Goal: Task Accomplishment & Management: Manage account settings

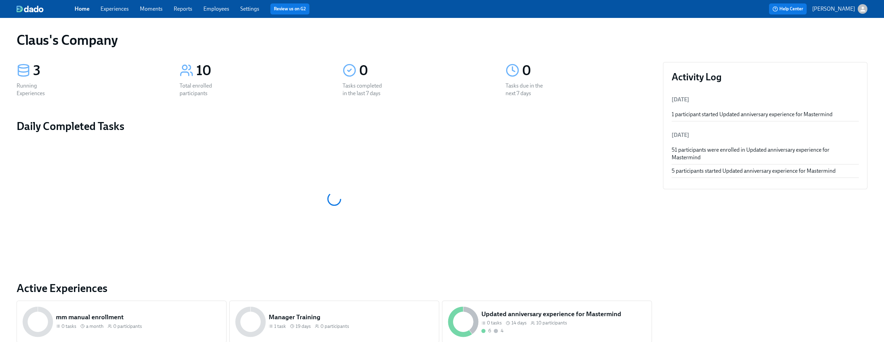
click at [865, 11] on icon "button" at bounding box center [862, 9] width 7 height 7
click at [839, 44] on div "Switch organization..." at bounding box center [829, 40] width 76 height 16
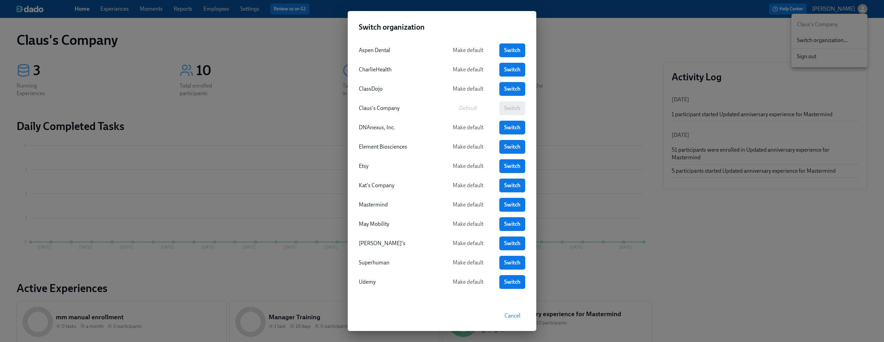
click at [513, 206] on span "Switch" at bounding box center [512, 205] width 16 height 7
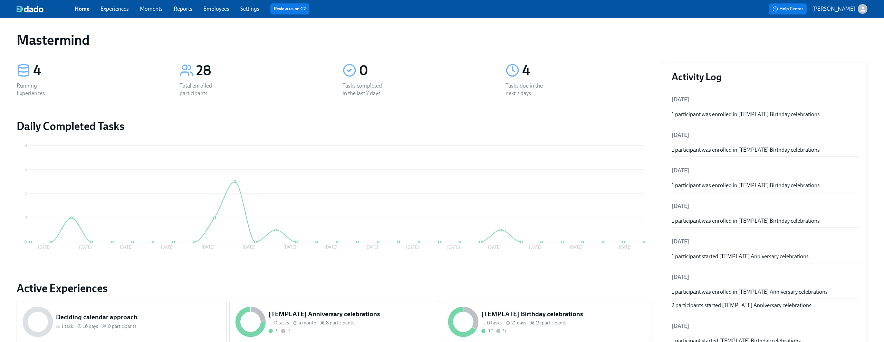
click at [118, 2] on div "Home Experiences Moments Reports Employees Settings Review us on G2 Help Center…" at bounding box center [442, 9] width 884 height 18
click at [117, 8] on link "Experiences" at bounding box center [114, 9] width 28 height 7
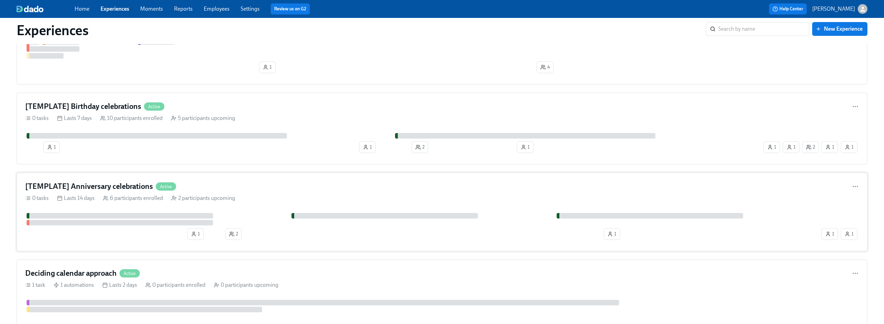
scroll to position [160, 0]
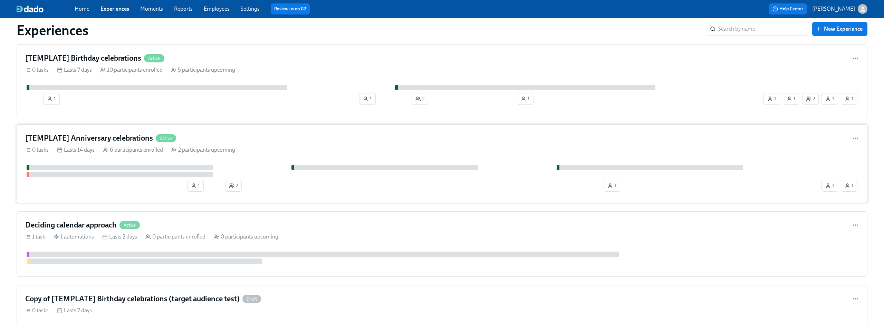
click at [271, 142] on div "[TEMPLATE] Anniversary celebrations Active" at bounding box center [441, 138] width 833 height 10
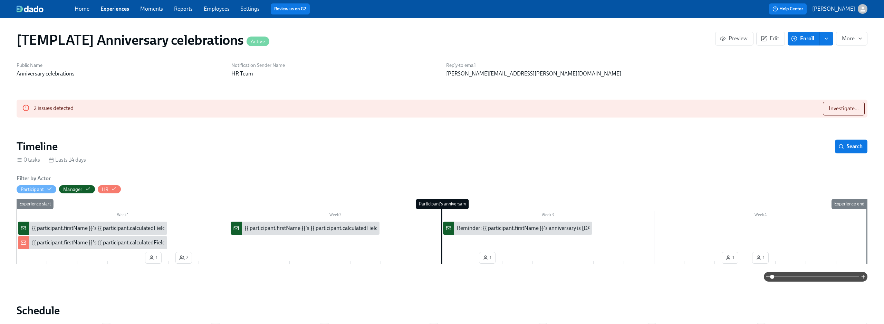
scroll to position [115, 0]
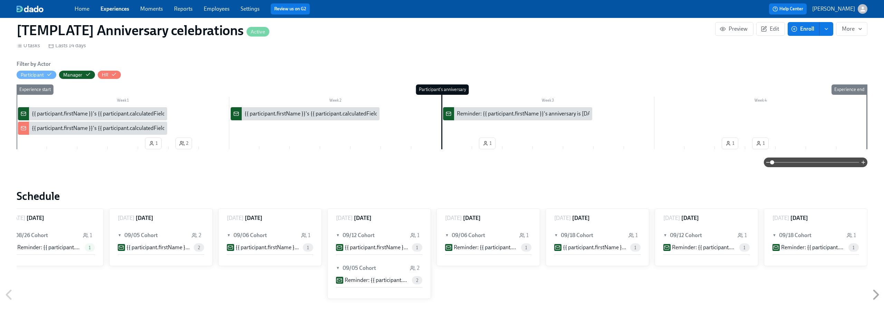
click at [115, 7] on link "Experiences" at bounding box center [114, 9] width 29 height 7
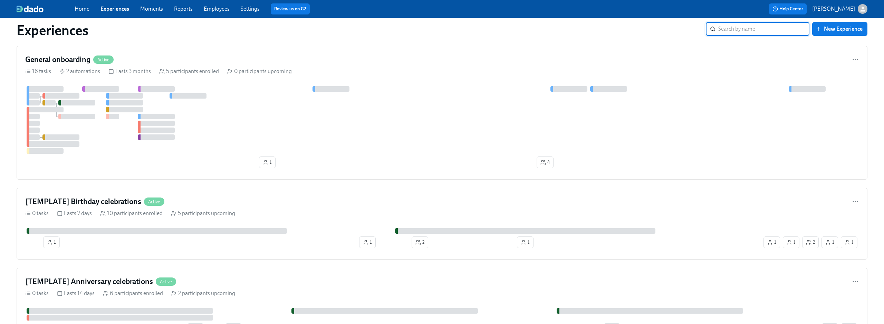
scroll to position [37, 0]
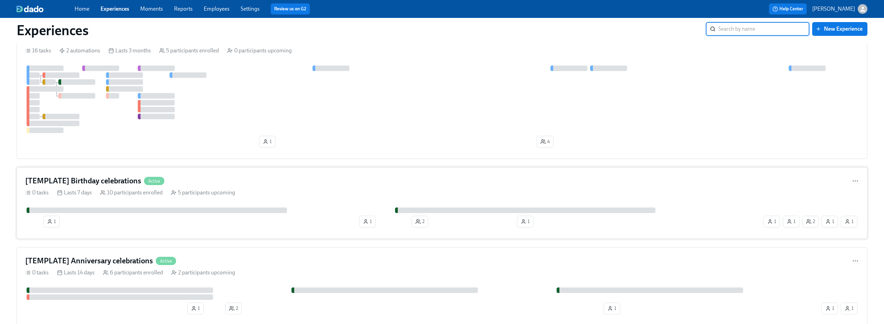
click at [289, 183] on div "[TEMPLATE] Birthday celebrations Active" at bounding box center [441, 181] width 833 height 10
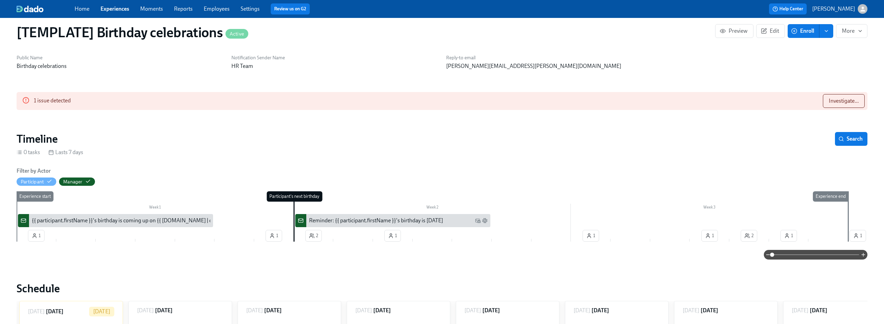
scroll to position [28, 0]
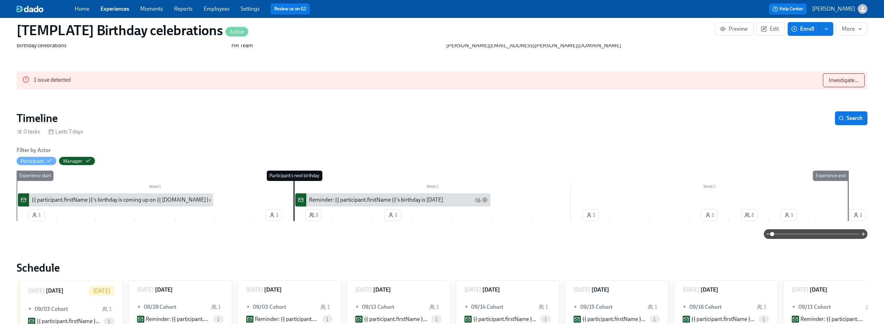
click at [216, 9] on link "Employees" at bounding box center [217, 9] width 26 height 7
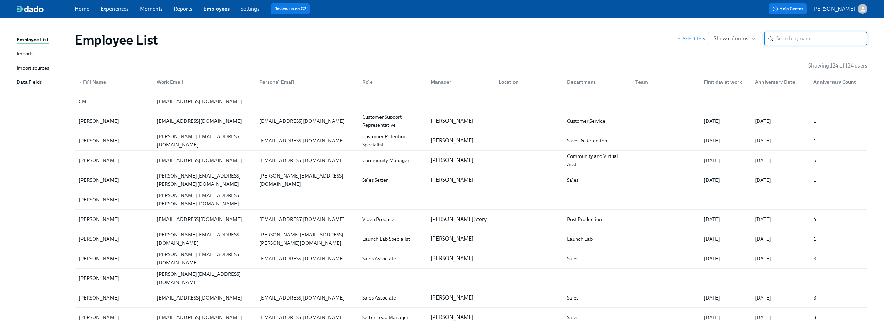
click at [23, 79] on div "Data Fields" at bounding box center [29, 82] width 25 height 9
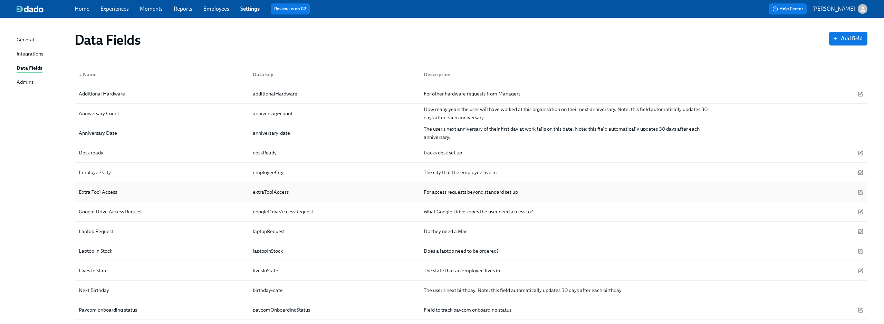
scroll to position [74, 0]
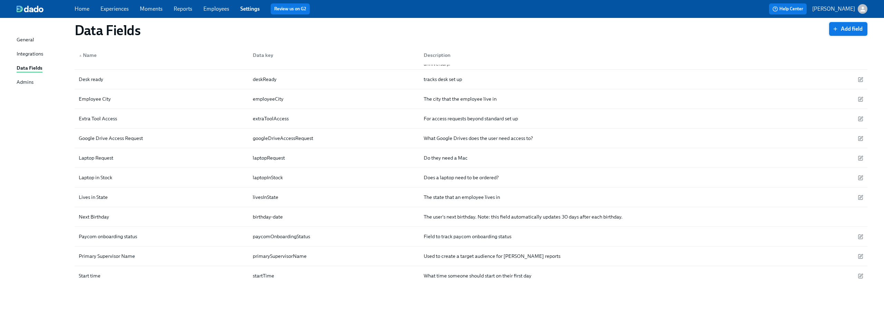
click at [849, 24] on button "Add field" at bounding box center [848, 29] width 38 height 14
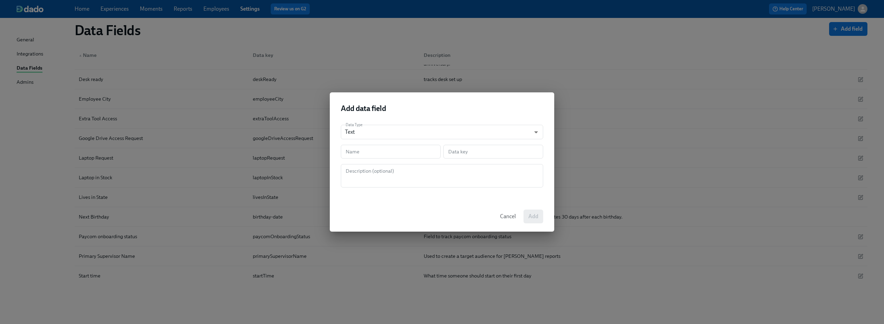
click at [507, 216] on span "Cancel" at bounding box center [508, 216] width 16 height 7
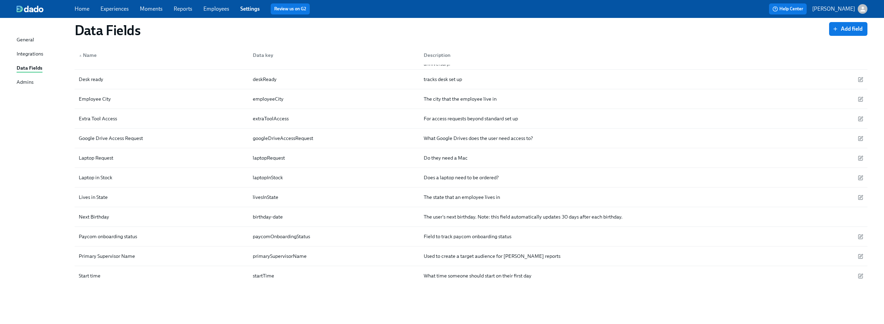
click at [35, 55] on div "Integrations" at bounding box center [30, 54] width 27 height 9
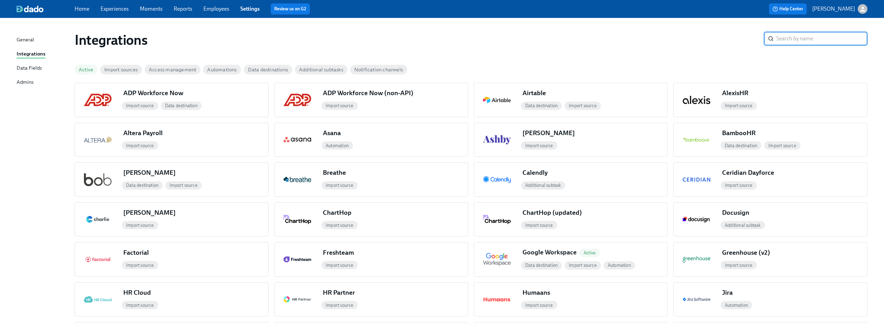
click at [21, 66] on div "Data Fields" at bounding box center [29, 68] width 25 height 9
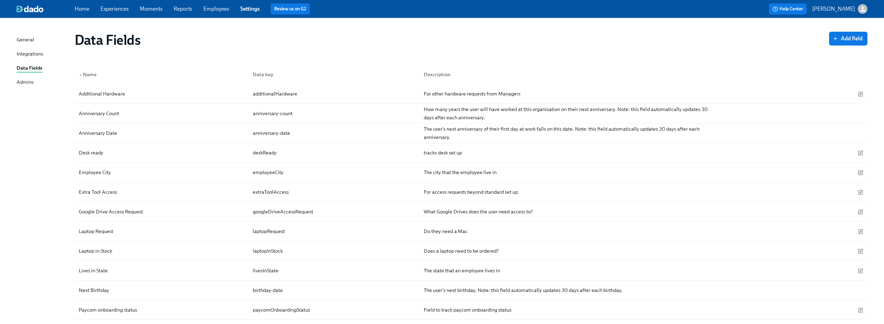
click at [222, 9] on link "Employees" at bounding box center [216, 9] width 26 height 7
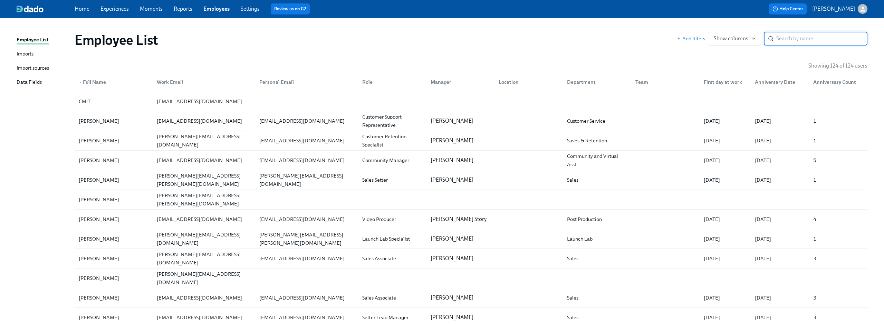
click at [34, 69] on div "Import sources" at bounding box center [33, 68] width 32 height 9
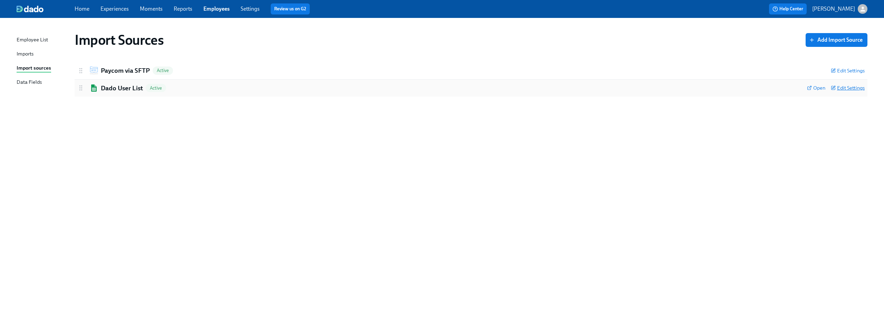
click at [845, 90] on span "Edit Settings" at bounding box center [848, 88] width 34 height 7
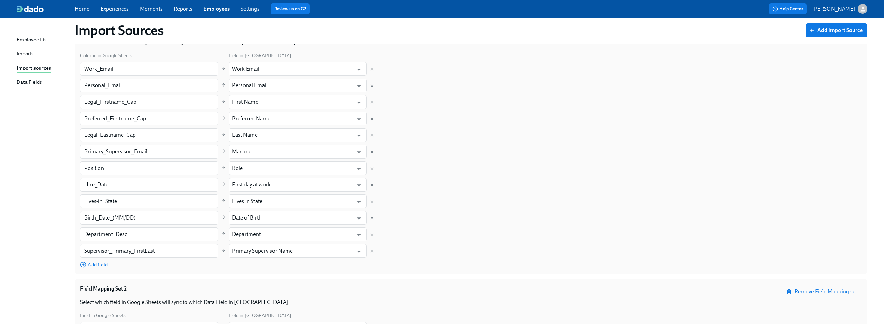
scroll to position [101, 0]
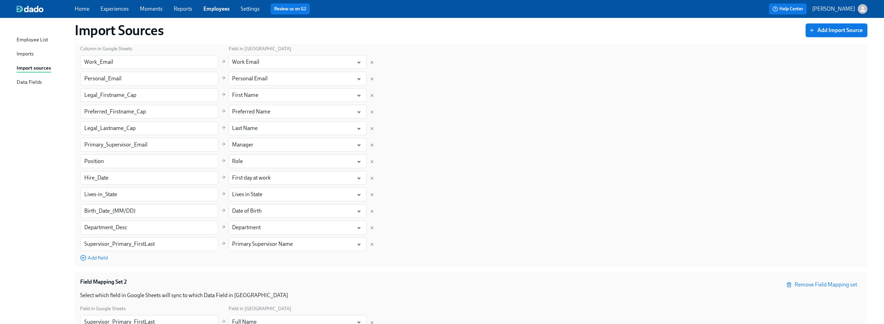
click at [46, 68] on div "Import sources" at bounding box center [34, 68] width 35 height 9
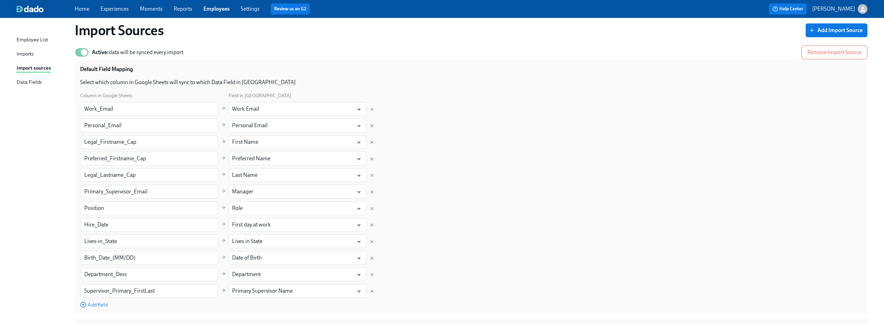
scroll to position [0, 0]
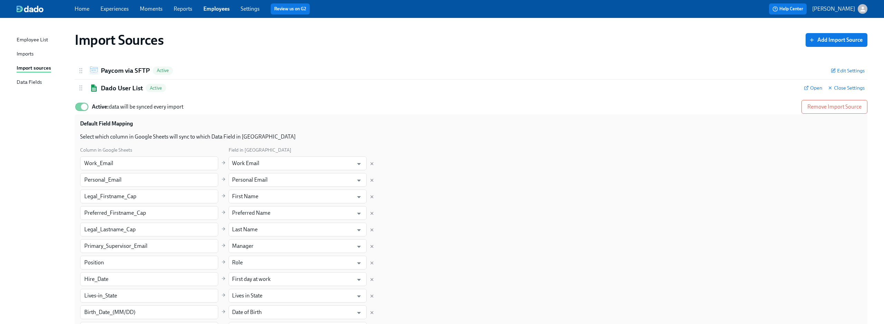
click at [22, 53] on div "Imports" at bounding box center [25, 54] width 17 height 9
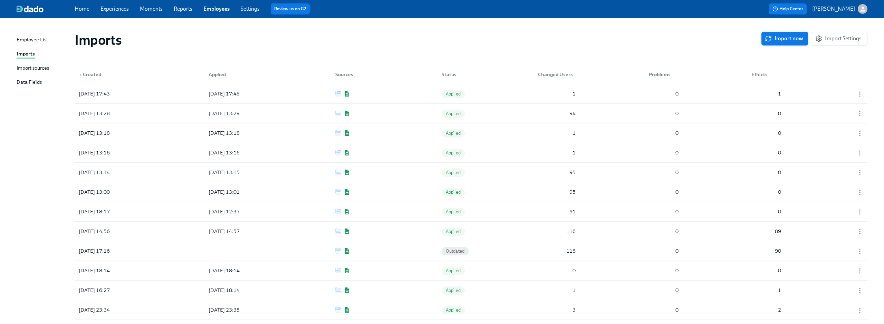
click at [779, 37] on span "Import now" at bounding box center [784, 38] width 37 height 7
click at [452, 93] on span "Error" at bounding box center [451, 93] width 19 height 5
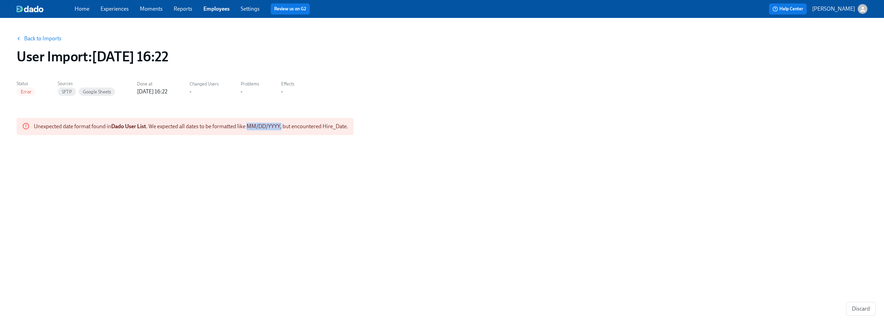
drag, startPoint x: 250, startPoint y: 126, endPoint x: 282, endPoint y: 124, distance: 32.9
click at [282, 124] on span "Unexpected date format found in Dado User List . We expected all dates to be fo…" at bounding box center [191, 126] width 314 height 7
click at [316, 151] on div "Back to Imports User Import : 2025/08/27 16:22 Status Error Sources SFTP Google…" at bounding box center [442, 167] width 851 height 282
drag, startPoint x: 240, startPoint y: 126, endPoint x: 366, endPoint y: 131, distance: 125.8
click at [366, 131] on div "Unexpected date format found in Dado User List . We expected all dates to be fo…" at bounding box center [442, 126] width 851 height 17
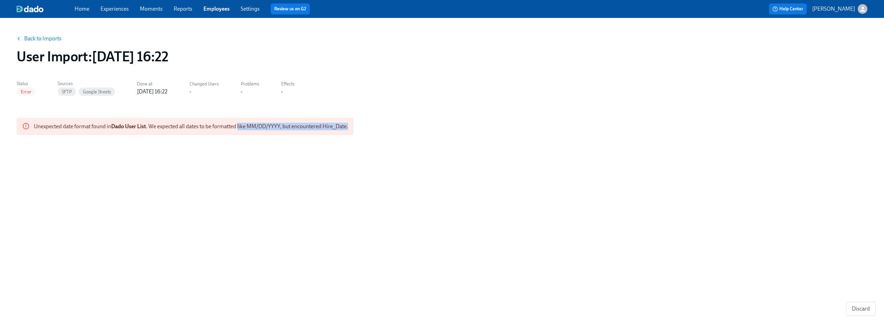
click at [366, 131] on div "Unexpected date format found in Dado User List . We expected all dates to be fo…" at bounding box center [442, 126] width 851 height 17
drag, startPoint x: 100, startPoint y: 125, endPoint x: 341, endPoint y: 170, distance: 245.4
click at [341, 170] on div "Back to Imports User Import : 2025/08/27 16:22 Status Error Sources SFTP Google…" at bounding box center [442, 167] width 851 height 282
click at [290, 163] on div "Back to Imports User Import : 2025/08/27 16:22 Status Error Sources SFTP Google…" at bounding box center [442, 167] width 851 height 282
drag, startPoint x: 250, startPoint y: 128, endPoint x: 282, endPoint y: 128, distance: 32.5
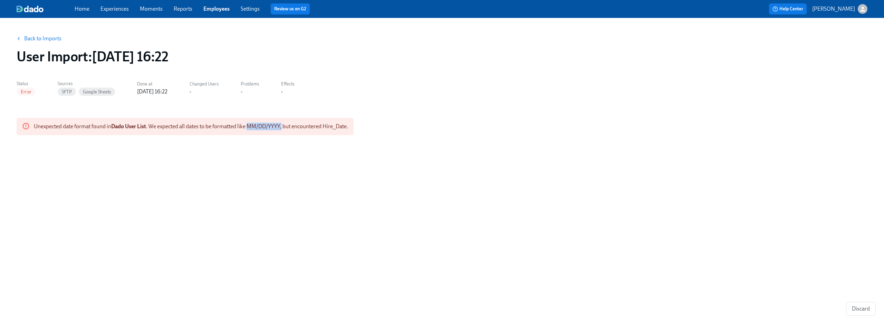
click at [282, 128] on span "Unexpected date format found in Dado User List . We expected all dates to be fo…" at bounding box center [191, 126] width 314 height 7
drag, startPoint x: 301, startPoint y: 129, endPoint x: 332, endPoint y: 129, distance: 31.1
click at [332, 129] on span "Unexpected date format found in Dado User List . We expected all dates to be fo…" at bounding box center [191, 126] width 314 height 7
click at [326, 127] on span "Unexpected date format found in Dado User List . We expected all dates to be fo…" at bounding box center [191, 126] width 314 height 7
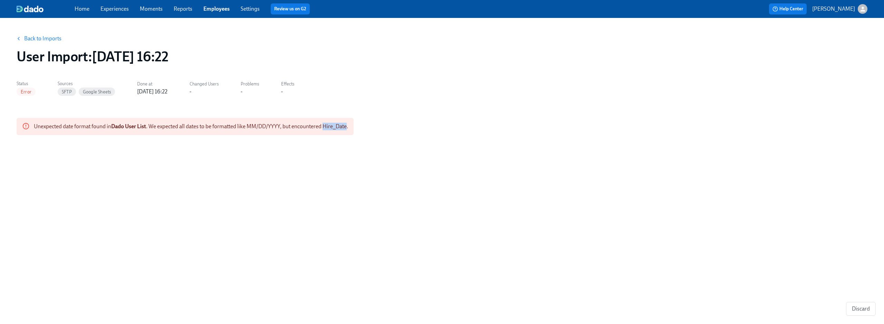
drag, startPoint x: 324, startPoint y: 126, endPoint x: 348, endPoint y: 127, distance: 23.8
click at [348, 127] on span "Unexpected date format found in Dado User List . We expected all dates to be fo…" at bounding box center [191, 126] width 314 height 7
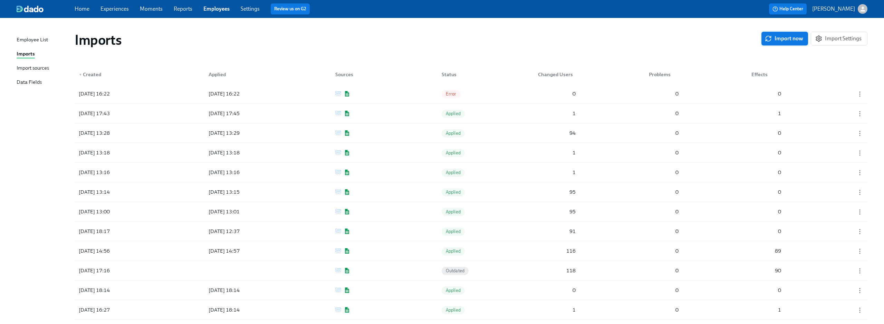
click at [781, 41] on span "Import now" at bounding box center [784, 38] width 37 height 7
click at [861, 112] on icon "button" at bounding box center [859, 113] width 7 height 7
click at [857, 118] on li "Discard" at bounding box center [855, 114] width 45 height 12
click at [474, 94] on div "2025/08/27 16:24 2025/08/27 16:24 Error 0 0 0" at bounding box center [471, 93] width 793 height 19
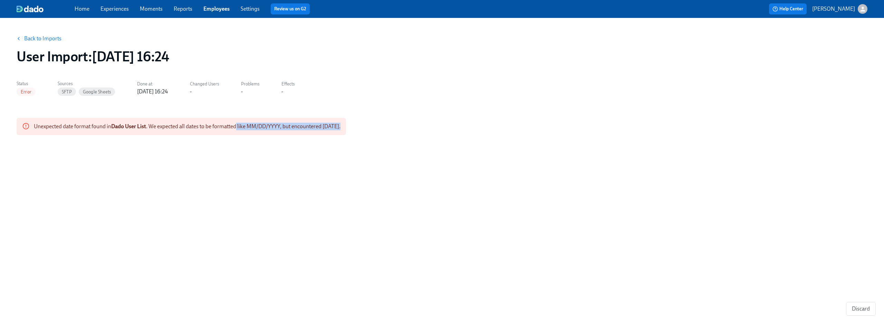
drag, startPoint x: 239, startPoint y: 124, endPoint x: 350, endPoint y: 130, distance: 111.0
click at [350, 130] on div "Unexpected date format found in Dado User List . We expected all dates to be fo…" at bounding box center [442, 126] width 851 height 17
click at [333, 129] on span "Unexpected date format found in Dado User List . We expected all dates to be fo…" at bounding box center [187, 126] width 307 height 7
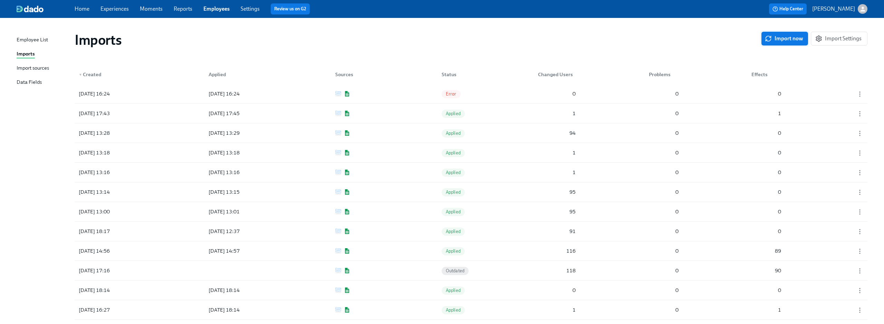
click at [782, 39] on span "Import now" at bounding box center [784, 38] width 37 height 7
click at [858, 113] on icon "button" at bounding box center [859, 113] width 7 height 7
click at [856, 114] on li "Discard" at bounding box center [855, 114] width 45 height 12
click at [430, 91] on div "2025/08/27 16:26 2025/08/27 16:26 Error 0 0 0" at bounding box center [471, 93] width 793 height 19
click at [785, 39] on span "Import now" at bounding box center [784, 38] width 37 height 7
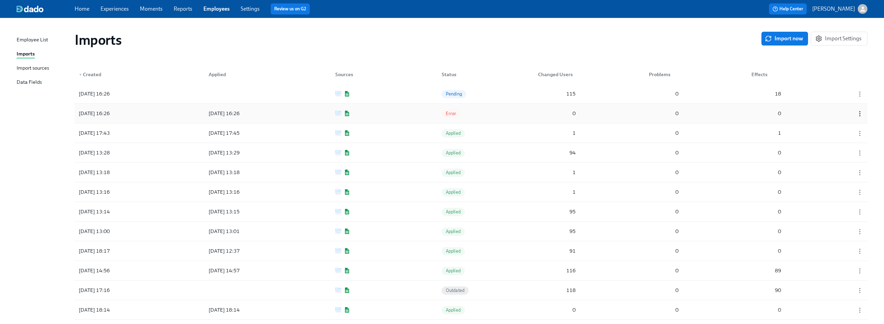
click at [861, 115] on icon "button" at bounding box center [859, 113] width 7 height 7
click at [855, 118] on li "Discard" at bounding box center [855, 114] width 45 height 12
click at [486, 92] on div "2025/08/27 16:26 Pending 115 0 18" at bounding box center [471, 93] width 793 height 19
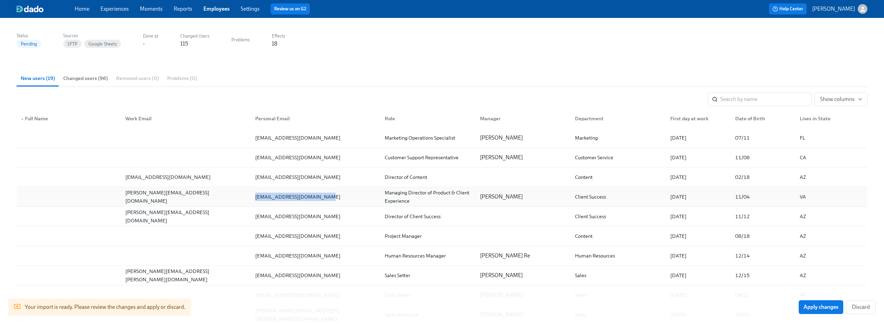
drag, startPoint x: 331, startPoint y: 194, endPoint x: 254, endPoint y: 195, distance: 77.7
click at [254, 195] on div "charlienbroaddus@gmail.com" at bounding box center [314, 197] width 129 height 14
copy div "charlienbroaddus@gmail.com"
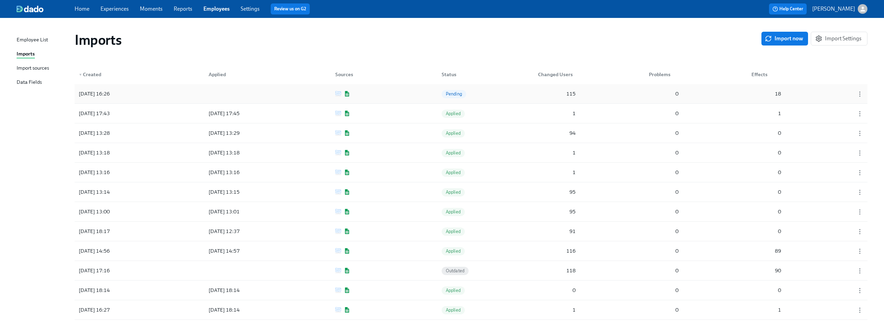
click at [862, 98] on div at bounding box center [857, 94] width 17 height 8
click at [859, 92] on circle "button" at bounding box center [859, 92] width 1 height 1
click at [849, 106] on div "Discard" at bounding box center [848, 106] width 18 height 8
click at [785, 26] on div "Employee List Imports Import sources Data Fields Imports Import now Import Sett…" at bounding box center [442, 197] width 884 height 358
click at [784, 33] on button "Import now" at bounding box center [784, 39] width 47 height 14
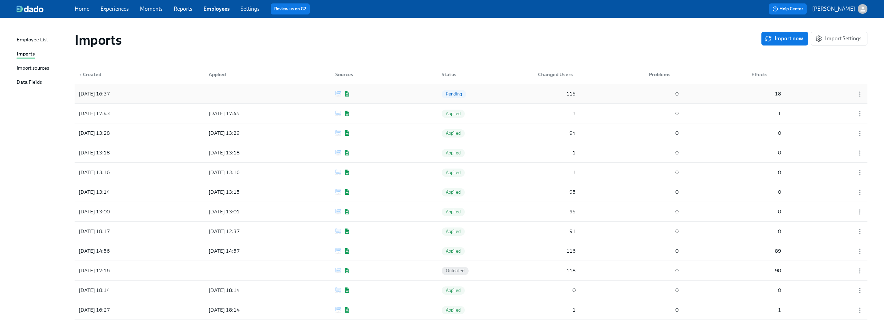
click at [494, 94] on div "2025/08/27 16:37 Pending 115 0 18" at bounding box center [471, 93] width 793 height 19
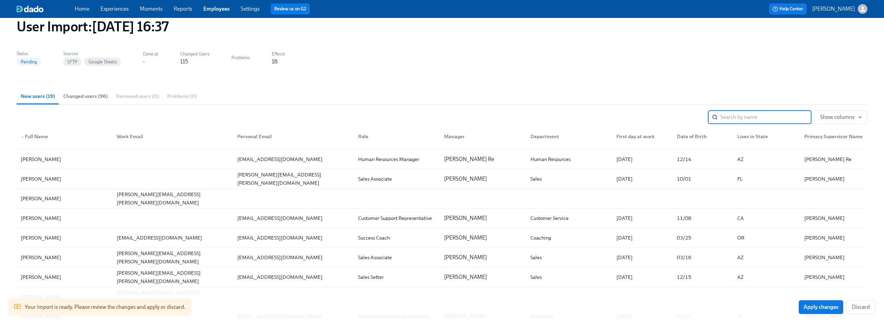
scroll to position [6, 0]
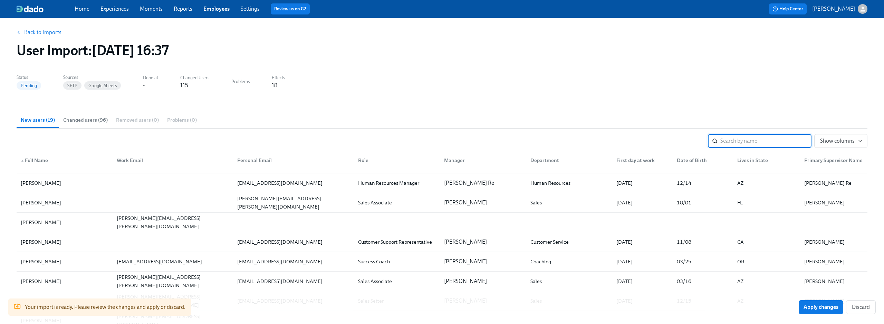
click at [75, 121] on span "Changed users (96)" at bounding box center [85, 120] width 45 height 8
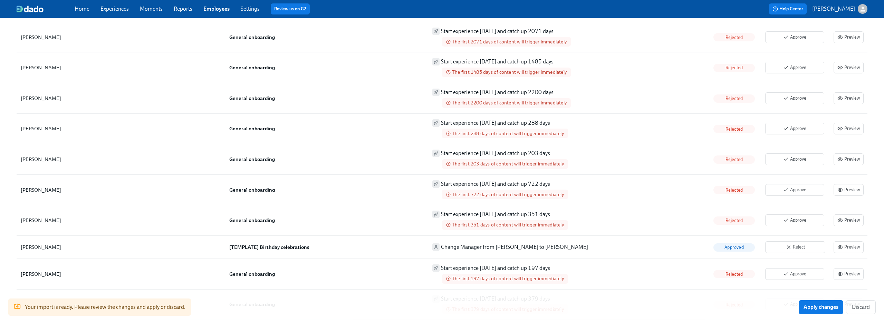
scroll to position [0, 0]
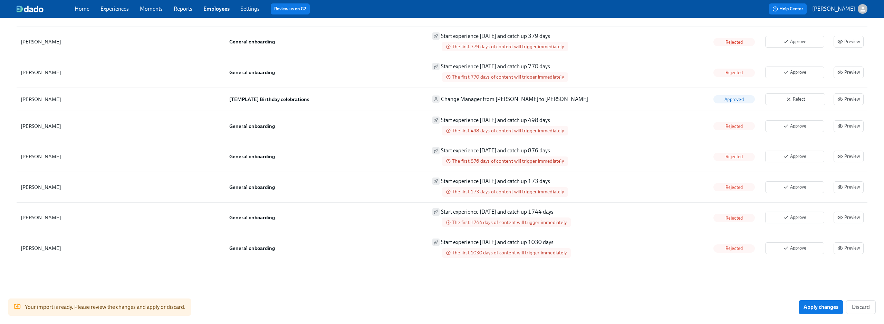
click at [212, 7] on link "Employees" at bounding box center [216, 9] width 26 height 7
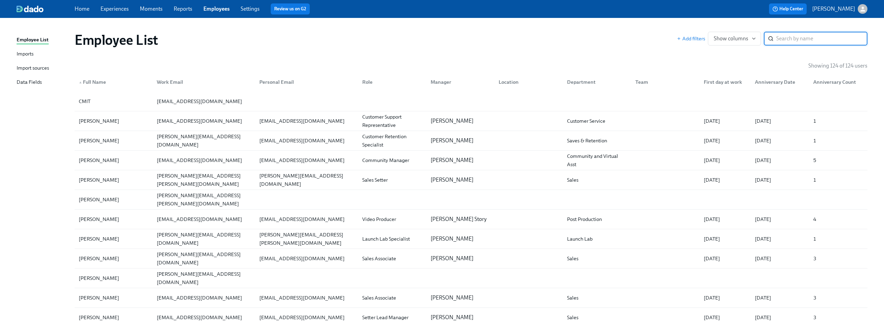
click at [27, 69] on div "Import sources" at bounding box center [33, 68] width 32 height 9
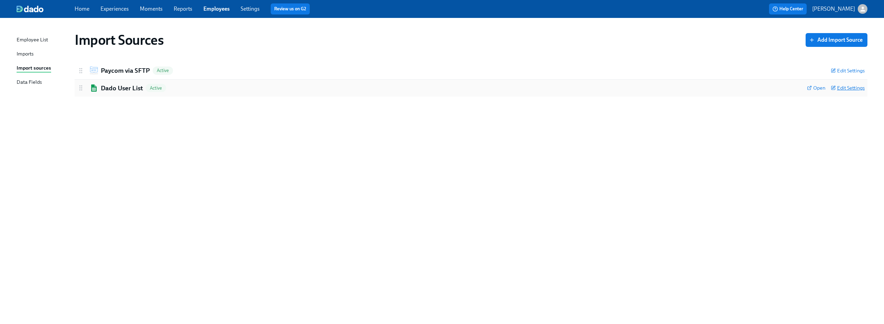
click at [850, 90] on span "Edit Settings" at bounding box center [848, 88] width 34 height 7
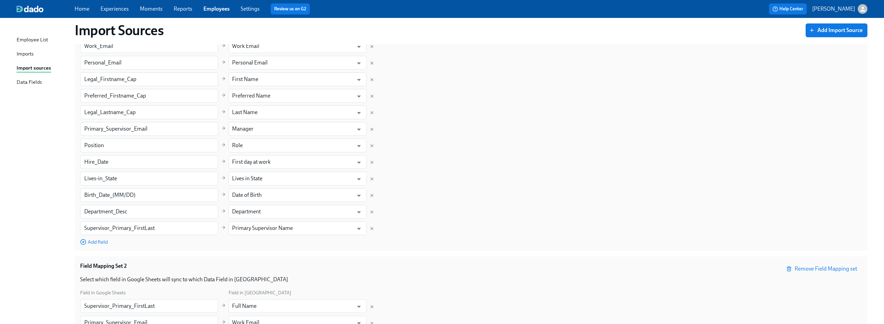
scroll to position [178, 0]
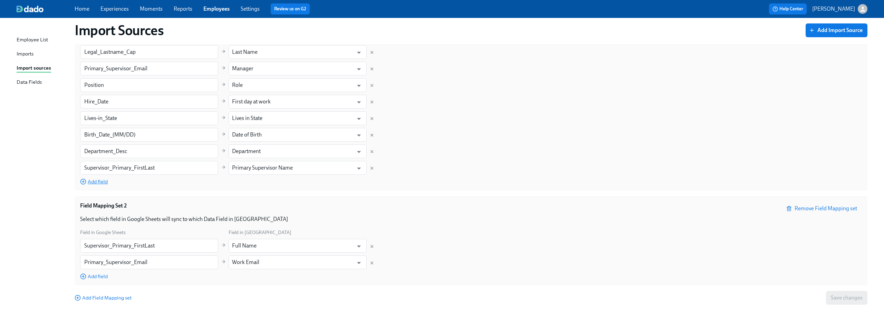
click at [97, 180] on span "Add field" at bounding box center [94, 181] width 28 height 7
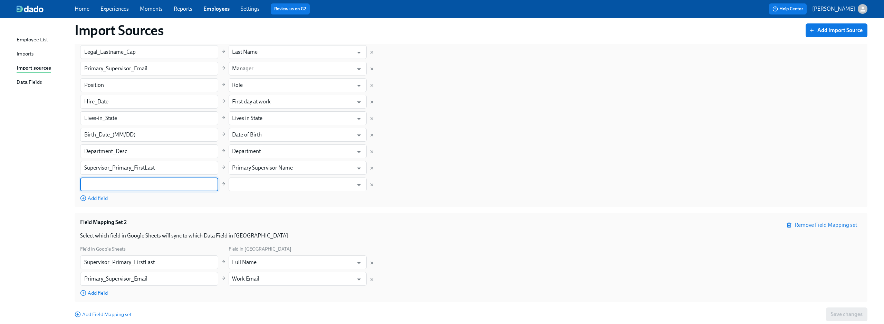
click at [147, 189] on input "text" at bounding box center [149, 185] width 138 height 14
paste input "Termination_Date"
type input "Termination_Date"
click at [268, 201] on div "Column in Google Sheets Field in Dado Work_Email ​ Work Email ​ Personal_Email …" at bounding box center [471, 85] width 782 height 233
click at [351, 190] on input "text" at bounding box center [292, 185] width 121 height 14
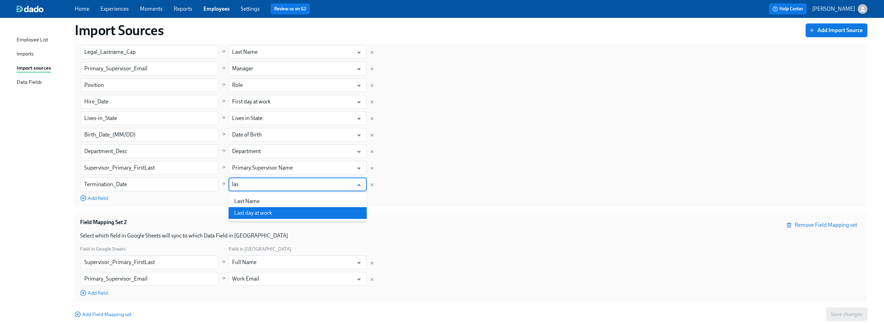
click at [296, 213] on li "Last day at work" at bounding box center [298, 213] width 138 height 12
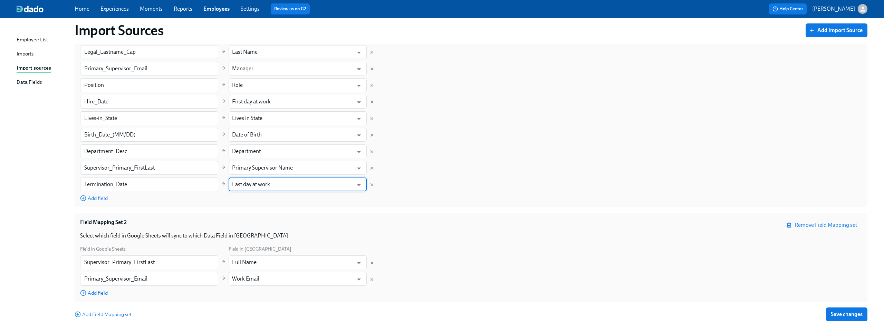
type input "Last day at work"
click at [476, 173] on div "Column in Google Sheets Field in Dado Work_Email ​ Work Email ​ Personal_Email …" at bounding box center [471, 85] width 782 height 233
click at [846, 313] on span "Save changes" at bounding box center [847, 314] width 32 height 7
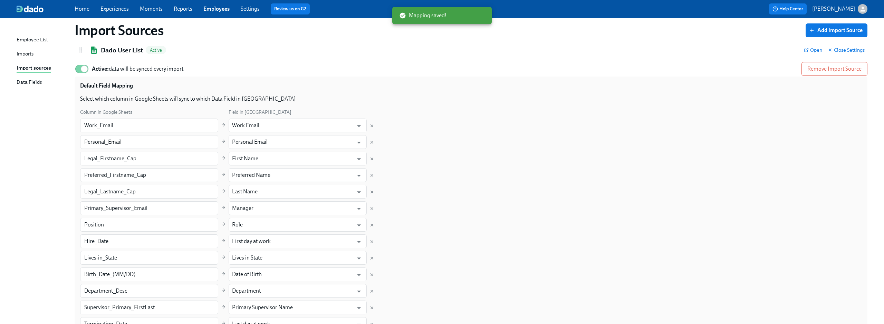
scroll to position [0, 0]
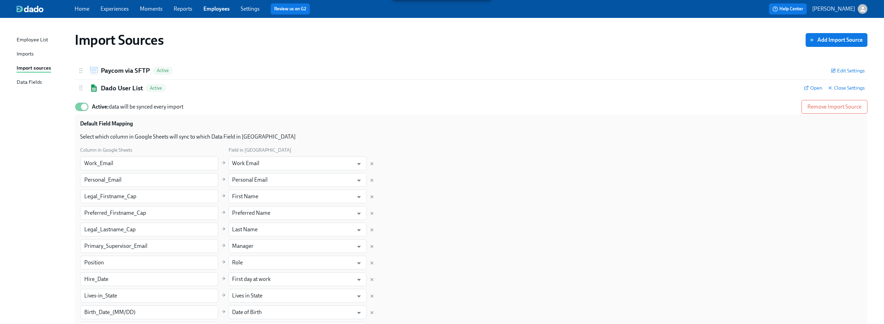
click at [27, 54] on div "Imports" at bounding box center [25, 54] width 17 height 9
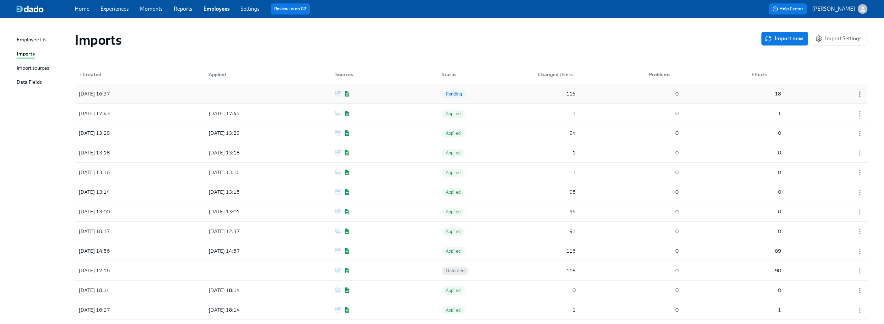
click at [859, 91] on icon "button" at bounding box center [859, 94] width 7 height 7
click at [863, 108] on li "Discard" at bounding box center [855, 106] width 45 height 12
click at [787, 37] on span "Import now" at bounding box center [784, 38] width 37 height 7
click at [449, 93] on span "Error" at bounding box center [451, 93] width 19 height 5
click at [862, 91] on icon "button" at bounding box center [859, 94] width 7 height 7
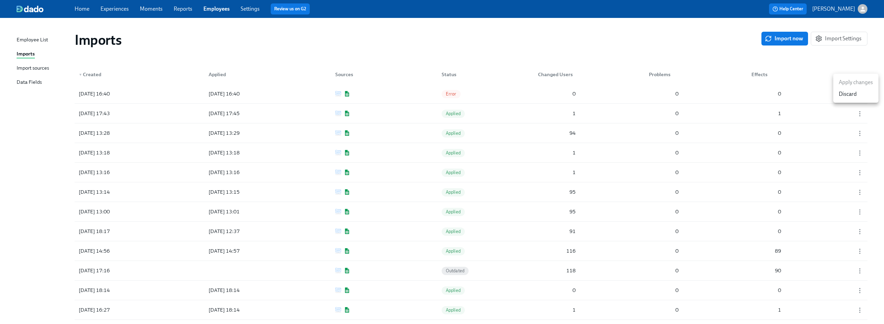
click at [858, 98] on li "Discard" at bounding box center [855, 94] width 45 height 12
click at [784, 40] on span "Import now" at bounding box center [784, 38] width 37 height 7
click at [454, 95] on span "Error" at bounding box center [451, 93] width 19 height 5
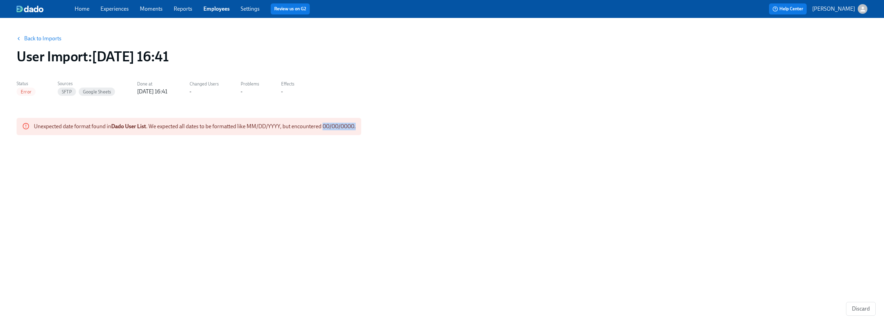
drag, startPoint x: 326, startPoint y: 126, endPoint x: 373, endPoint y: 124, distance: 47.0
click at [373, 124] on div "Unexpected date format found in Dado User List . We expected all dates to be fo…" at bounding box center [442, 126] width 851 height 17
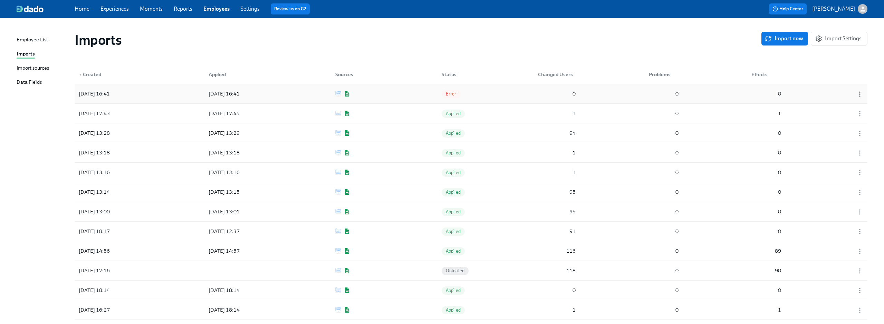
click at [860, 91] on icon "button" at bounding box center [859, 94] width 7 height 7
click at [858, 100] on li "Discard" at bounding box center [855, 94] width 45 height 12
click at [779, 40] on span "Import now" at bounding box center [784, 38] width 37 height 7
click at [452, 92] on span "Error" at bounding box center [451, 93] width 19 height 5
click at [859, 92] on icon "button" at bounding box center [859, 94] width 7 height 7
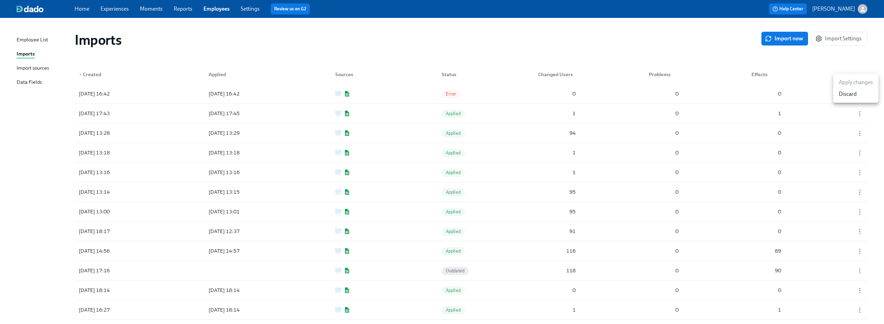
click at [858, 100] on li "Discard" at bounding box center [855, 94] width 45 height 12
click at [791, 35] on span "Import now" at bounding box center [784, 38] width 37 height 7
click at [495, 93] on div "2025/08/27 16:42 Pending 104 0 7" at bounding box center [471, 93] width 793 height 19
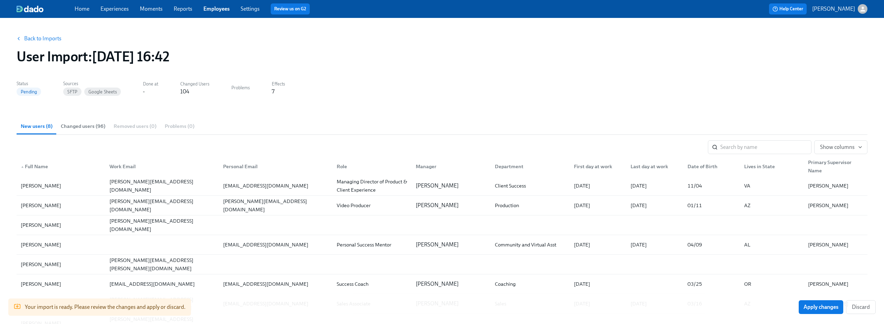
click at [80, 125] on span "Changed users (96)" at bounding box center [83, 127] width 45 height 8
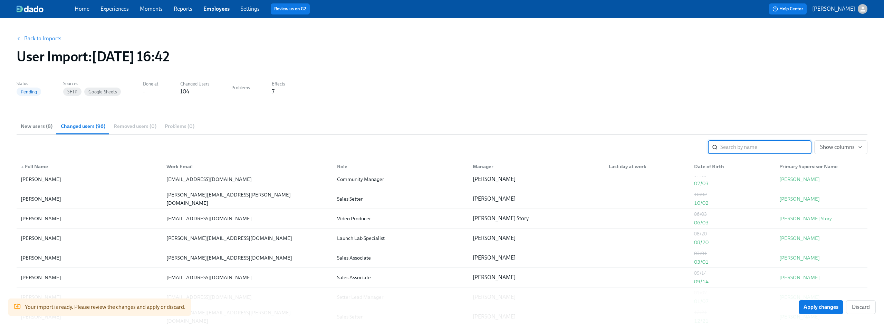
scroll to position [17, 0]
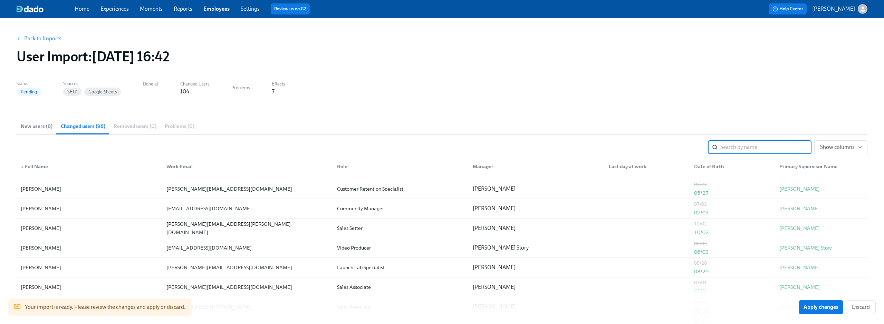
click at [27, 130] on button "New users (8)" at bounding box center [37, 126] width 40 height 17
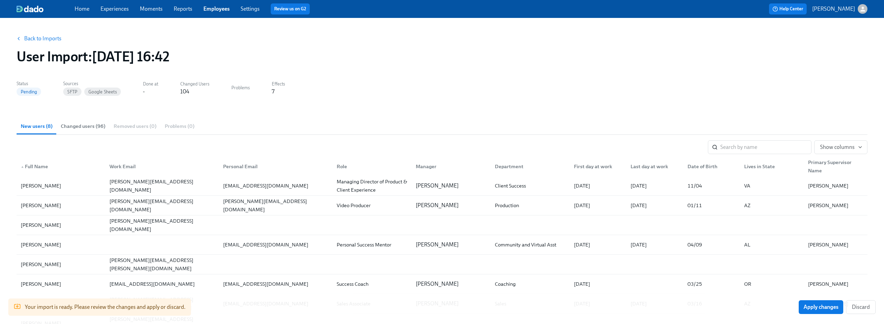
click at [221, 10] on link "Employees" at bounding box center [216, 9] width 26 height 7
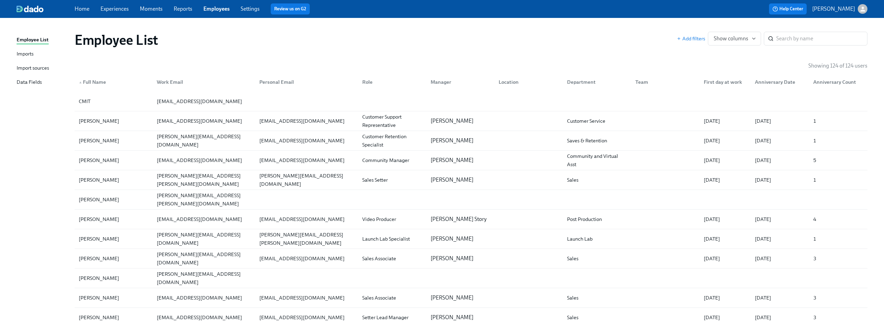
click at [29, 39] on div "Employee List" at bounding box center [33, 40] width 32 height 9
click at [795, 37] on input "search" at bounding box center [821, 39] width 91 height 14
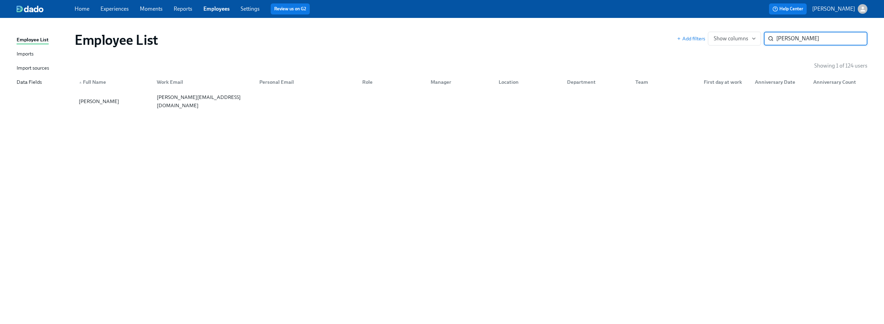
type input "susan"
click at [29, 55] on div "Imports" at bounding box center [25, 54] width 17 height 9
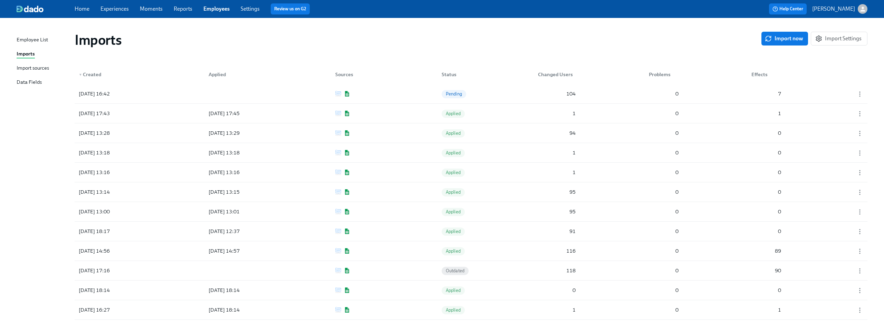
click at [29, 67] on div "Import sources" at bounding box center [33, 68] width 32 height 9
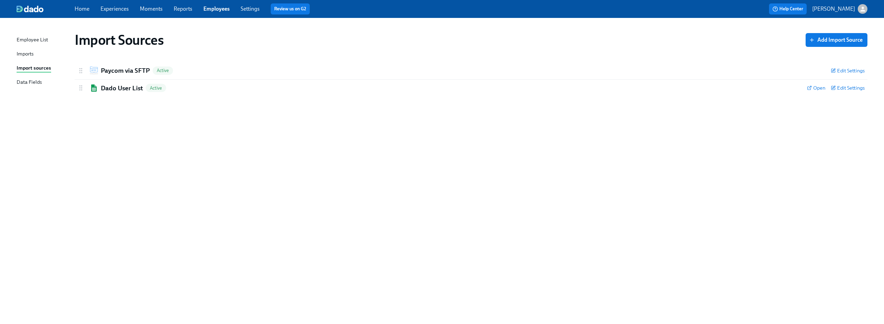
click at [19, 51] on div "Imports" at bounding box center [25, 54] width 17 height 9
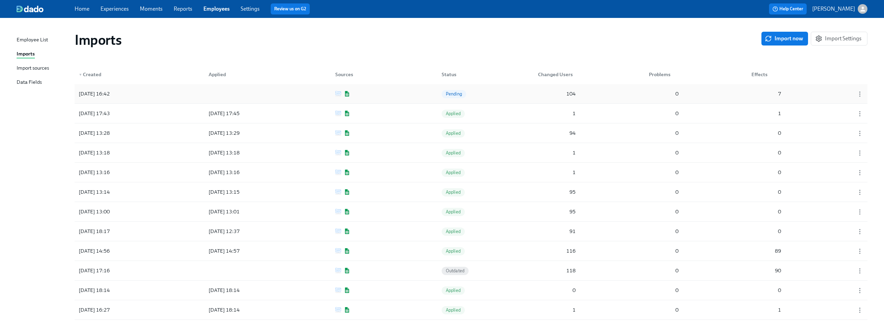
click at [525, 93] on div "2025/08/27 16:42 Pending 104 0 7" at bounding box center [471, 93] width 793 height 19
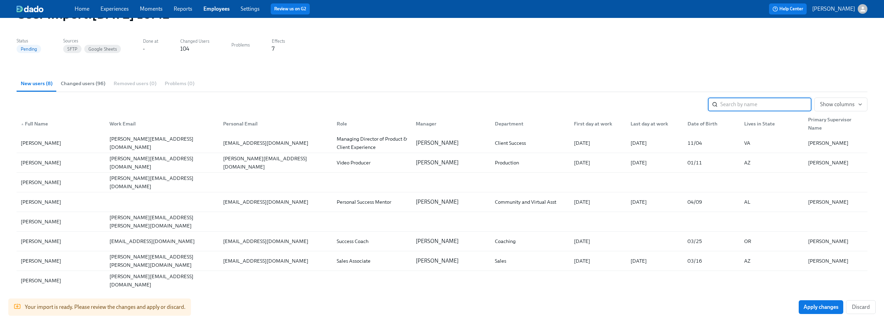
scroll to position [57, 0]
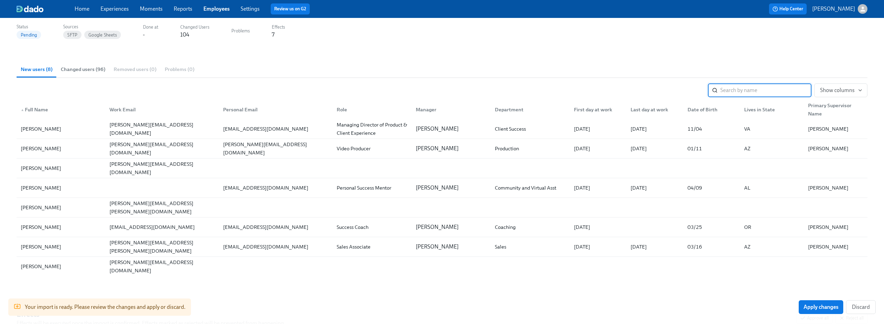
click at [69, 69] on span "Changed users (96)" at bounding box center [83, 70] width 45 height 8
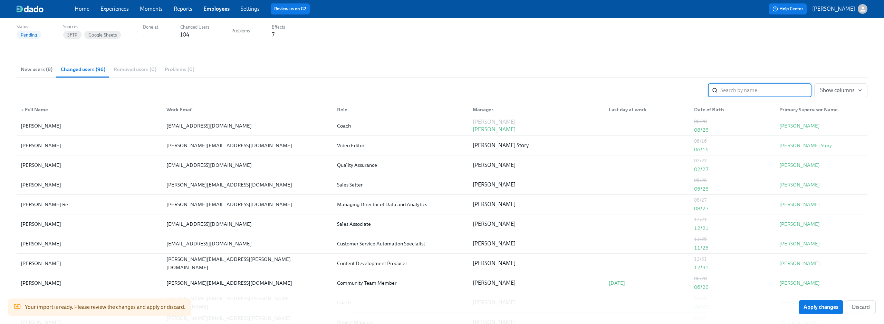
scroll to position [0, 0]
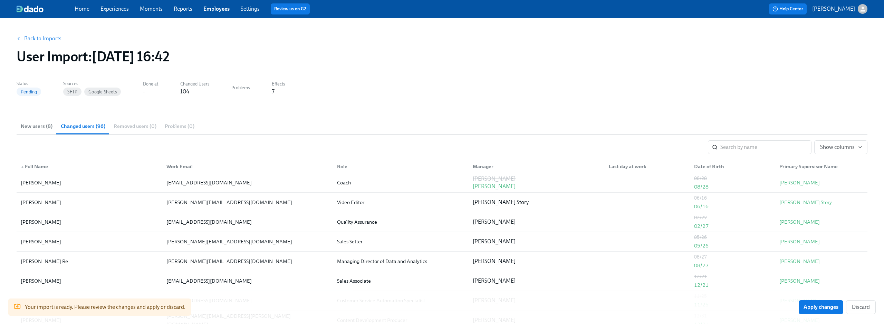
click at [122, 10] on link "Experiences" at bounding box center [114, 9] width 28 height 7
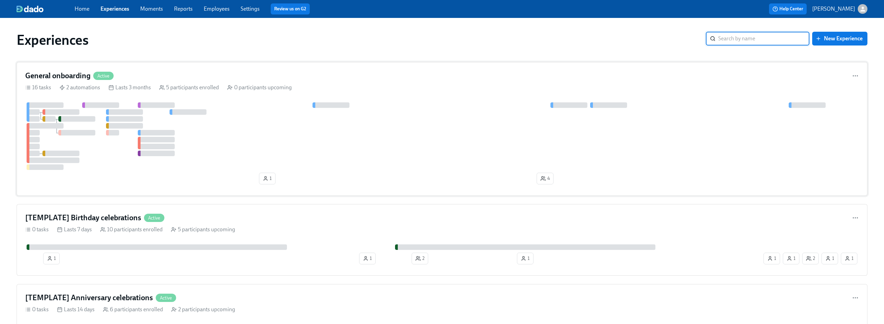
click at [404, 132] on div at bounding box center [441, 137] width 833 height 68
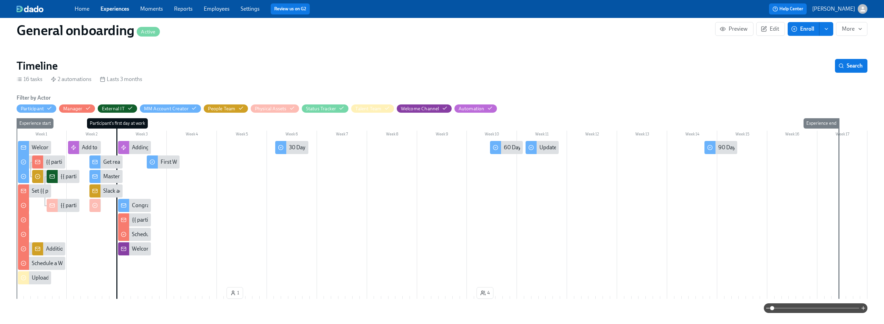
scroll to position [111, 0]
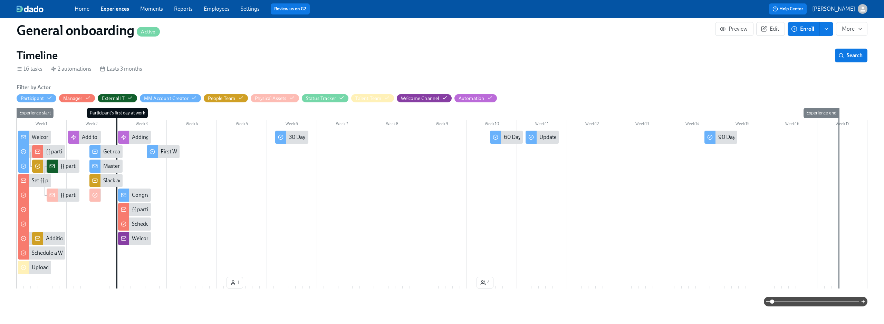
click at [810, 301] on span at bounding box center [815, 302] width 87 height 10
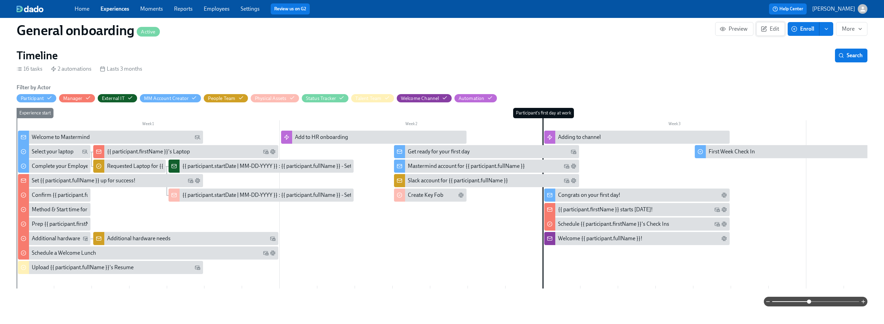
click at [776, 26] on span "Edit" at bounding box center [770, 29] width 17 height 7
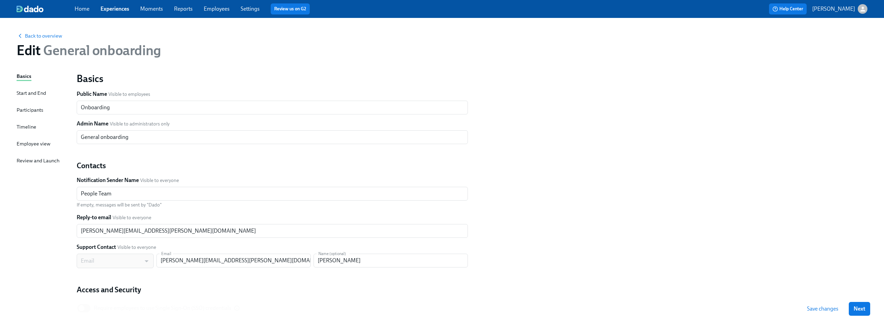
click at [30, 107] on div "Participants" at bounding box center [30, 110] width 27 height 8
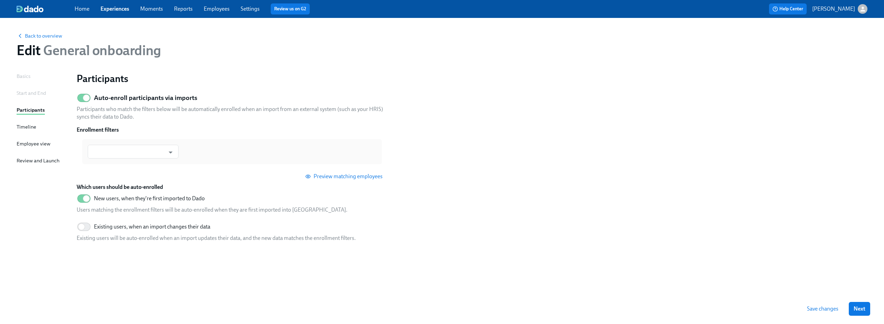
click at [401, 144] on section "Auto-enroll participants via imports Participants who match the filters below w…" at bounding box center [472, 168] width 791 height 157
click at [149, 150] on input "text" at bounding box center [128, 152] width 74 height 14
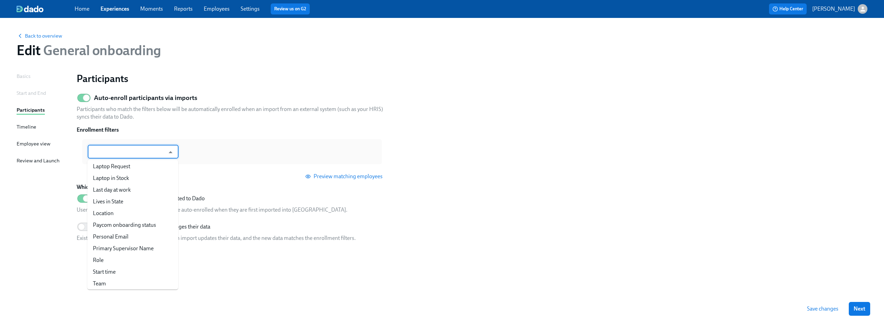
scroll to position [4, 0]
click at [128, 155] on input "text" at bounding box center [128, 152] width 74 height 14
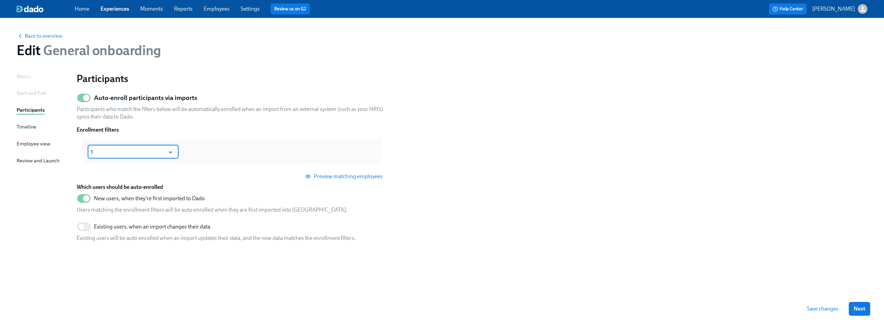
type input "to"
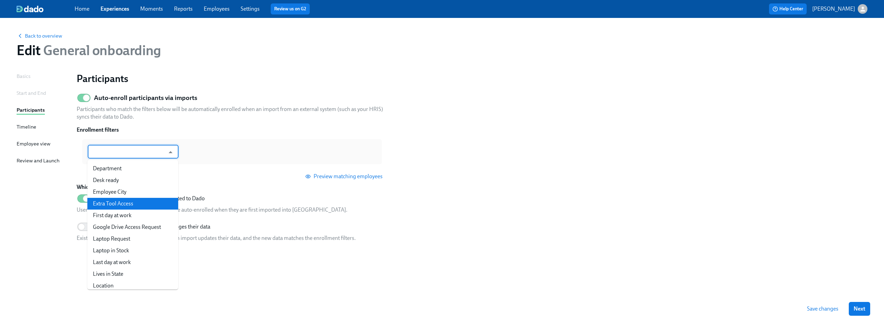
scroll to position [46, 0]
click at [134, 210] on li "First day at work" at bounding box center [132, 210] width 91 height 12
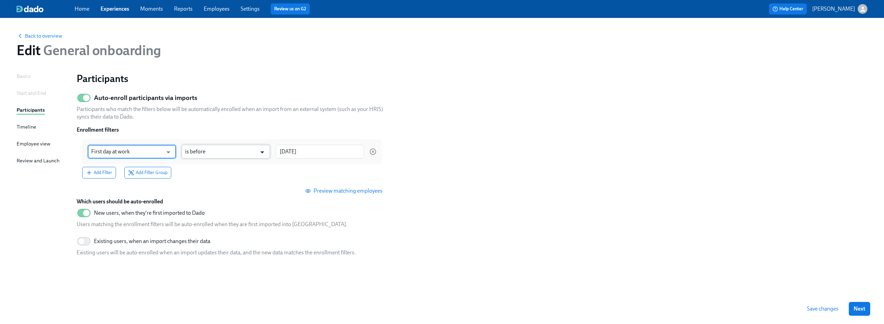
click at [263, 153] on icon "Open" at bounding box center [262, 153] width 4 height 2
type input "First day at work"
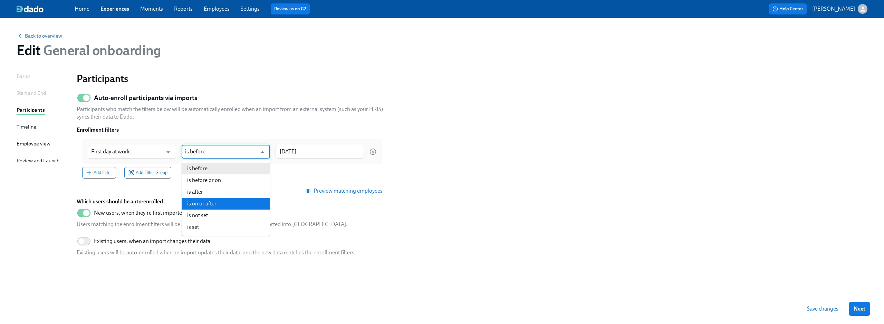
click at [245, 204] on li "is on or after" at bounding box center [226, 204] width 88 height 12
type input "is on or after"
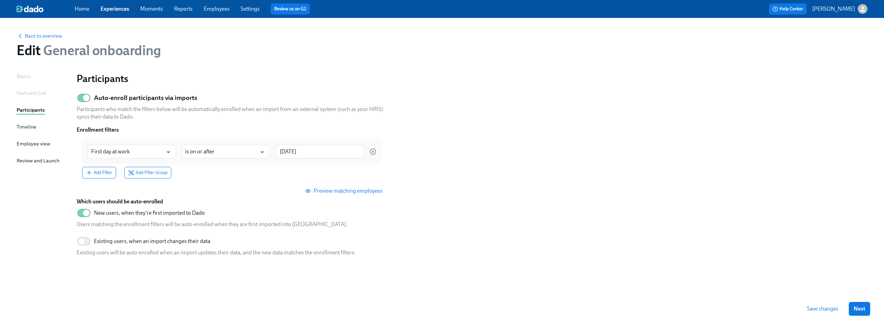
click at [297, 170] on div "Add Filter Add Filter Group" at bounding box center [232, 173] width 300 height 12
click at [223, 171] on div "Add Filter Add Filter Group" at bounding box center [232, 173] width 300 height 12
click at [818, 309] on span "Save changes" at bounding box center [822, 309] width 31 height 7
click at [119, 12] on span "Experiences" at bounding box center [114, 9] width 29 height 8
click at [116, 10] on link "Experiences" at bounding box center [114, 9] width 29 height 7
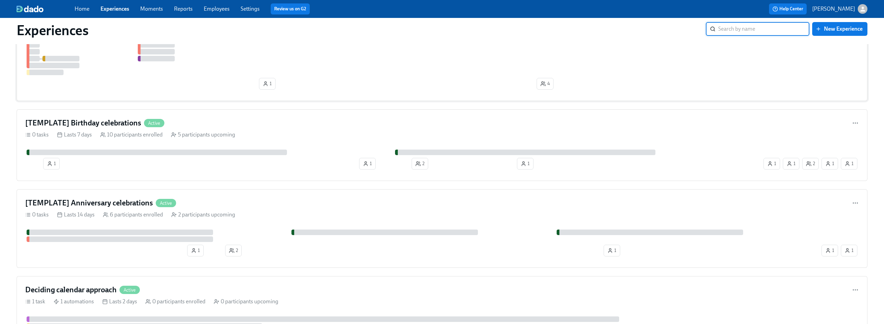
scroll to position [117, 0]
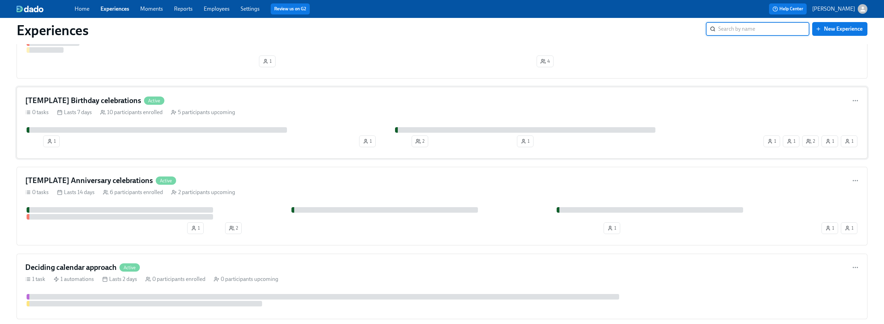
click at [323, 106] on div "[TEMPLATE] Birthday celebrations Active" at bounding box center [441, 101] width 833 height 10
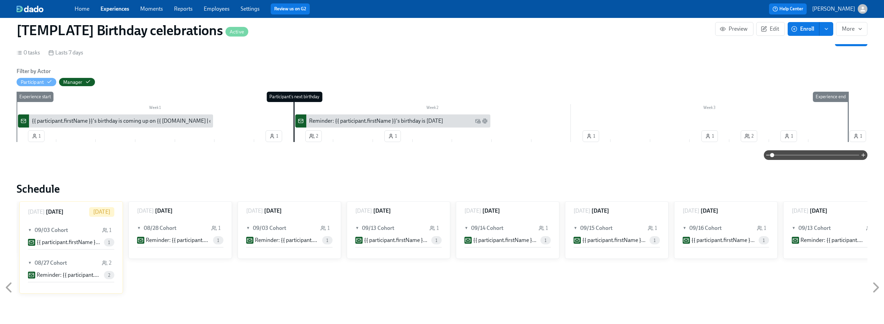
scroll to position [108, 0]
click at [769, 26] on span "Edit" at bounding box center [770, 29] width 17 height 7
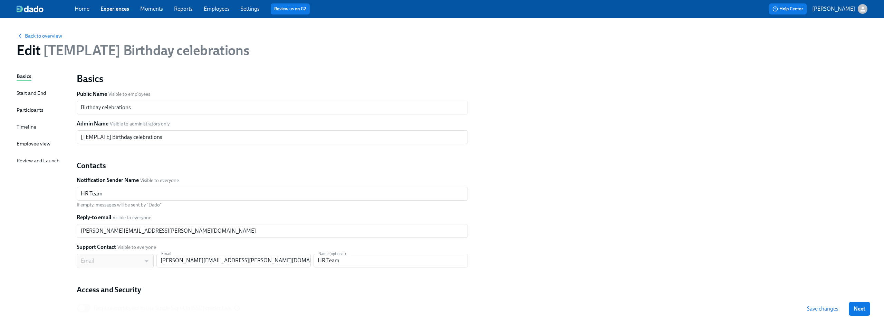
click at [29, 112] on div "Participants" at bounding box center [30, 110] width 27 height 8
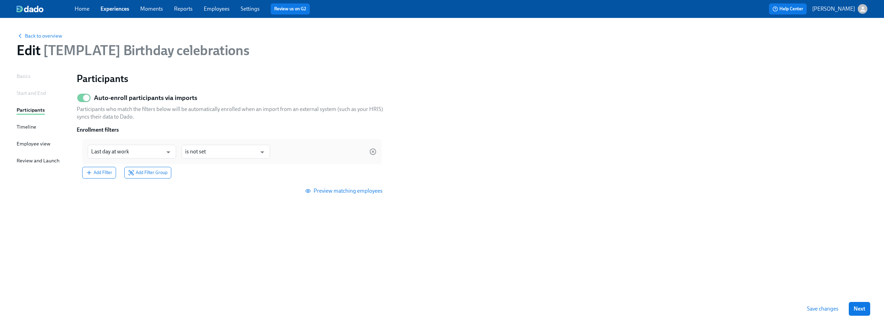
click at [224, 125] on div "Auto-enroll participants via imports Participants who match the filters below w…" at bounding box center [232, 144] width 311 height 108
click at [211, 153] on input "is not set" at bounding box center [220, 152] width 71 height 14
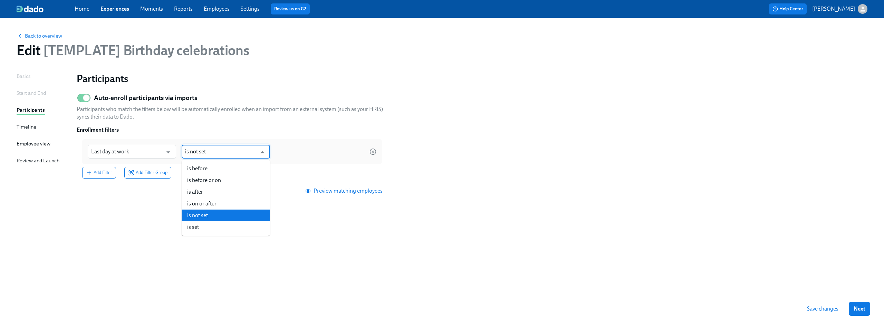
click at [221, 215] on li "is not set" at bounding box center [226, 216] width 88 height 12
click at [244, 199] on section "Auto-enroll participants via imports Participants who match the filters below w…" at bounding box center [472, 146] width 791 height 113
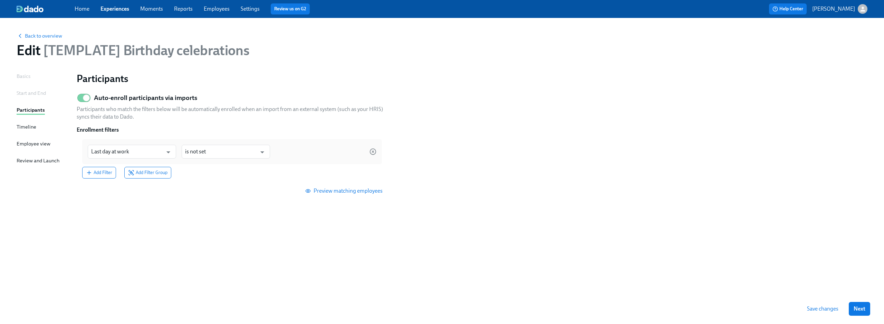
click at [815, 306] on span "Save changes" at bounding box center [822, 309] width 31 height 7
click at [113, 10] on link "Experiences" at bounding box center [114, 9] width 29 height 7
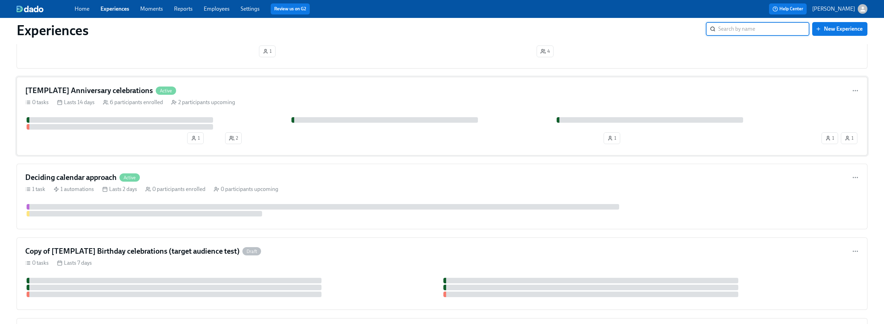
scroll to position [192, 0]
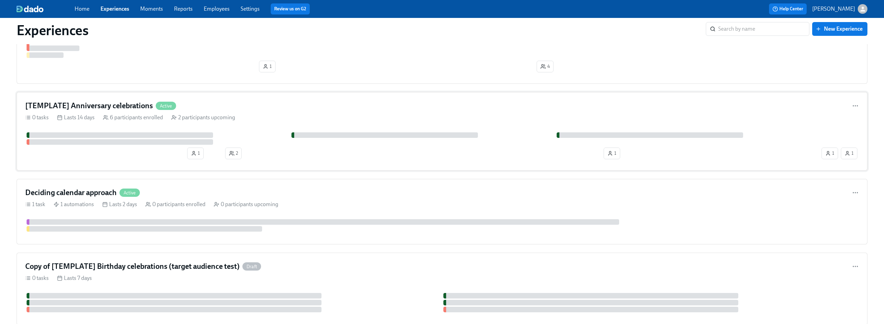
click at [257, 108] on div "[TEMPLATE] Anniversary celebrations Active" at bounding box center [441, 106] width 833 height 10
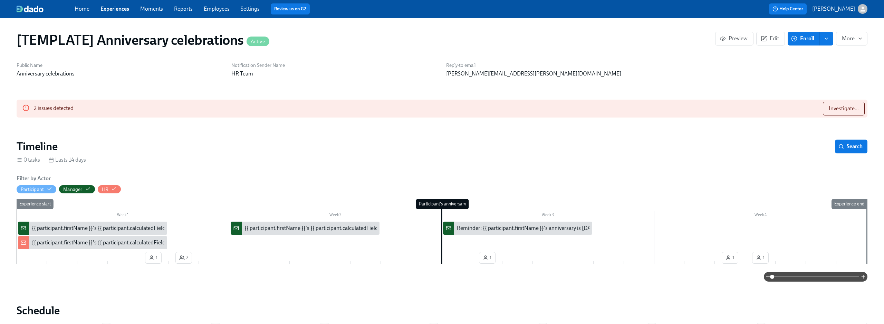
scroll to position [7, 0]
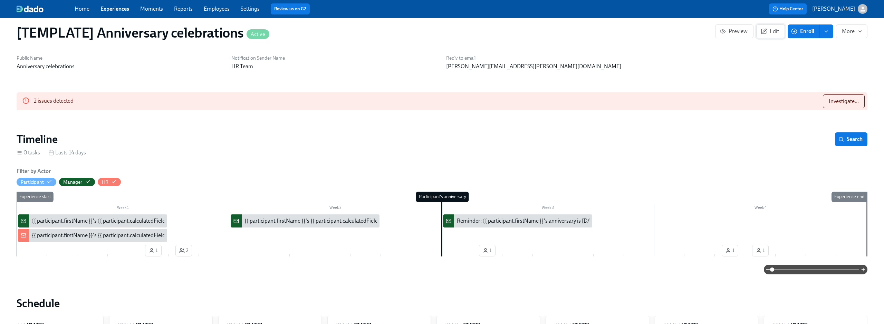
click at [771, 35] on button "Edit" at bounding box center [770, 32] width 29 height 14
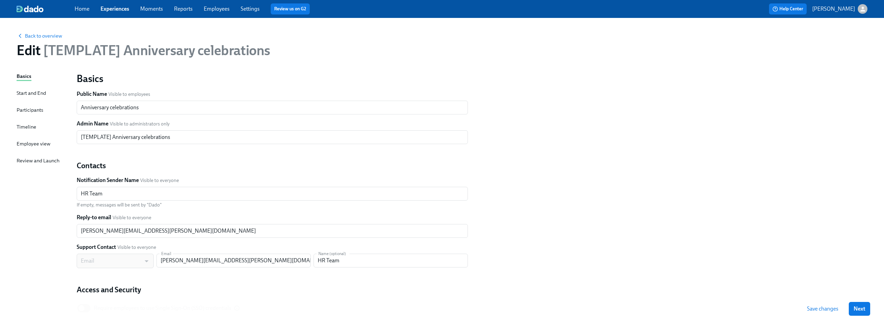
click at [23, 111] on div "Participants" at bounding box center [30, 110] width 27 height 8
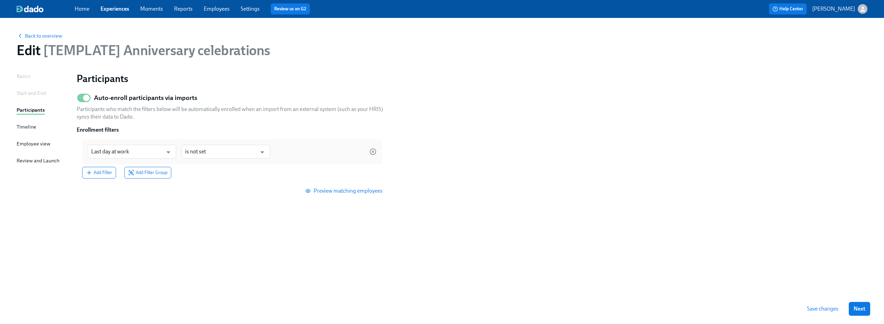
click at [26, 89] on div "Start and End" at bounding box center [31, 93] width 29 height 8
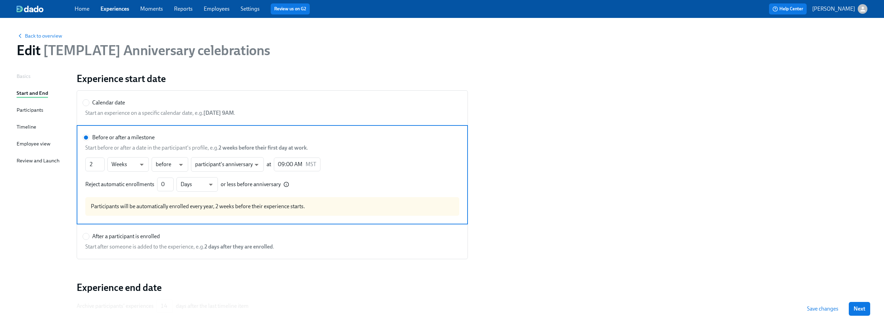
click at [22, 109] on div "Participants" at bounding box center [30, 110] width 27 height 8
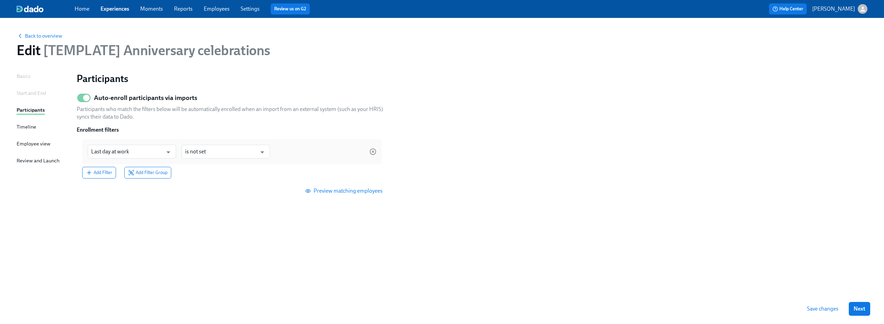
click at [753, 227] on div "Participants Auto-enroll participants via imports Participants who match the fi…" at bounding box center [472, 174] width 791 height 205
click at [814, 308] on span "Save changes" at bounding box center [822, 309] width 31 height 7
click at [825, 308] on span "Save changes" at bounding box center [822, 309] width 31 height 7
click at [821, 310] on span "Save changes" at bounding box center [822, 309] width 31 height 7
click at [527, 148] on section "Auto-enroll participants via imports Participants who match the filters below w…" at bounding box center [472, 146] width 791 height 113
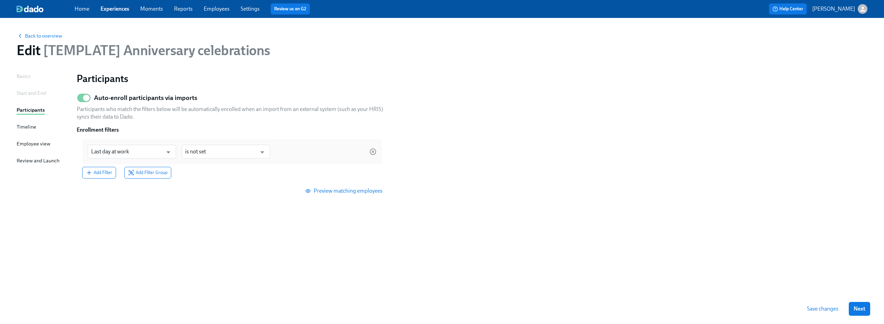
click at [112, 10] on link "Experiences" at bounding box center [114, 9] width 29 height 7
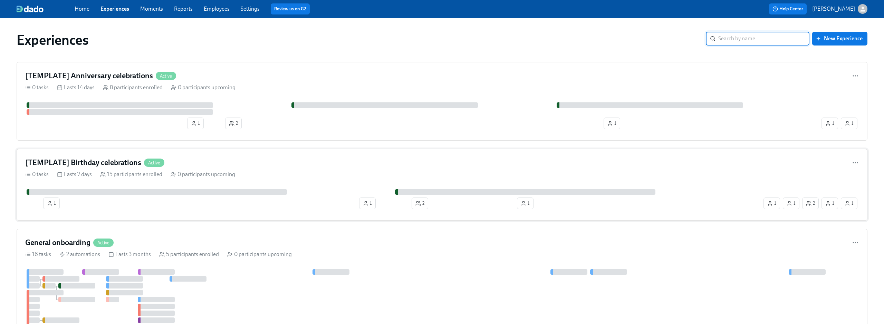
click at [249, 157] on div "[TEMPLATE] Birthday celebrations Active 0 tasks Lasts 7 days 15 participants en…" at bounding box center [442, 185] width 851 height 72
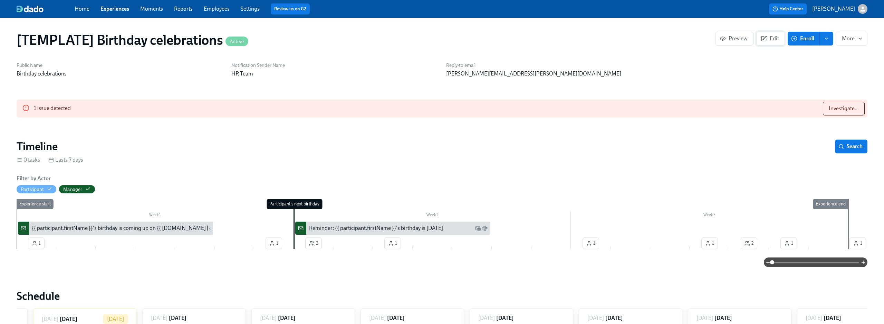
scroll to position [0, 1306]
click at [763, 36] on icon "button" at bounding box center [763, 39] width 6 height 6
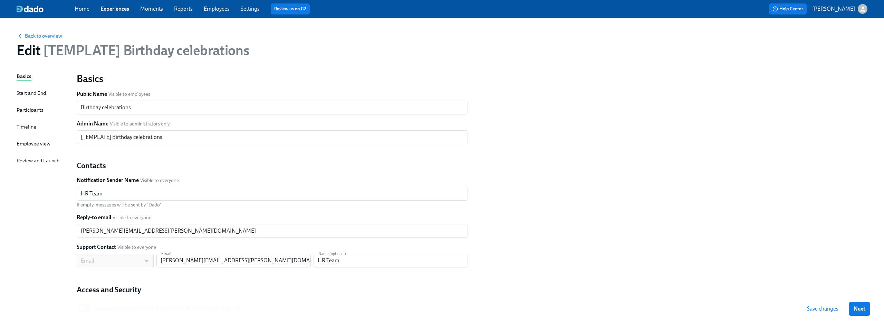
click at [26, 125] on div "Timeline" at bounding box center [27, 127] width 20 height 8
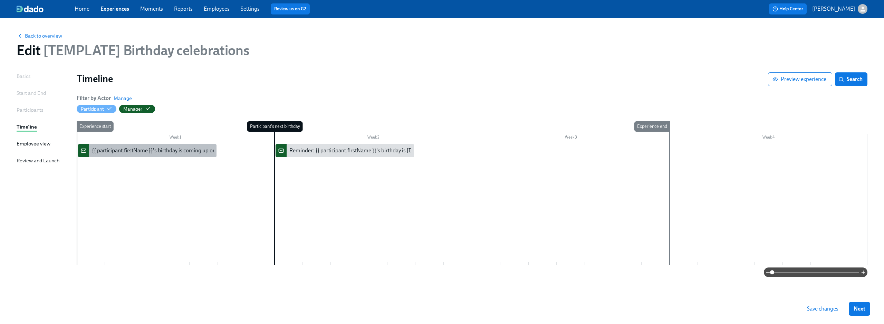
click at [174, 147] on div "{{ participant.firstName }}'s birthday is coming up on {{ participant.calculate…" at bounding box center [203, 151] width 223 height 8
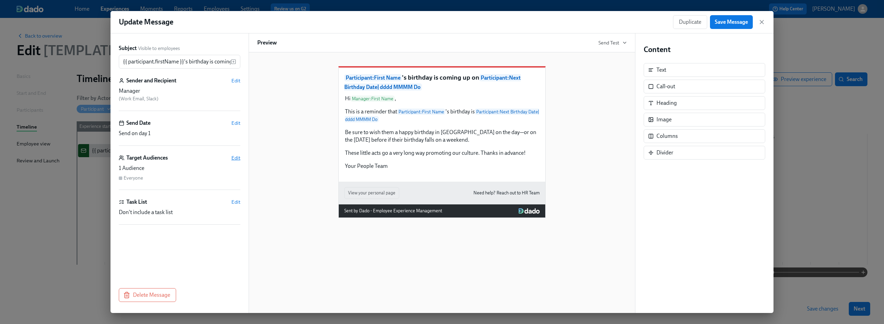
click at [235, 157] on span "Edit" at bounding box center [235, 158] width 9 height 7
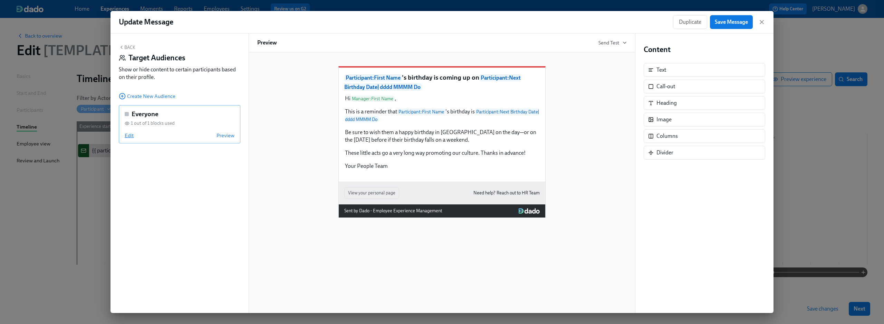
click at [132, 135] on span "Edit" at bounding box center [129, 135] width 9 height 7
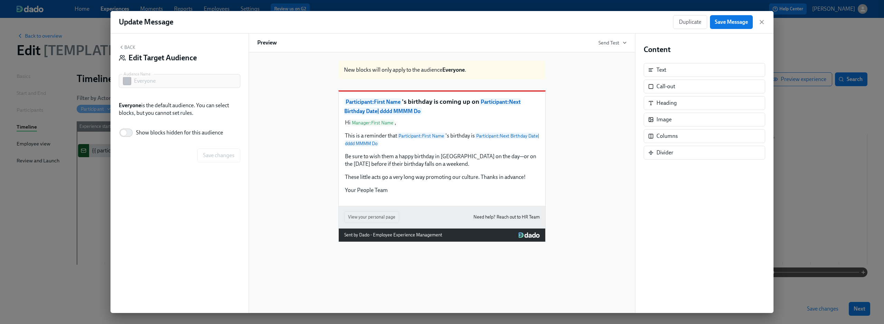
click at [129, 49] on button "Back" at bounding box center [127, 48] width 17 height 6
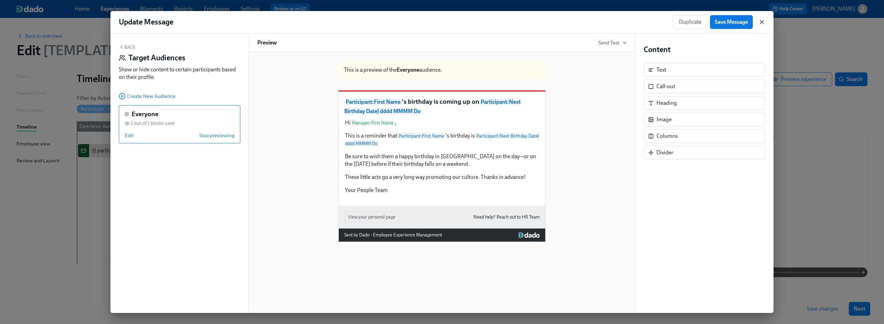
click at [761, 23] on icon "button" at bounding box center [761, 22] width 7 height 7
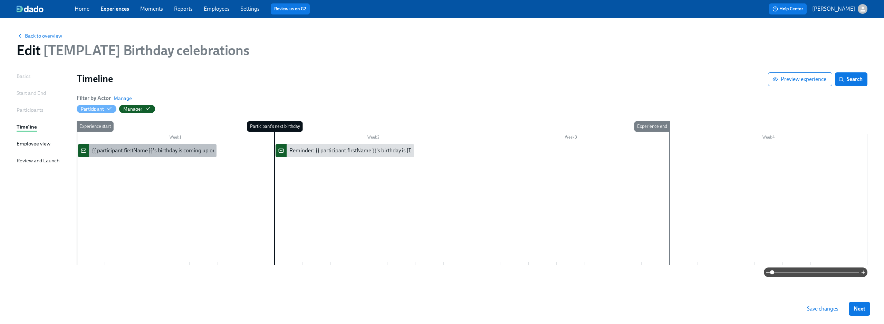
click at [140, 152] on div "{{ participant.firstName }}'s birthday is coming up on {{ participant.calculate…" at bounding box center [203, 151] width 223 height 8
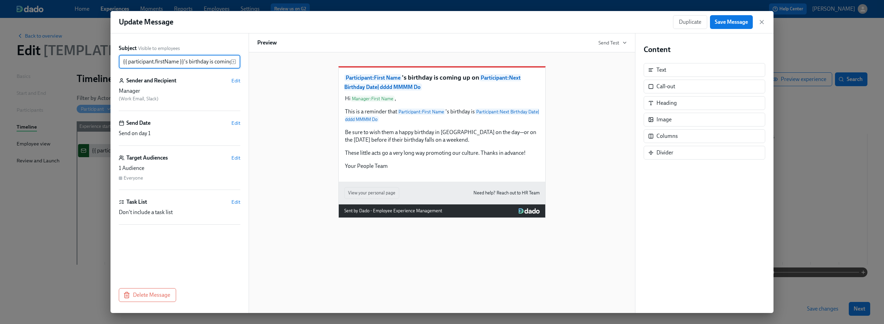
scroll to position [0, 169]
click at [237, 157] on span "Edit" at bounding box center [235, 158] width 9 height 7
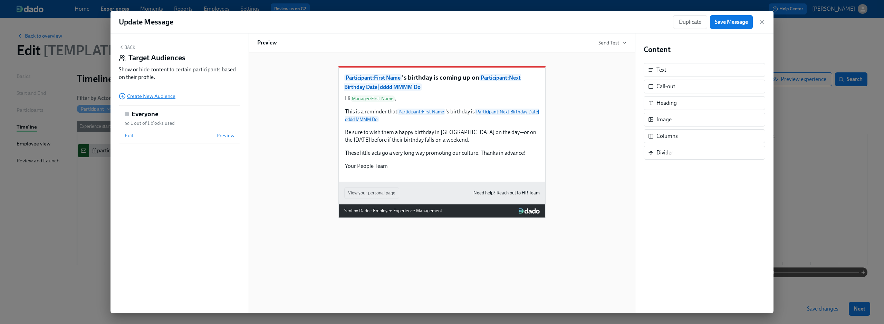
click at [147, 94] on span "Create New Audience" at bounding box center [147, 96] width 57 height 7
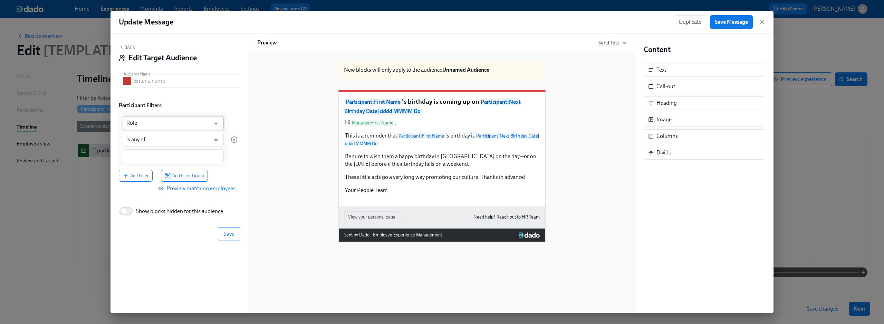
click at [205, 125] on input "Role" at bounding box center [168, 123] width 84 height 14
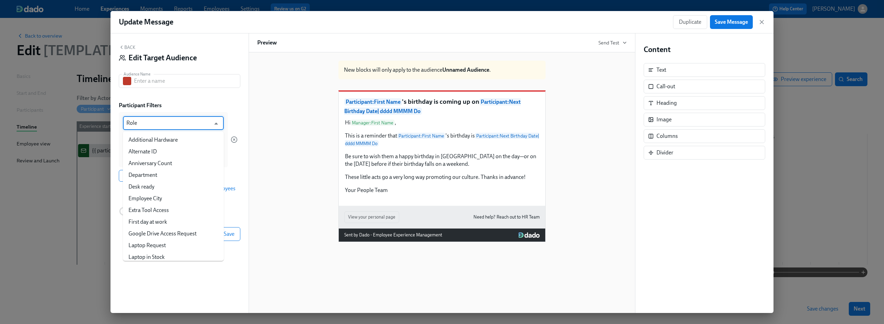
scroll to position [86, 0]
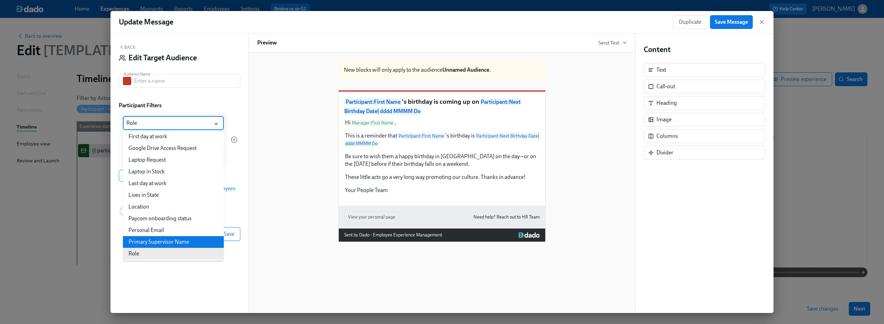
click at [172, 244] on li "Primary Supervisor Name" at bounding box center [173, 242] width 101 height 12
type input "Primary Supervisor Name"
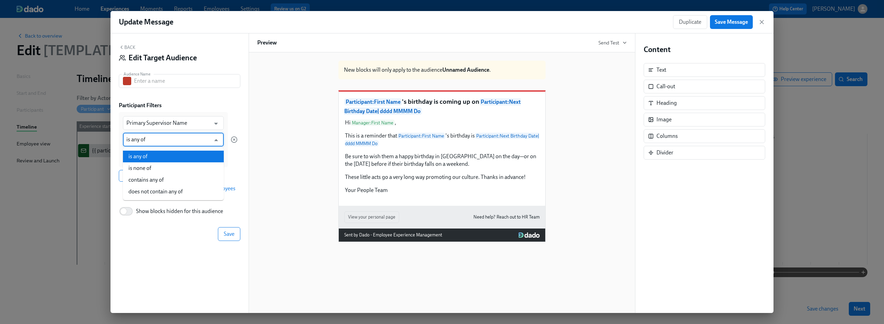
click at [183, 142] on input "is any of" at bounding box center [168, 140] width 84 height 14
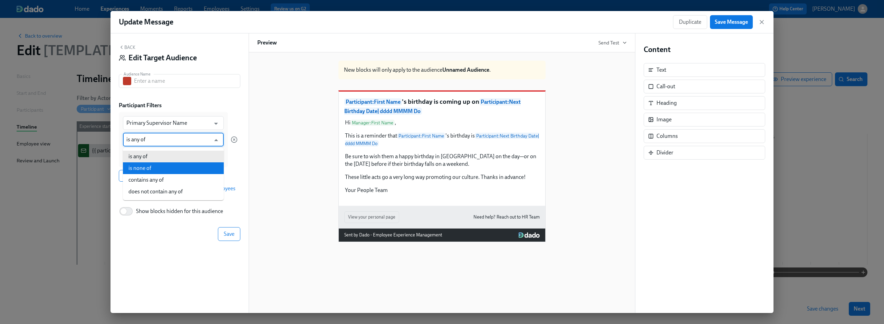
click at [192, 173] on li "is none of" at bounding box center [173, 169] width 101 height 12
type input "is none of"
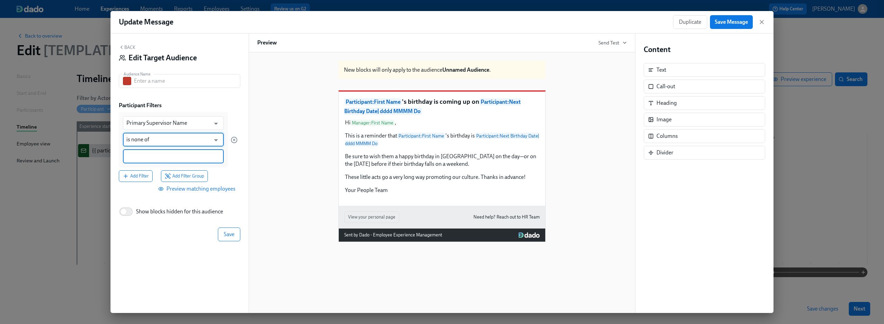
click at [181, 155] on input at bounding box center [173, 156] width 94 height 7
type input "Dean Graziosi"
click at [238, 166] on div "Primary Supervisor Name ​ is none of ​ Dean Graziosi Add Filter Add Filter Group" at bounding box center [180, 147] width 122 height 70
click at [179, 82] on input "text" at bounding box center [187, 81] width 106 height 14
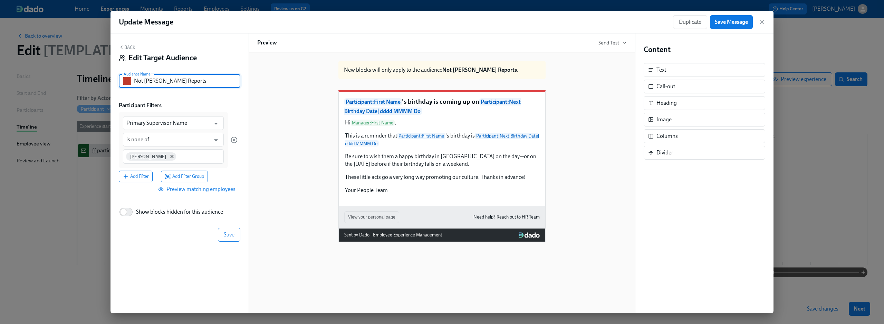
drag, startPoint x: 144, startPoint y: 80, endPoint x: 128, endPoint y: 80, distance: 15.5
click at [128, 80] on div "Not Dean's Reports Audience Name" at bounding box center [180, 81] width 122 height 14
click at [164, 78] on input "Dean's Reports" at bounding box center [187, 81] width 106 height 14
click at [164, 81] on input "Dean's Reports" at bounding box center [187, 81] width 106 height 14
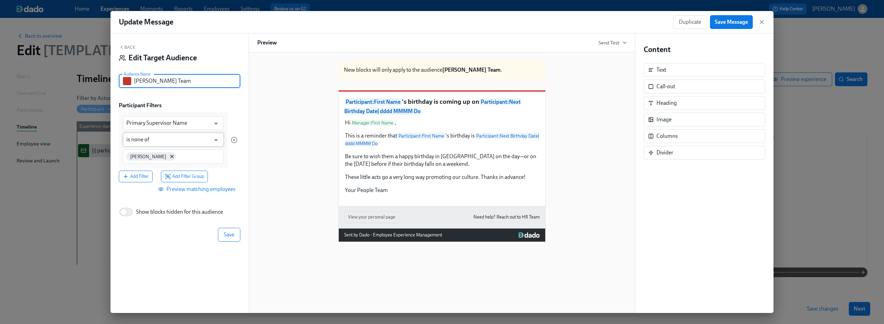
type input "Dean's Team"
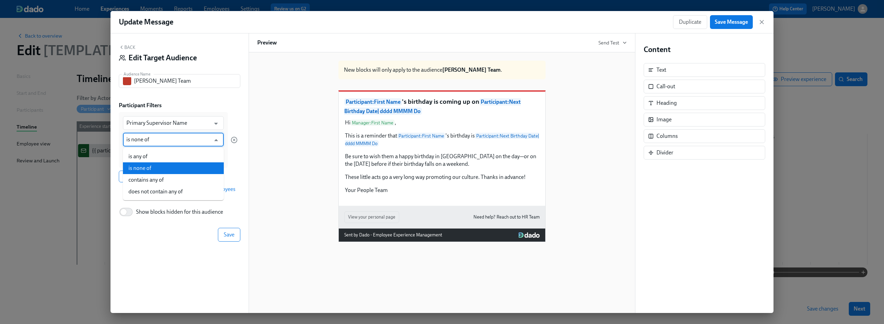
click at [166, 139] on input "is none of" at bounding box center [168, 140] width 84 height 14
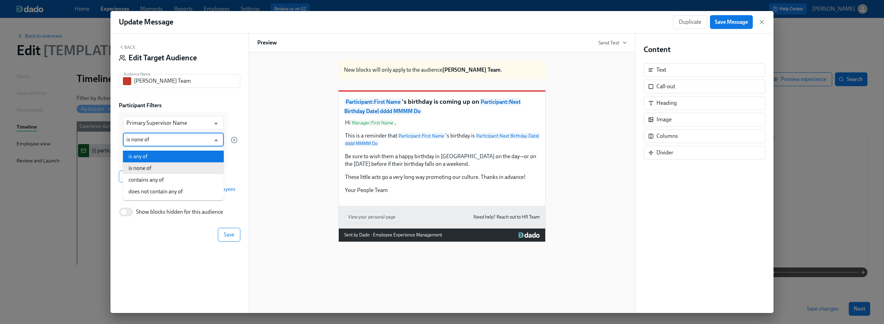
click at [165, 157] on li "is any of" at bounding box center [173, 157] width 101 height 12
type input "is any of"
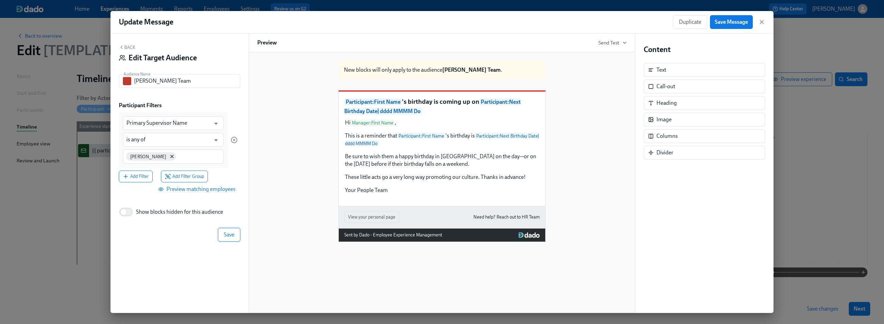
click at [232, 240] on button "Save" at bounding box center [229, 235] width 22 height 14
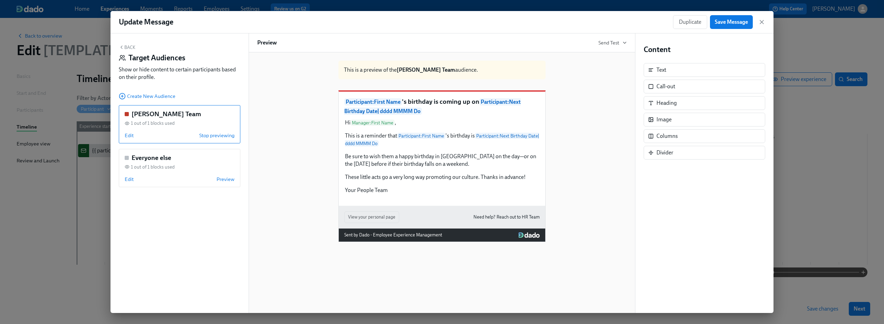
click at [199, 204] on div "Back Target Audiences Show or hide content to certain participants based on the…" at bounding box center [179, 173] width 138 height 280
click at [148, 134] on div "Edit Stop previewing" at bounding box center [180, 135] width 110 height 7
click at [126, 135] on span "Edit" at bounding box center [129, 135] width 9 height 7
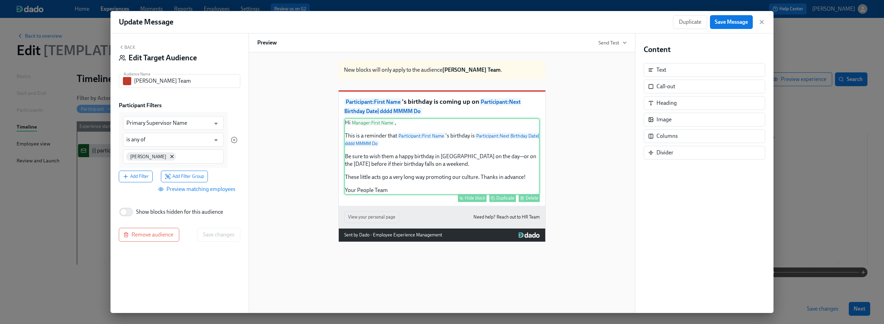
click at [421, 162] on div "Hi Manager : First Name , This is a reminder that Participant : First Name 's b…" at bounding box center [441, 156] width 195 height 77
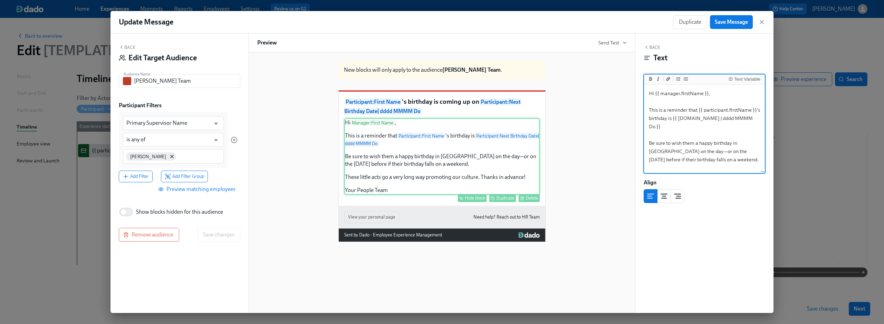
click at [477, 201] on div "Hide block" at bounding box center [475, 198] width 20 height 5
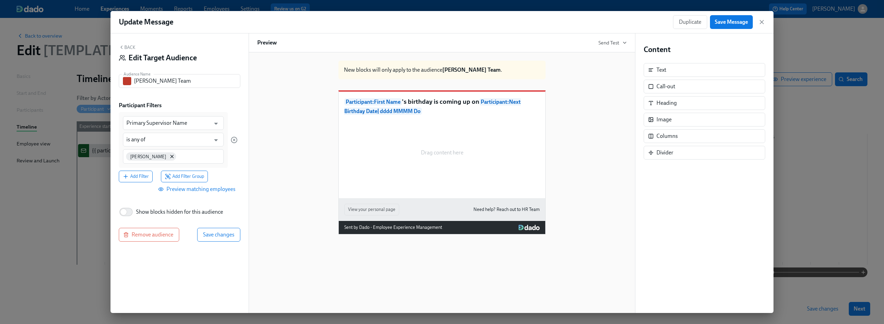
click at [451, 101] on div "Participant : First Name 's birthday is coming up on Participant : Next Birthda…" at bounding box center [442, 145] width 206 height 107
click at [731, 26] on button "Save Message" at bounding box center [731, 22] width 43 height 14
click at [213, 239] on button "Save changes" at bounding box center [218, 235] width 43 height 14
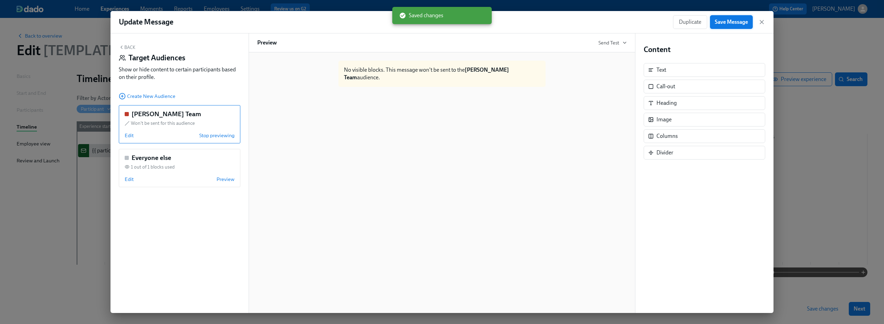
click at [721, 22] on span "Save Message" at bounding box center [731, 22] width 33 height 7
click at [206, 181] on div "Edit Preview" at bounding box center [180, 179] width 110 height 7
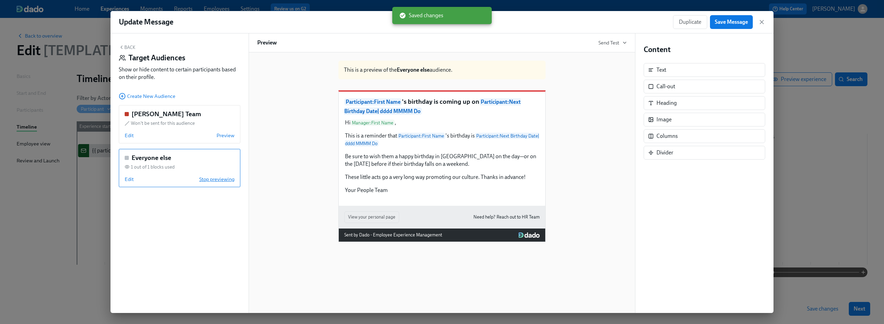
click at [206, 181] on span "Stop previewing" at bounding box center [216, 179] width 35 height 7
click at [221, 136] on span "Preview" at bounding box center [225, 135] width 18 height 7
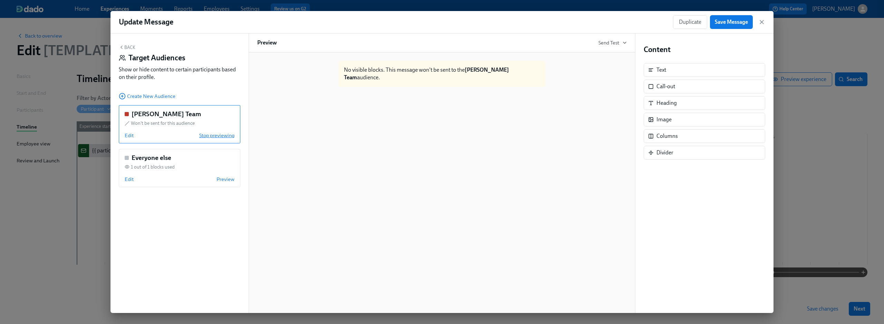
click at [221, 136] on span "Stop previewing" at bounding box center [216, 135] width 35 height 7
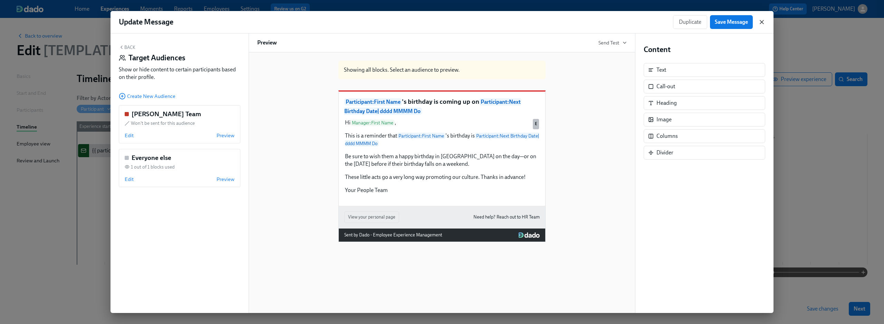
click at [763, 21] on icon "button" at bounding box center [761, 21] width 3 height 3
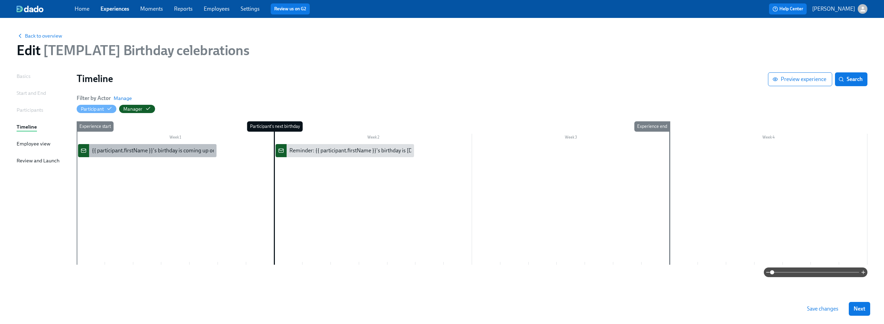
click at [189, 152] on div "{{ participant.firstName }}'s birthday is coming up on {{ participant.calculate…" at bounding box center [203, 151] width 223 height 8
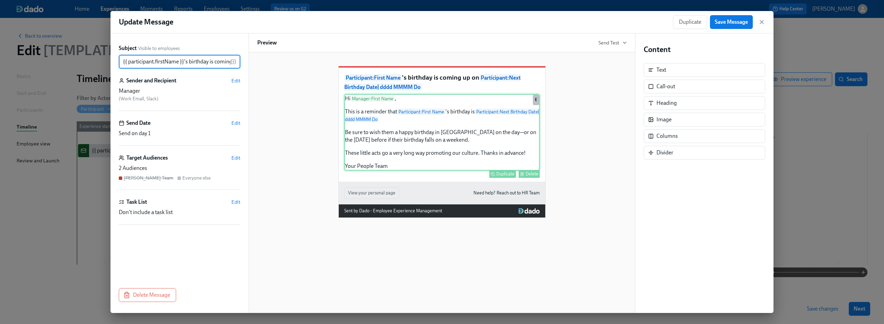
scroll to position [0, 169]
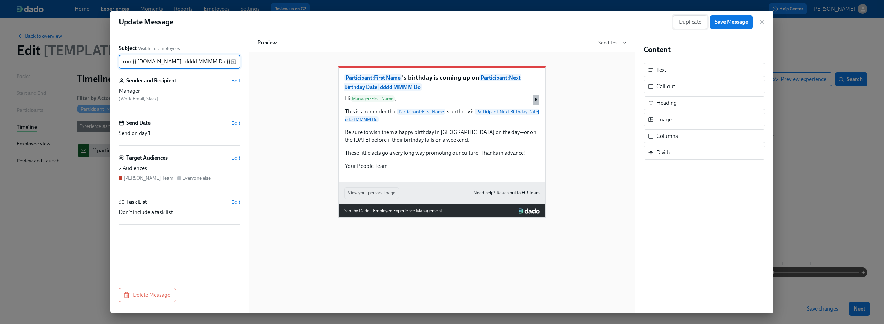
click at [691, 24] on span "Duplicate" at bounding box center [690, 22] width 22 height 7
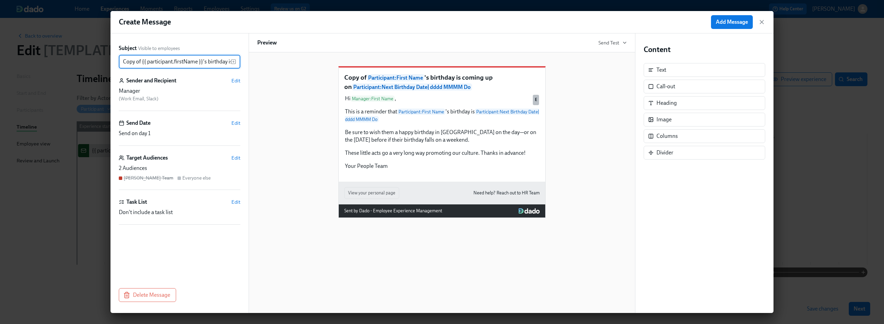
scroll to position [0, 188]
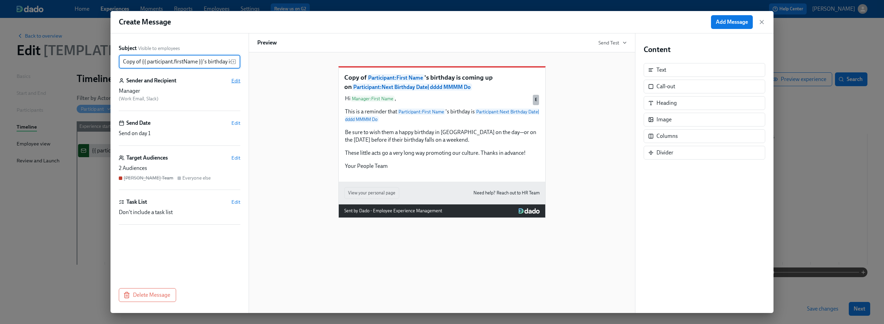
click at [238, 81] on span "Edit" at bounding box center [235, 80] width 9 height 7
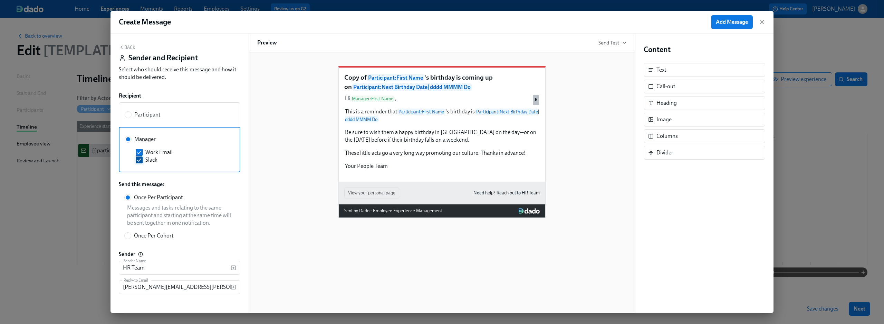
click at [138, 159] on input "Slack" at bounding box center [139, 160] width 6 height 6
checkbox input "false"
click at [127, 47] on button "Back" at bounding box center [127, 48] width 17 height 6
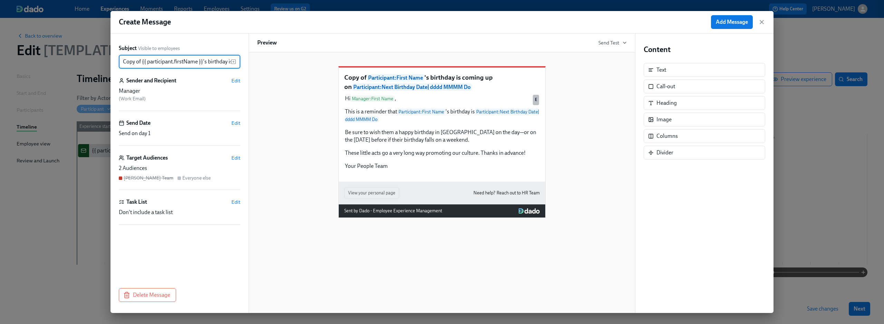
drag, startPoint x: 138, startPoint y: 65, endPoint x: 90, endPoint y: 62, distance: 48.7
click at [90, 62] on div "Create Message Add Message Subject Visible to employees Copy of {{ participant.…" at bounding box center [442, 162] width 884 height 324
click at [134, 61] on input "Copy of {{ participant.firstName }}'s birthday is coming up on {{ participant.c…" at bounding box center [175, 62] width 112 height 14
drag, startPoint x: 141, startPoint y: 61, endPoint x: 88, endPoint y: 60, distance: 53.2
click at [91, 61] on div "Create Message Add Message Subject Visible to employees Copy of {{ participant.…" at bounding box center [442, 162] width 884 height 324
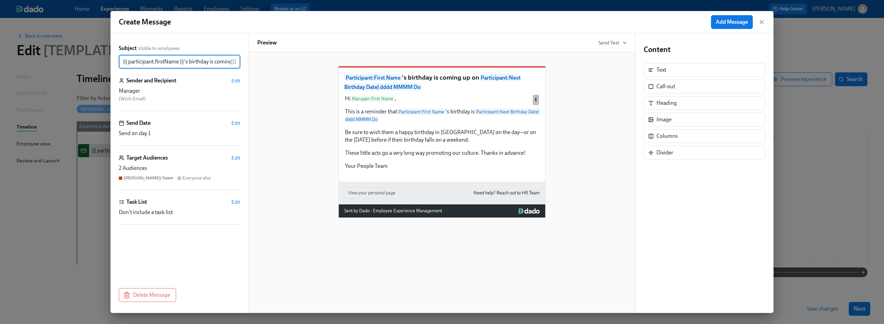
type input "{{ participant.firstName }}'s birthday is coming up on {{ participant.calculate…"
click at [280, 144] on div "Participant : First Name 's birthday is coming up on Participant : Next Birthda…" at bounding box center [441, 136] width 369 height 163
click at [234, 159] on span "Edit" at bounding box center [235, 158] width 9 height 7
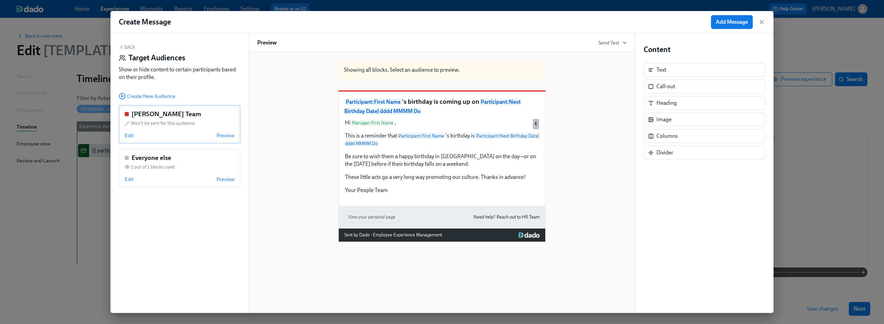
click at [193, 127] on div "Dean's Team Won't be sent for this audience Edit Preview" at bounding box center [180, 124] width 122 height 38
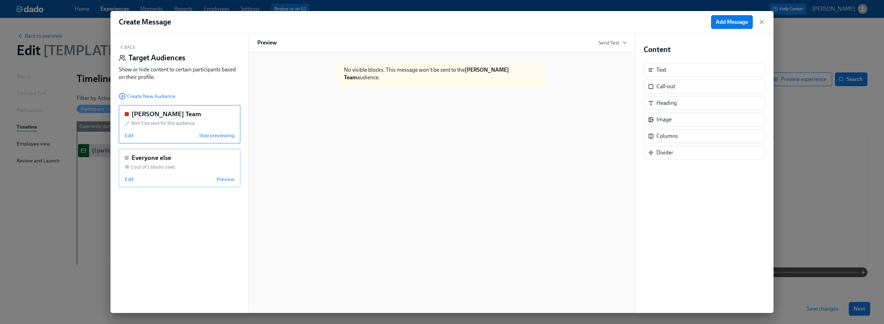
click at [201, 175] on div "Everyone else 1 out of 1 blocks used Edit Preview" at bounding box center [180, 168] width 122 height 38
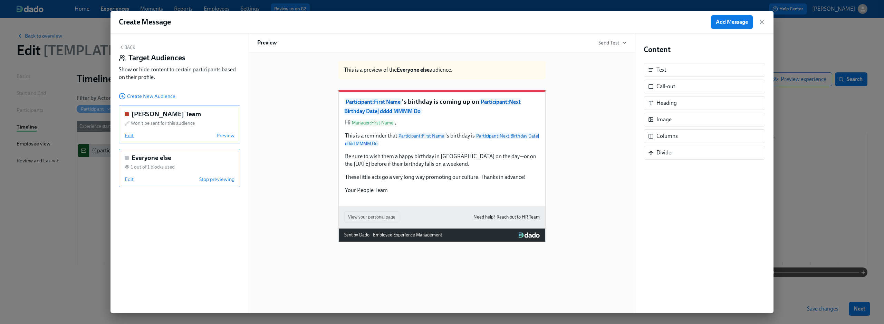
click at [133, 135] on span "Edit" at bounding box center [129, 135] width 9 height 7
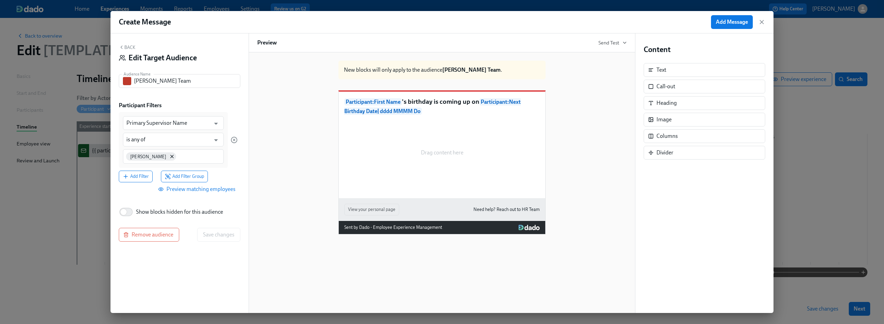
click at [157, 212] on span "Show blocks hidden for this audience" at bounding box center [179, 213] width 87 height 8
click at [146, 212] on input "Show blocks hidden for this audience" at bounding box center [124, 212] width 46 height 15
checkbox input "true"
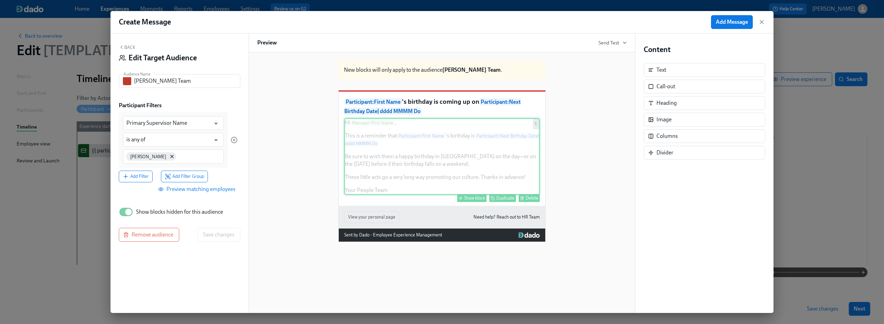
click at [455, 180] on div "Hi Manager : First Name , This is a reminder that Participant : First Name 's b…" at bounding box center [441, 156] width 195 height 77
click at [474, 201] on div "Show block" at bounding box center [474, 198] width 21 height 5
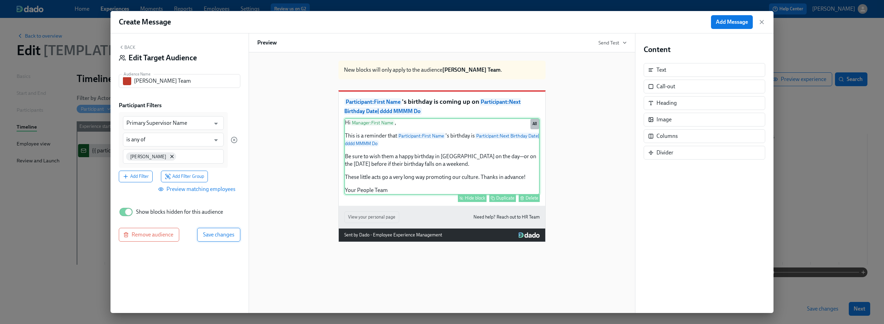
click at [219, 237] on span "Save changes" at bounding box center [218, 235] width 31 height 7
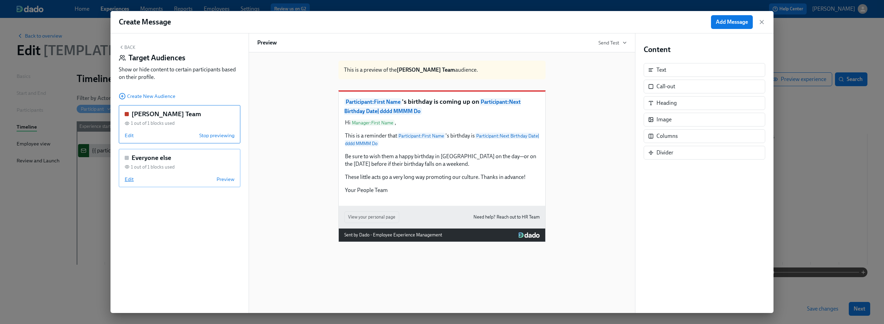
click at [126, 180] on span "Edit" at bounding box center [129, 179] width 9 height 7
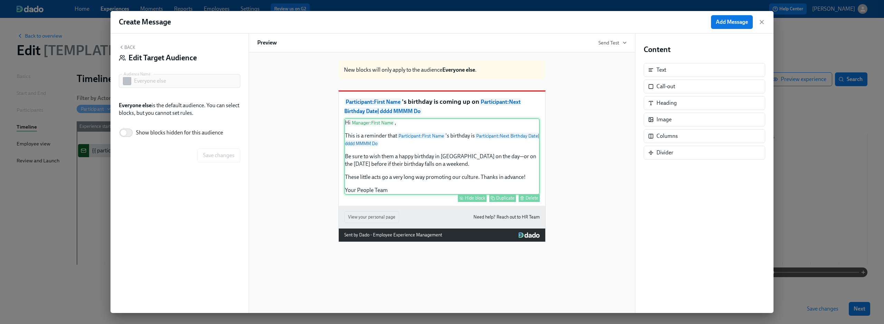
click at [128, 43] on div "Back Edit Target Audience Audience Name Everyone else Audience Name Everyone el…" at bounding box center [179, 173] width 138 height 280
click at [128, 48] on button "Back" at bounding box center [127, 48] width 17 height 6
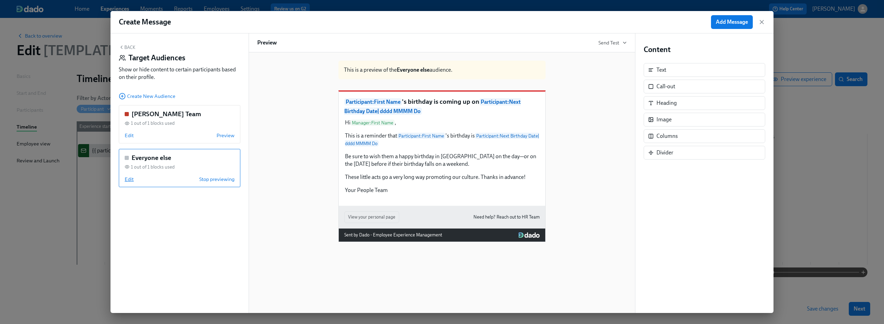
click at [130, 179] on span "Edit" at bounding box center [129, 179] width 9 height 7
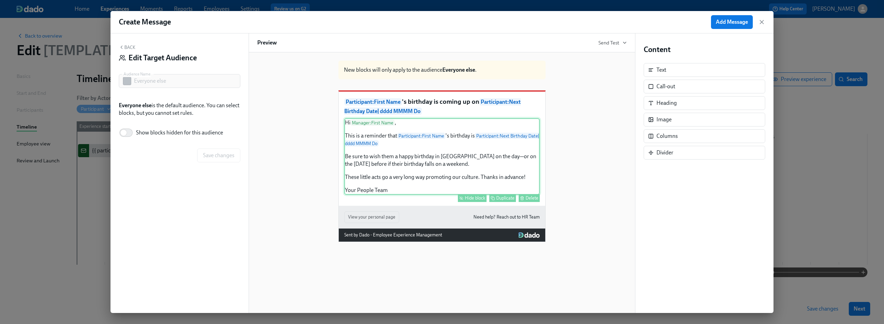
click at [370, 165] on div "Hi Manager : First Name , This is a reminder that Participant : First Name 's b…" at bounding box center [441, 156] width 195 height 77
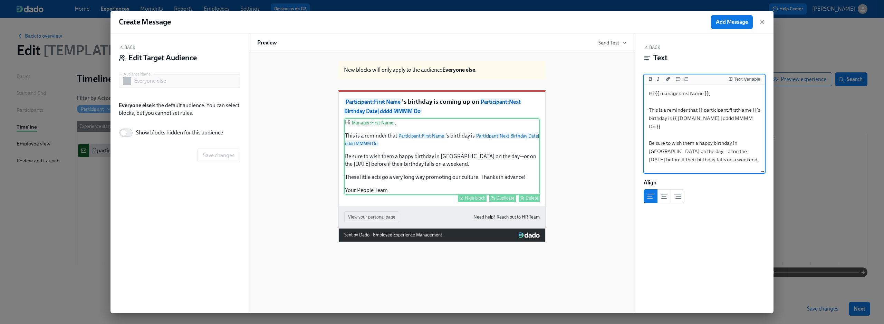
click at [465, 190] on div "Hi Manager : First Name , This is a reminder that Participant : First Name 's b…" at bounding box center [441, 156] width 195 height 77
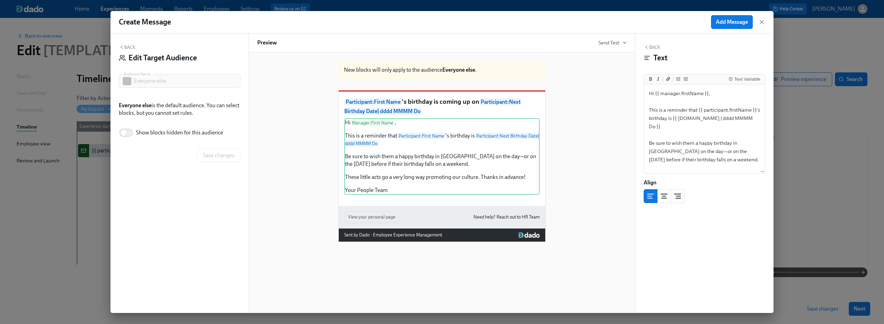
click at [472, 201] on div "Hide block" at bounding box center [475, 198] width 20 height 5
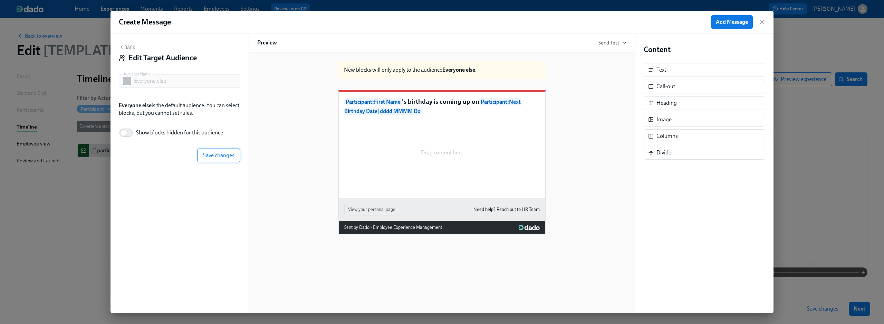
click at [213, 156] on span "Save changes" at bounding box center [218, 155] width 31 height 7
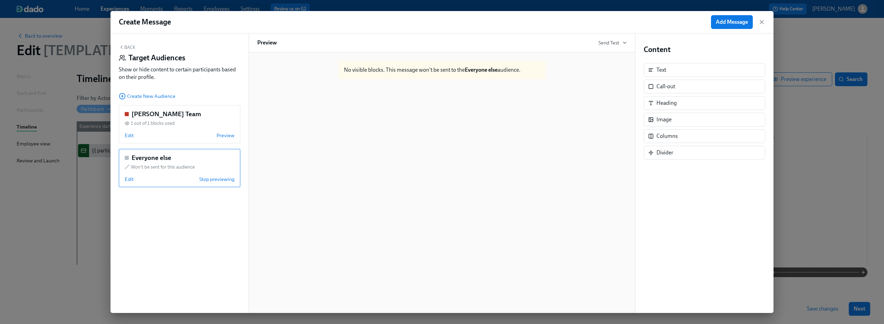
click at [130, 46] on button "Back" at bounding box center [127, 48] width 17 height 6
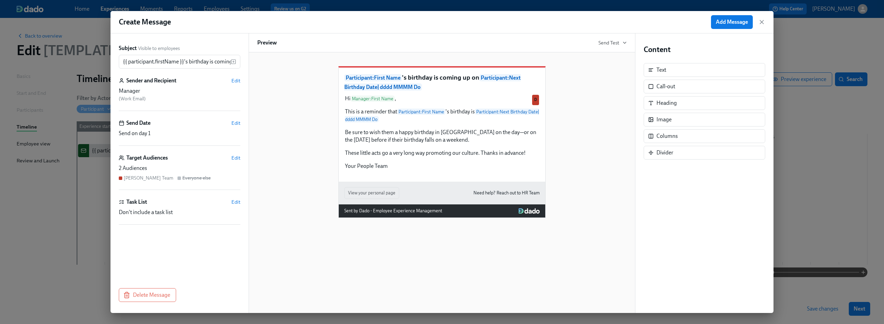
drag, startPoint x: 762, startPoint y: 22, endPoint x: 567, endPoint y: 100, distance: 209.6
click at [567, 100] on div "Create Message Add Message Subject Visible to employees {{ participant.firstNam…" at bounding box center [441, 162] width 663 height 302
click at [720, 25] on span "Add Message" at bounding box center [732, 22] width 32 height 7
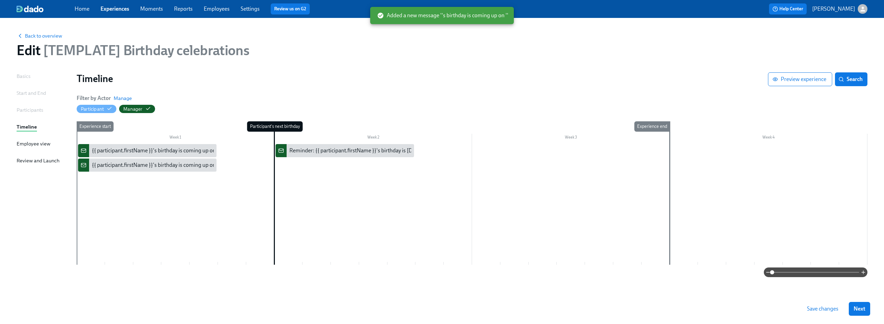
click at [830, 310] on span "Save changes" at bounding box center [822, 309] width 31 height 7
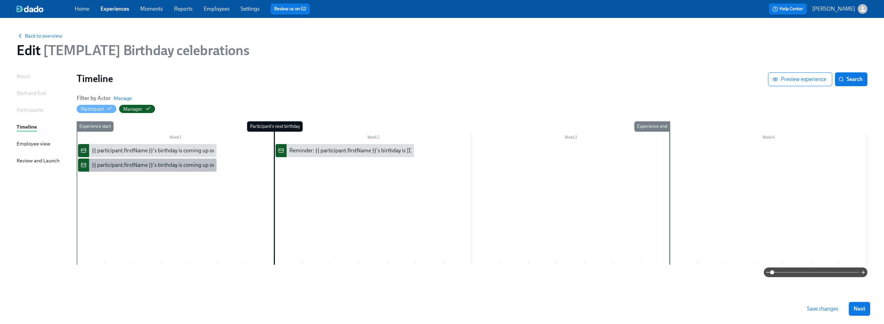
click at [150, 163] on div "{{ participant.firstName }}'s birthday is coming up on {{ participant.calculate…" at bounding box center [203, 166] width 223 height 8
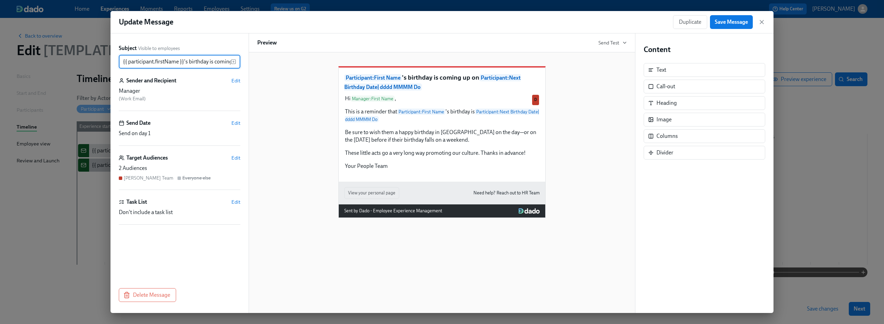
scroll to position [0, 169]
click at [762, 22] on icon "button" at bounding box center [761, 22] width 7 height 7
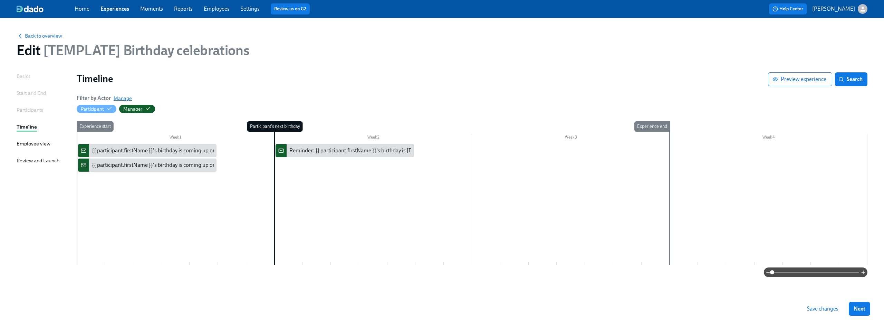
click at [124, 97] on span "Manage" at bounding box center [123, 98] width 18 height 7
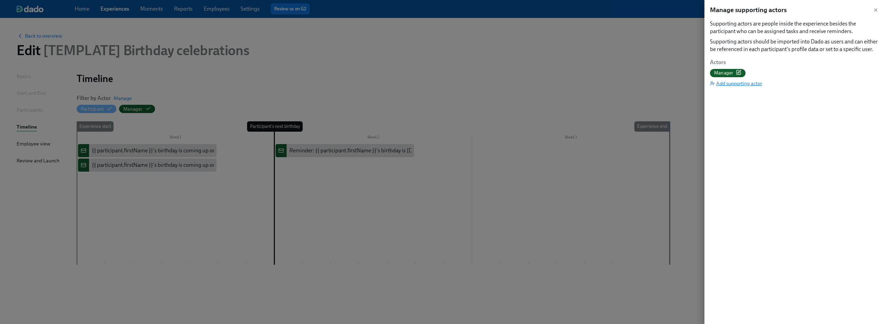
click at [755, 81] on span "Add supporting actor" at bounding box center [736, 83] width 52 height 7
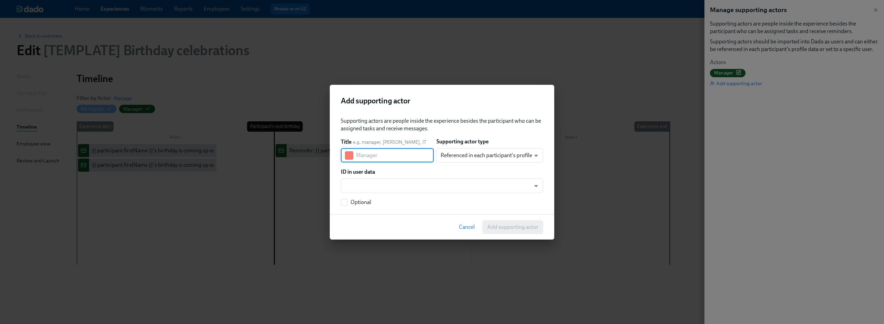
click at [371, 152] on input "text" at bounding box center [395, 156] width 78 height 14
type input "HR Team"
click at [491, 158] on body "Home Experiences Moments Reports Employees Settings Review us on G2 Help Center…" at bounding box center [442, 162] width 884 height 324
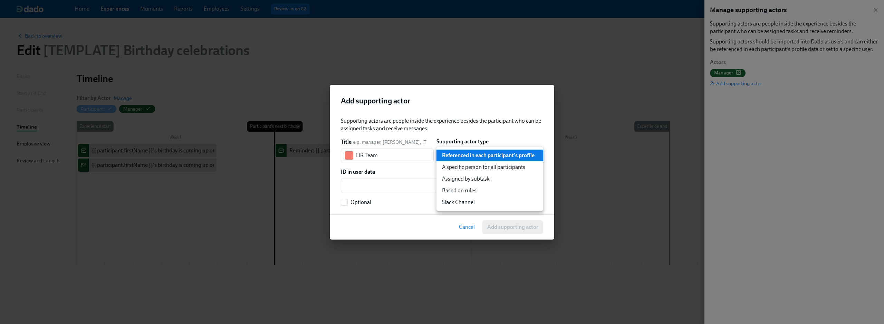
click at [495, 168] on li "A specific person for all participants" at bounding box center [489, 168] width 107 height 12
type input "staticUser"
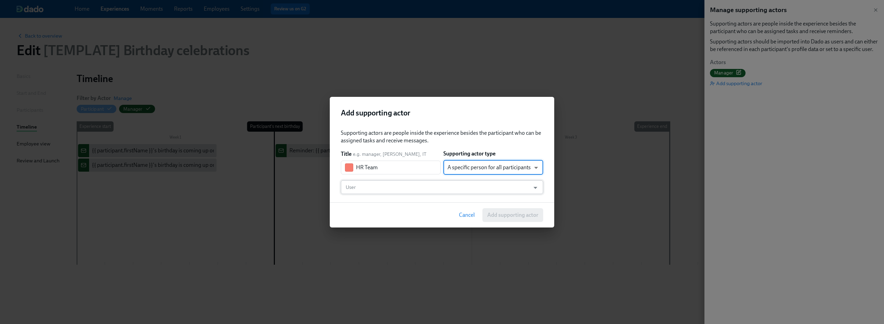
click at [379, 192] on input "User" at bounding box center [435, 188] width 182 height 14
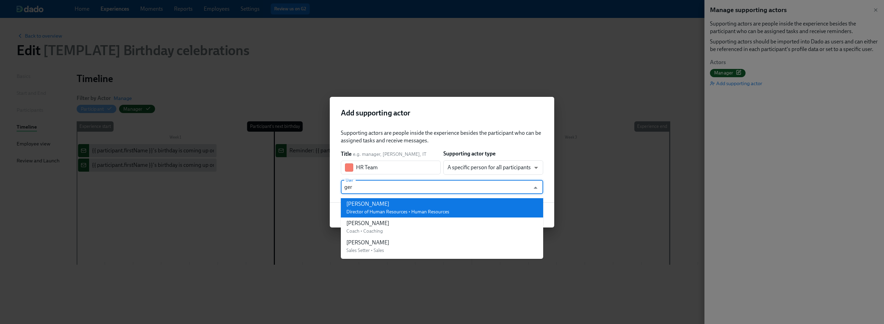
click at [369, 210] on span "Director of Human Resources • Human Resources" at bounding box center [397, 212] width 103 height 6
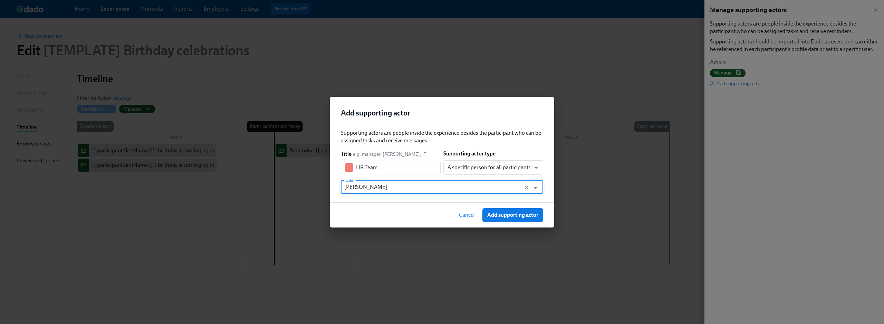
type input "Gerald Sexton"
click at [401, 204] on div "Cancel Add supporting actor" at bounding box center [442, 215] width 224 height 25
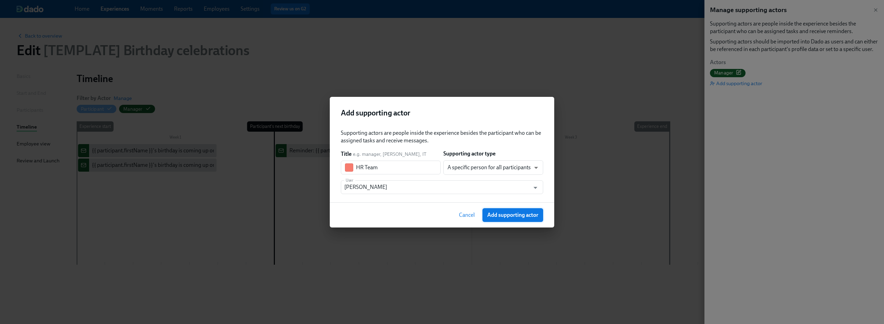
click at [523, 216] on span "Add supporting actor" at bounding box center [512, 215] width 51 height 7
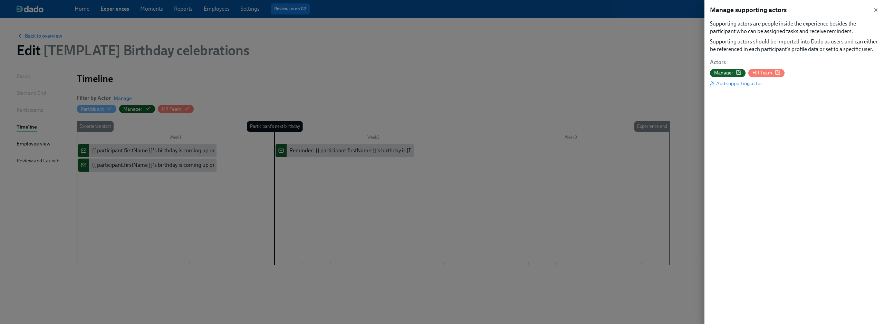
click at [876, 10] on icon "button" at bounding box center [875, 10] width 3 height 3
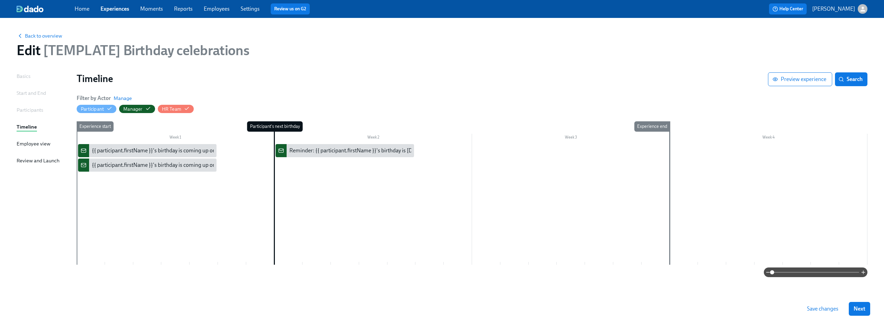
click at [159, 192] on div at bounding box center [472, 204] width 791 height 121
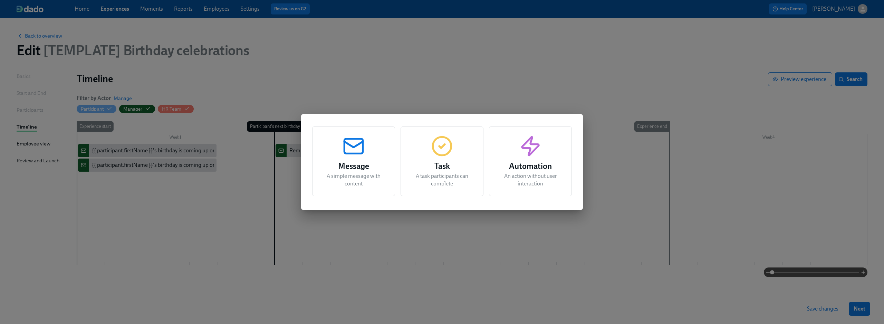
click at [204, 182] on div "Message A simple message with content Task A task participants can complete Aut…" at bounding box center [442, 162] width 884 height 324
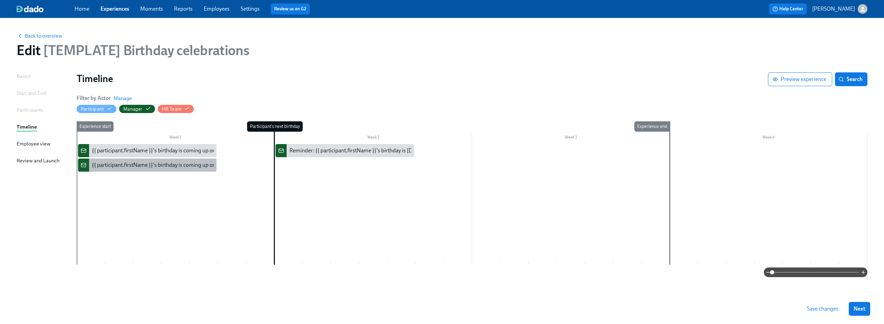
click at [190, 165] on div "{{ participant.firstName }}'s birthday is coming up on {{ participant.calculate…" at bounding box center [203, 166] width 223 height 8
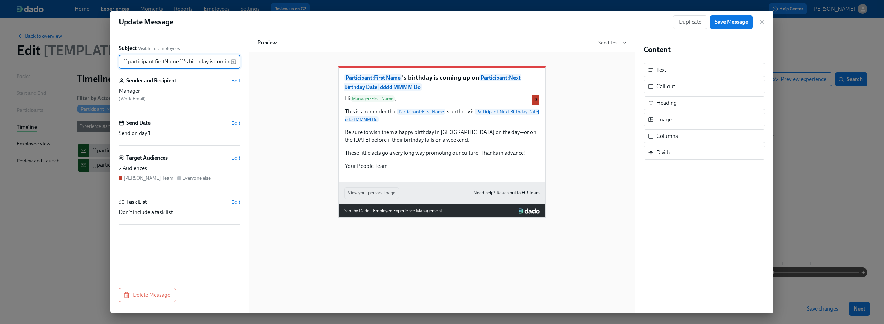
scroll to position [0, 169]
click at [694, 23] on span "Duplicate" at bounding box center [690, 22] width 22 height 7
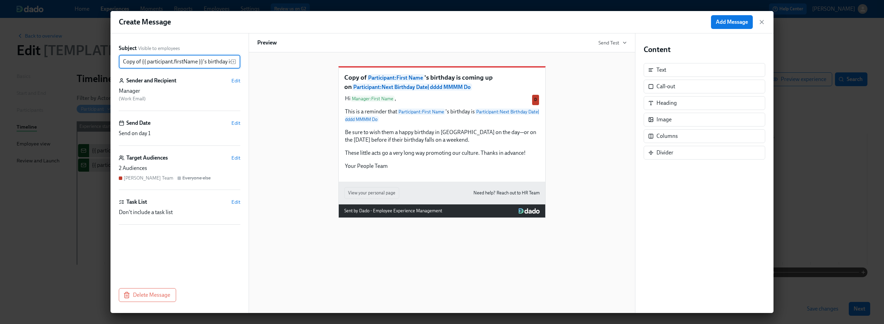
scroll to position [0, 188]
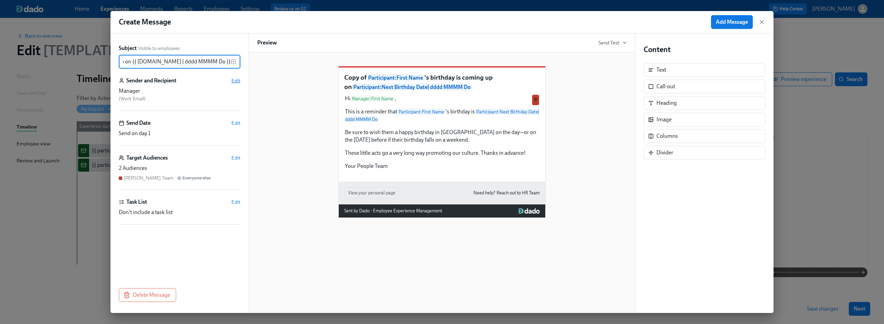
click at [236, 83] on span "Edit" at bounding box center [235, 80] width 9 height 7
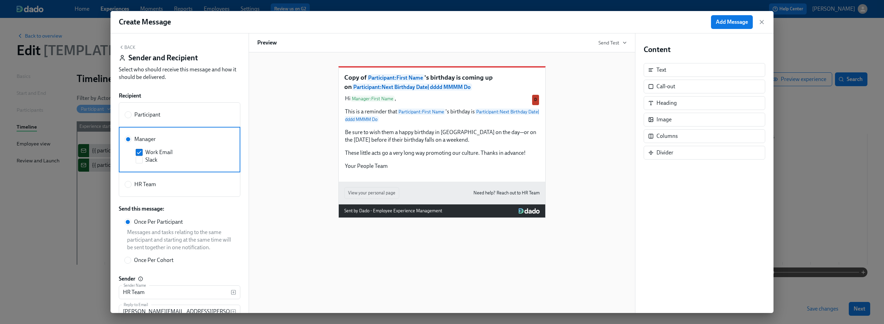
click at [126, 46] on button "Back" at bounding box center [127, 48] width 17 height 6
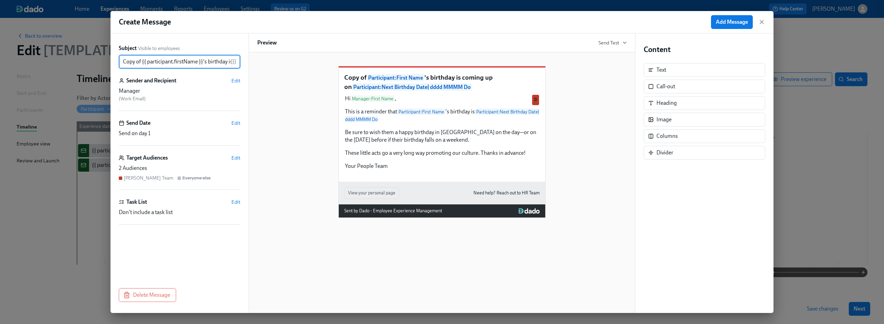
drag, startPoint x: 137, startPoint y: 62, endPoint x: 86, endPoint y: 61, distance: 50.8
click at [86, 61] on div "Create Message Add Message Subject Visible to employees Copy of {{ participant.…" at bounding box center [442, 162] width 884 height 324
click at [127, 61] on input "Copy of {{ participant.firstName }}'s birthday is coming up on {{ participant.c…" at bounding box center [175, 62] width 112 height 14
drag, startPoint x: 141, startPoint y: 61, endPoint x: 103, endPoint y: 61, distance: 38.0
click at [103, 61] on div "Create Message Add Message Subject Visible to employees Copy of {{ participant.…" at bounding box center [442, 162] width 884 height 324
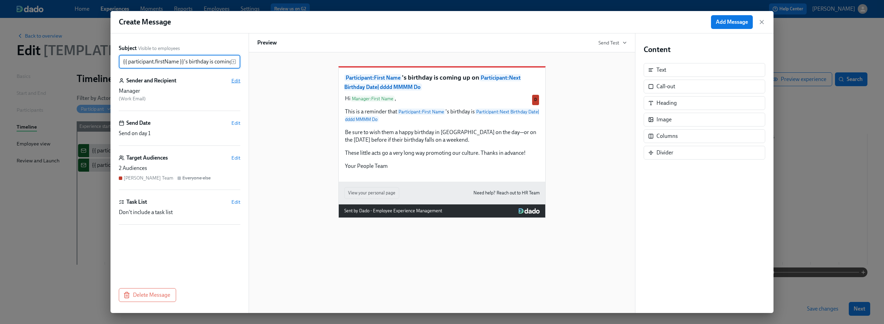
type input "{{ participant.firstName }}'s birthday is coming up on {{ participant.calculate…"
click at [236, 84] on span "Edit" at bounding box center [235, 80] width 9 height 7
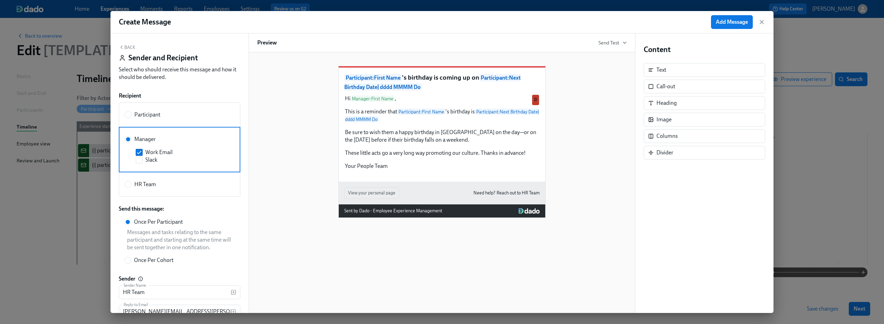
click at [135, 188] on span "HR Team" at bounding box center [145, 185] width 22 height 8
click at [131, 188] on input "HR Team" at bounding box center [128, 185] width 6 height 6
radio input "true"
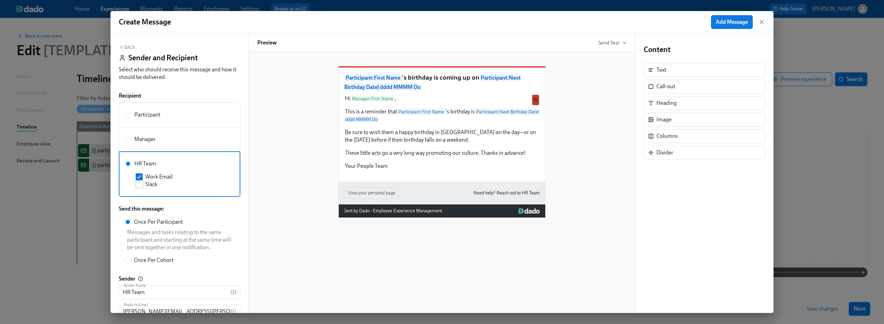
click at [137, 183] on input "Slack" at bounding box center [139, 185] width 6 height 6
checkbox input "true"
click at [123, 45] on icon "button" at bounding box center [122, 48] width 6 height 6
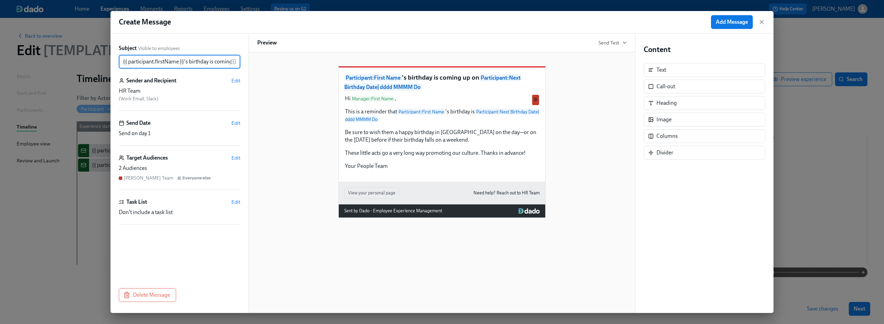
scroll to position [0, 169]
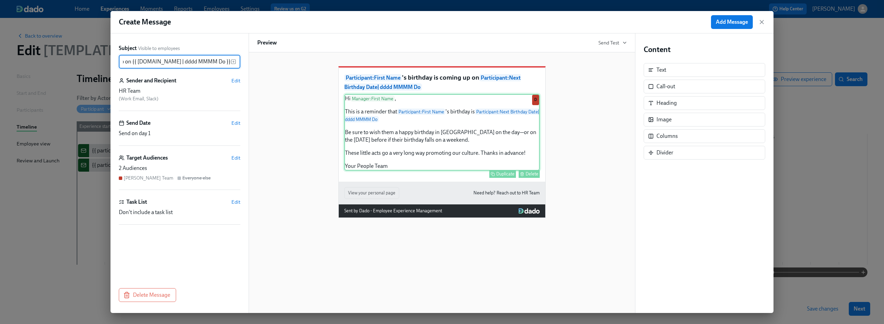
click at [397, 135] on div "Hi Manager : First Name , This is a reminder that Participant : First Name 's b…" at bounding box center [441, 132] width 195 height 77
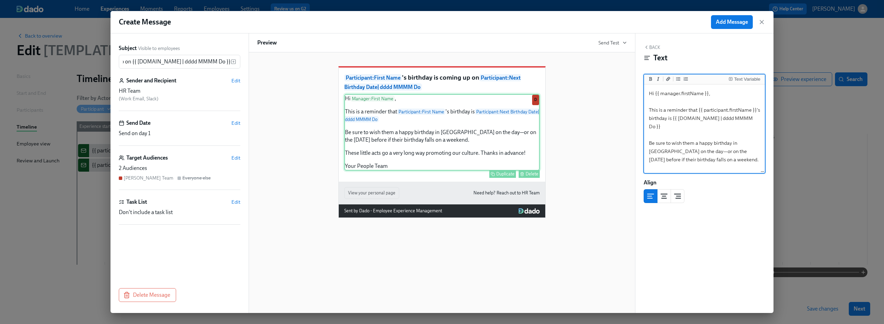
scroll to position [0, 0]
click at [684, 96] on textarea "Hi {{ manager.firstName }}, This is a reminder that {{ participant.firstName }}…" at bounding box center [704, 147] width 118 height 123
click at [681, 134] on textarea "Hi {{ manager.firstName }}, This is a reminder that {{ participant.firstName }}…" at bounding box center [704, 147] width 118 height 123
click at [698, 112] on textarea "Hi {{ manager.firstName }}, This is a reminder that {{ participant.firstName }}…" at bounding box center [704, 147] width 118 height 123
click at [743, 77] on div "Text Variable" at bounding box center [747, 79] width 26 height 5
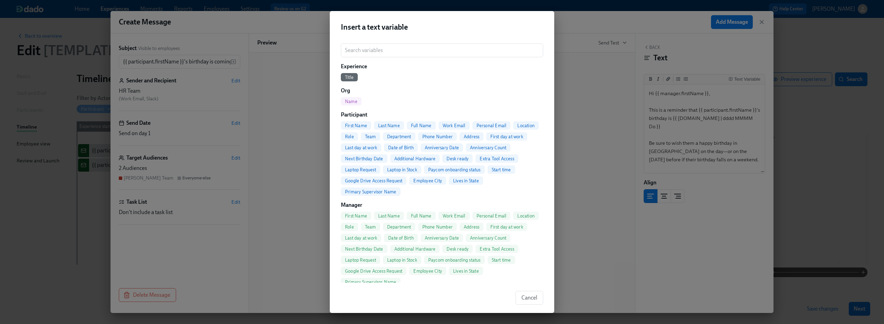
click at [423, 217] on span "Full Name" at bounding box center [421, 216] width 29 height 5
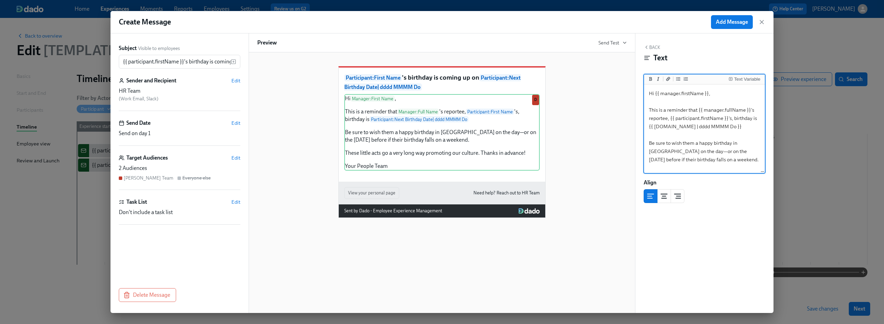
click at [669, 147] on textarea "Hi {{ manager.firstName }}, This is a reminder that {{ manager.fullName }}'s re…" at bounding box center [704, 147] width 118 height 123
type textarea "Hi {{ manager.firstName }}, This is a reminder that {{ manager.fullName }}'s re…"
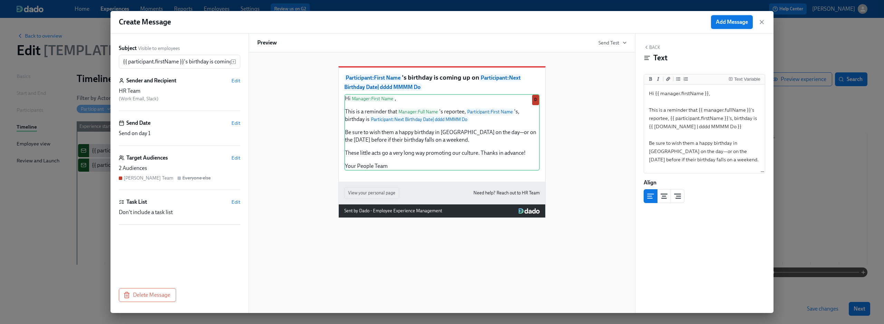
drag, startPoint x: 733, startPoint y: 23, endPoint x: 731, endPoint y: 19, distance: 5.1
click at [731, 19] on span "Add Message" at bounding box center [732, 22] width 32 height 7
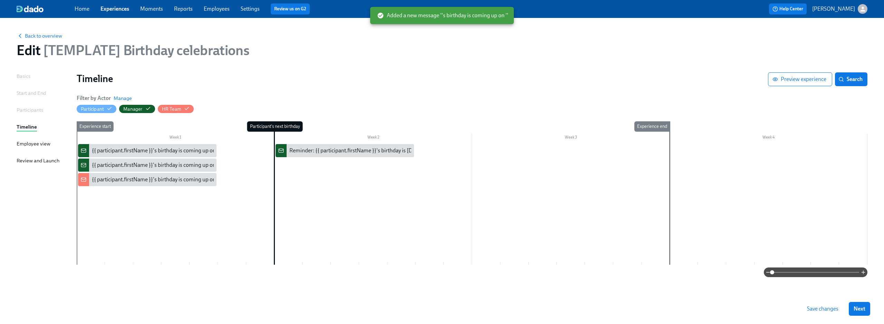
click at [812, 309] on span "Save changes" at bounding box center [822, 309] width 31 height 7
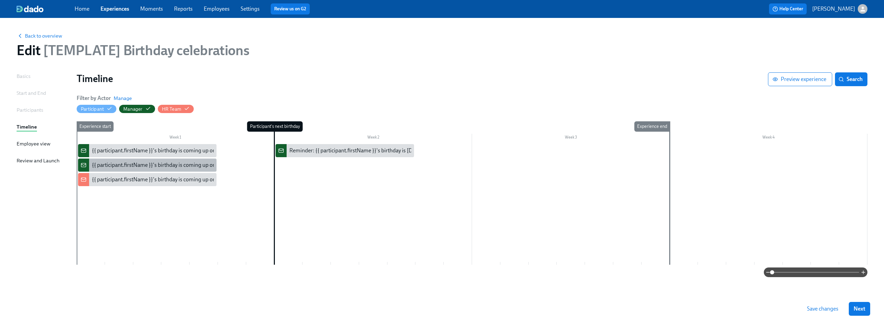
click at [145, 163] on div "{{ participant.firstName }}'s birthday is coming up on {{ participant.calculate…" at bounding box center [203, 166] width 223 height 8
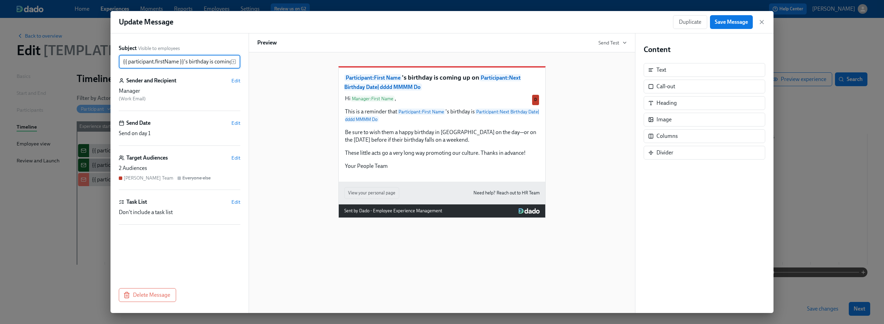
scroll to position [0, 169]
click at [765, 20] on icon "button" at bounding box center [761, 22] width 7 height 7
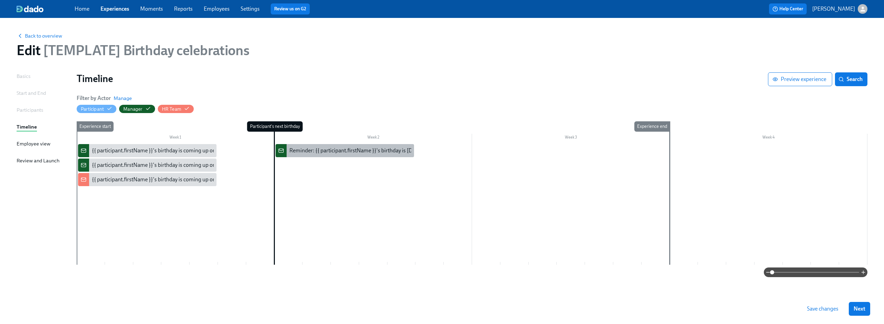
click at [389, 156] on div "Reminder: {{ participant.firstName }}'s birthday is today" at bounding box center [344, 150] width 138 height 13
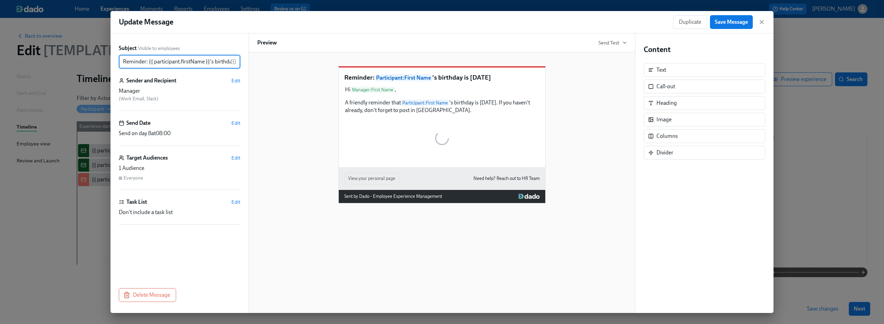
scroll to position [0, 23]
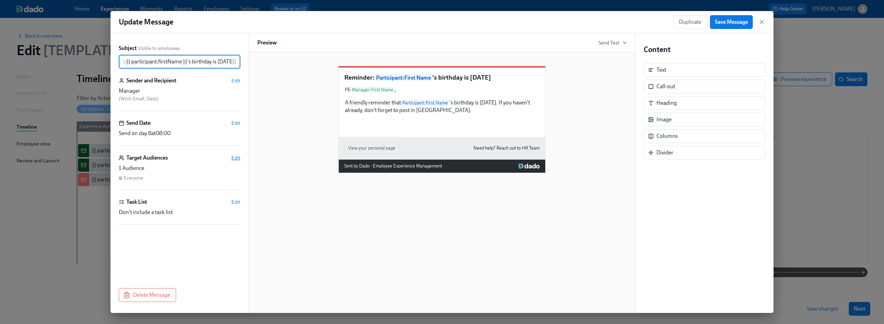
click at [234, 159] on span "Edit" at bounding box center [235, 158] width 9 height 7
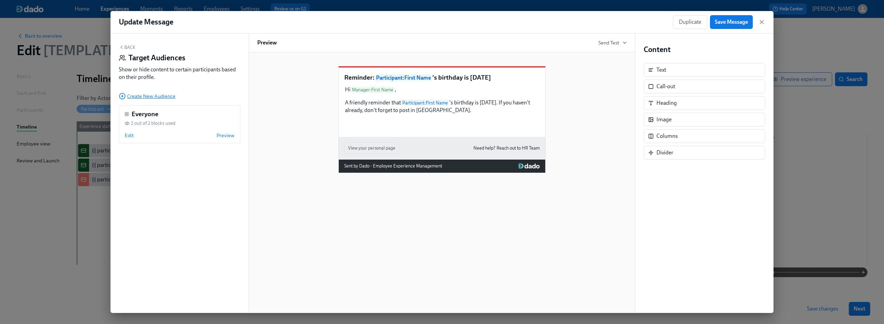
click at [148, 96] on span "Create New Audience" at bounding box center [147, 96] width 57 height 7
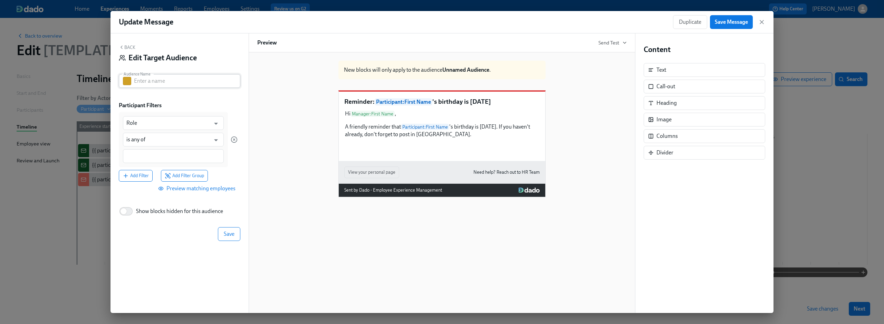
click at [182, 79] on input "text" at bounding box center [187, 81] width 106 height 14
type input "Dean's Team"
click at [203, 103] on div "Participant Filters" at bounding box center [180, 106] width 122 height 8
click at [202, 126] on input "Role" at bounding box center [168, 123] width 84 height 14
type input "p"
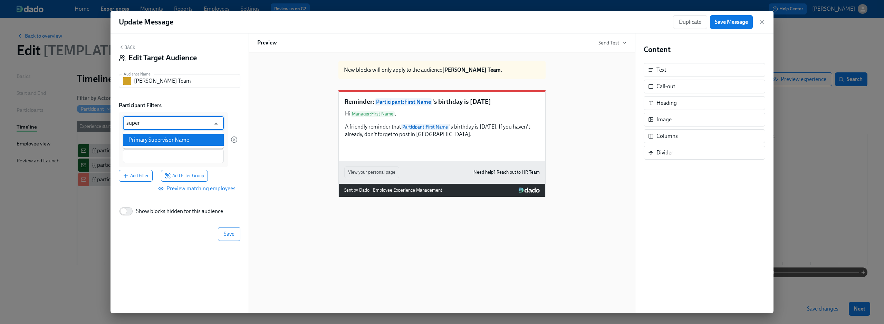
click at [204, 140] on li "Primary Supervisor Name" at bounding box center [173, 140] width 101 height 12
type input "Primary Supervisor Name"
click at [153, 154] on input at bounding box center [173, 156] width 94 height 7
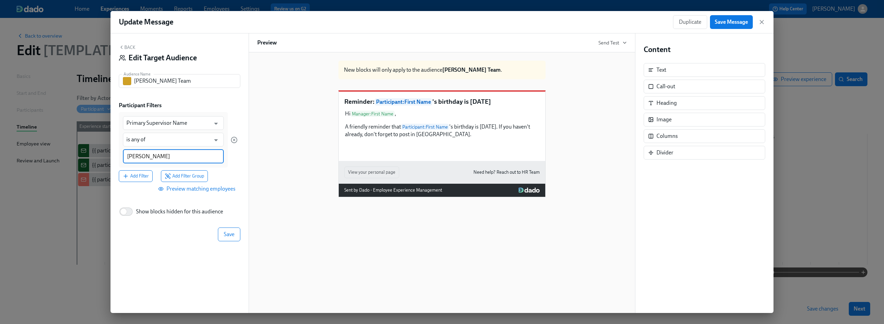
type input "Dean Graziosi"
click at [235, 167] on div at bounding box center [234, 139] width 7 height 55
click at [226, 234] on span "Save" at bounding box center [229, 235] width 11 height 7
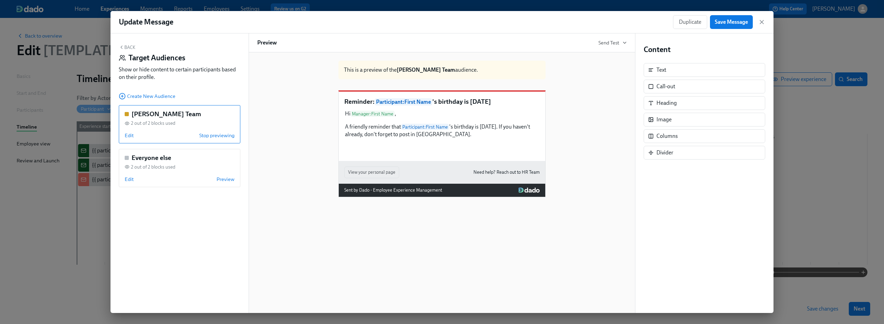
click at [281, 127] on div "This is a preview of the Dean's Team audience. Reminder: Participant : First Na…" at bounding box center [441, 126] width 369 height 142
click at [131, 135] on span "Edit" at bounding box center [129, 135] width 9 height 7
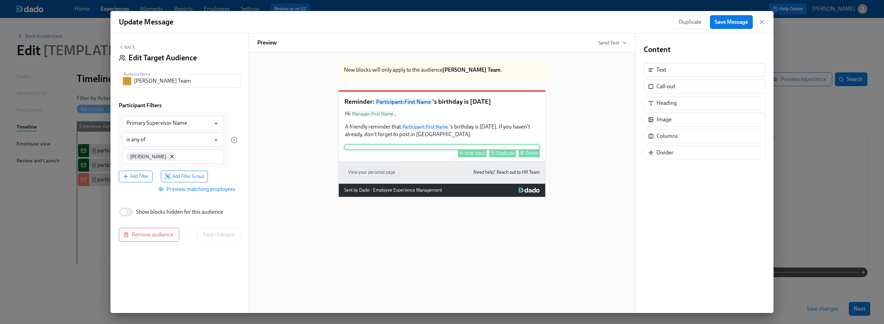
click at [416, 150] on div "Hide block Duplicate Delete" at bounding box center [441, 148] width 195 height 6
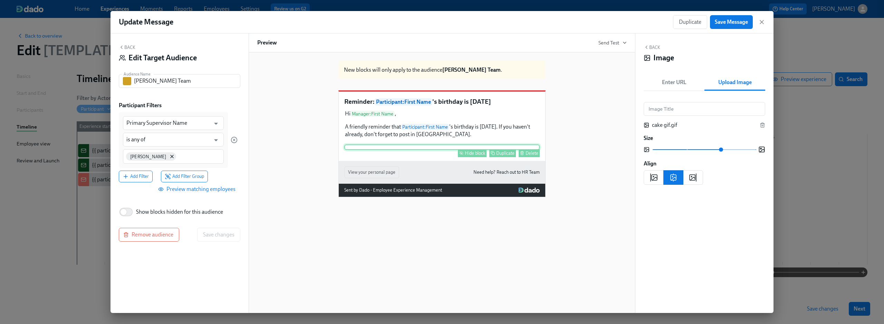
scroll to position [8, 0]
click at [475, 156] on div "Hide block" at bounding box center [475, 153] width 20 height 5
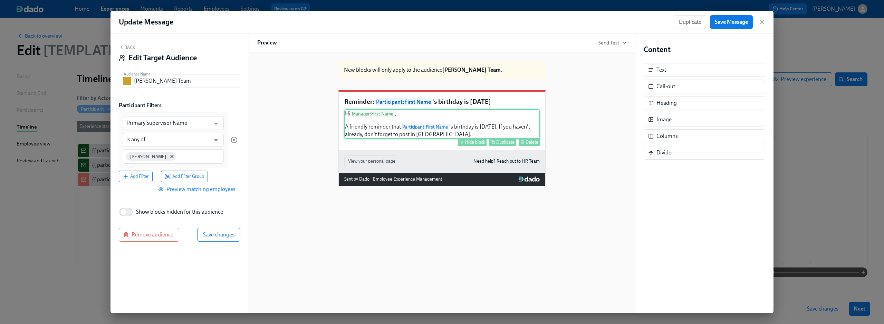
click at [449, 138] on div "Hi Manager : First Name , A friendly reminder that Participant : First Name 's …" at bounding box center [441, 124] width 195 height 30
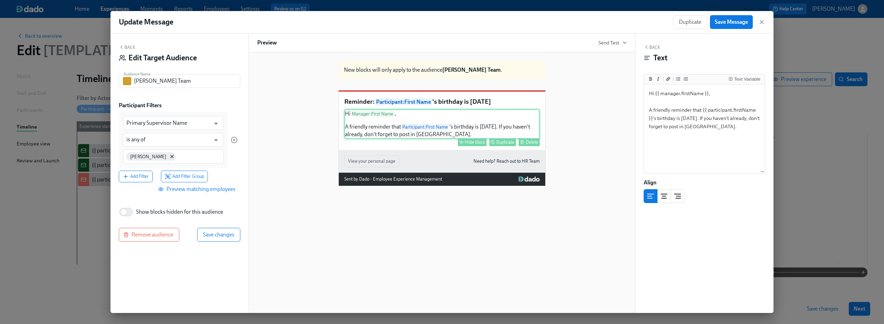
click at [470, 145] on div "Hide block" at bounding box center [475, 142] width 20 height 5
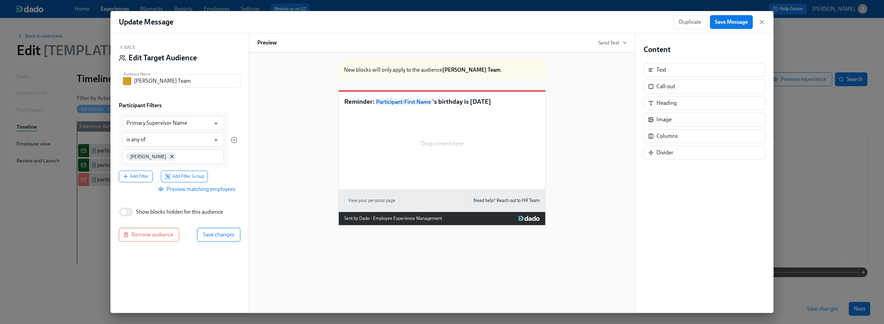
click at [218, 235] on span "Save changes" at bounding box center [218, 235] width 31 height 7
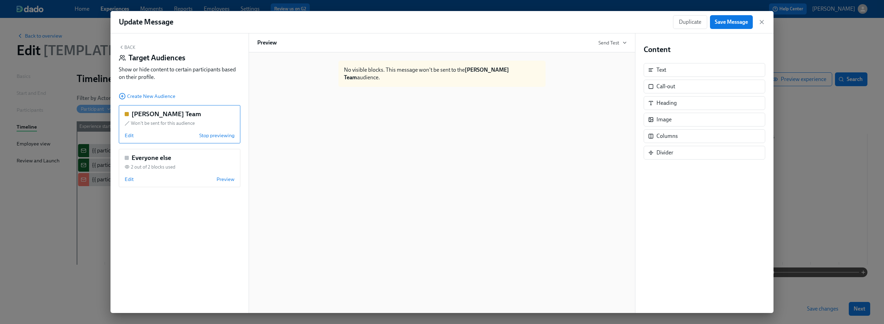
click at [131, 49] on button "Back" at bounding box center [127, 48] width 17 height 6
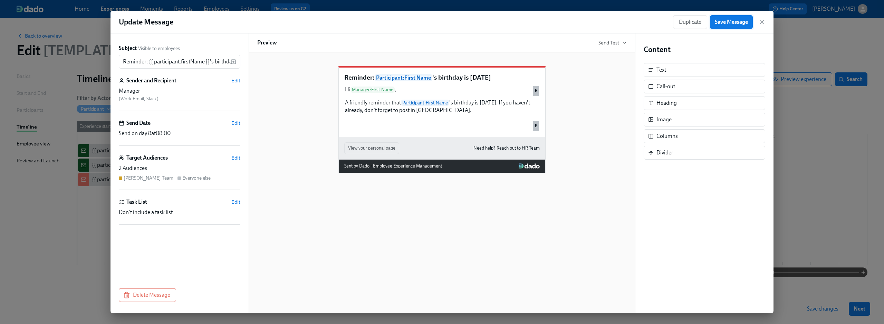
click at [735, 22] on span "Save Message" at bounding box center [731, 22] width 33 height 7
click at [758, 21] on icon "button" at bounding box center [761, 22] width 7 height 7
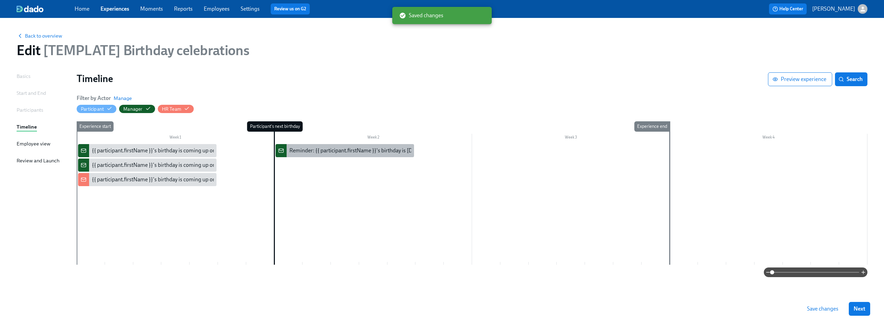
click at [346, 153] on div "Reminder: {{ participant.firstName }}'s birthday is today" at bounding box center [356, 151] width 134 height 8
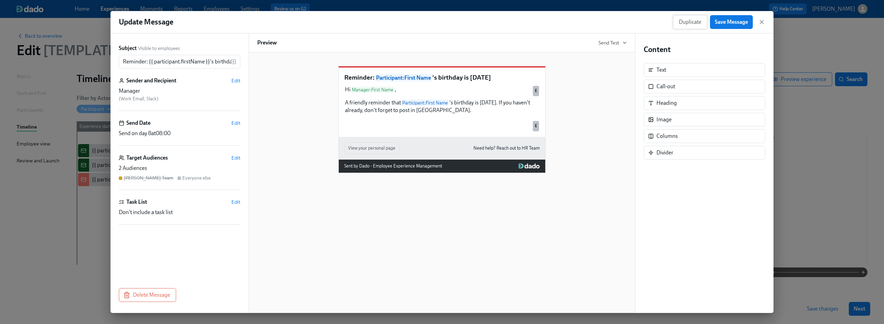
click at [689, 25] on span "Duplicate" at bounding box center [690, 22] width 22 height 7
click at [236, 81] on span "Edit" at bounding box center [235, 80] width 9 height 7
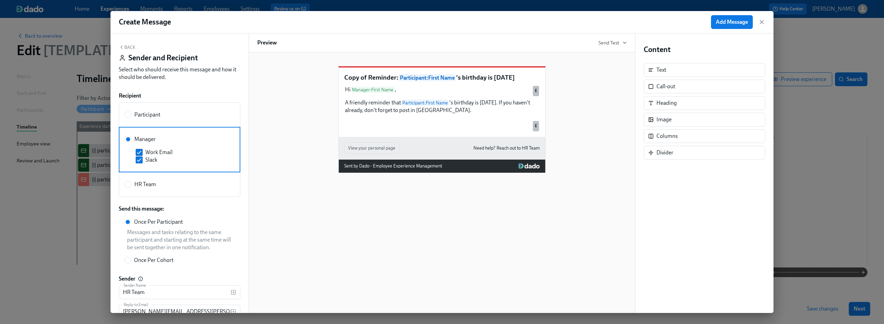
click at [127, 50] on button "Back" at bounding box center [127, 48] width 17 height 6
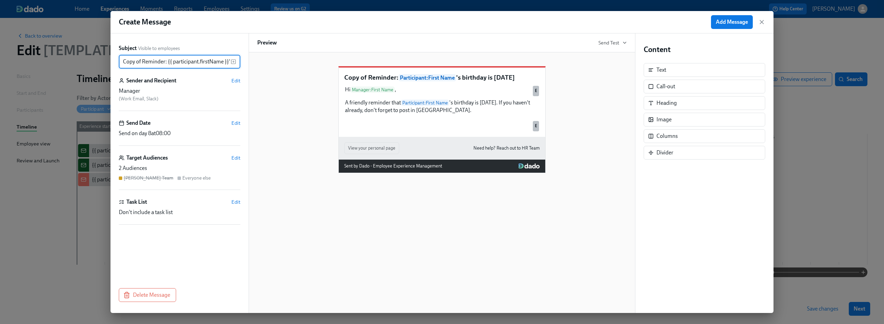
drag, startPoint x: 136, startPoint y: 60, endPoint x: 98, endPoint y: 60, distance: 37.6
click at [98, 60] on div "Create Message Add Message Subject Visible to employees Copy of Reminder: {{ pa…" at bounding box center [442, 162] width 884 height 324
click at [122, 61] on input "Copy of Reminder: {{ participant.firstName }}'s birthday is today" at bounding box center [175, 62] width 112 height 14
type input "Reminder: {{ participant.firstName }}'s birthday is today"
click at [264, 94] on div "Reminder: Participant : First Name 's birthday is today Hi Manager : First Name…" at bounding box center [441, 114] width 369 height 118
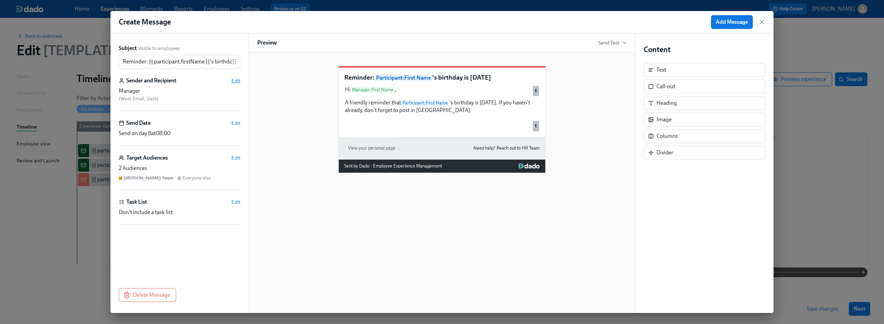
click at [237, 81] on span "Edit" at bounding box center [235, 80] width 9 height 7
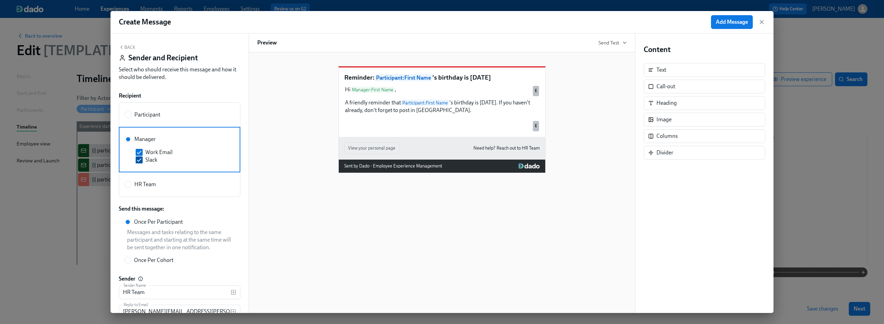
click at [143, 159] on label "Slack" at bounding box center [181, 160] width 90 height 8
click at [142, 159] on input "Slack" at bounding box center [139, 160] width 6 height 6
checkbox input "false"
click at [121, 48] on icon "button" at bounding box center [121, 47] width 1 height 3
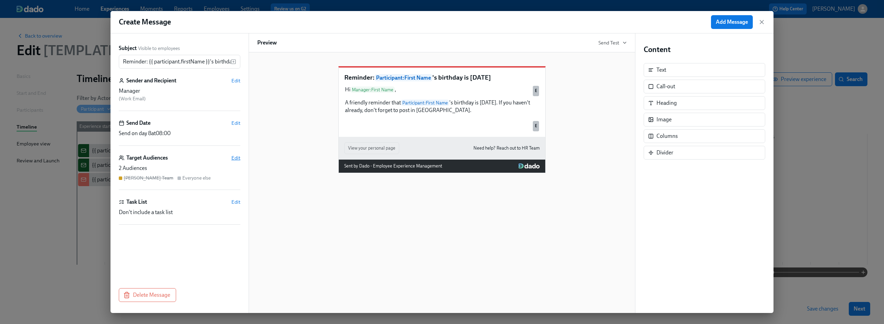
click at [235, 158] on span "Edit" at bounding box center [235, 158] width 9 height 7
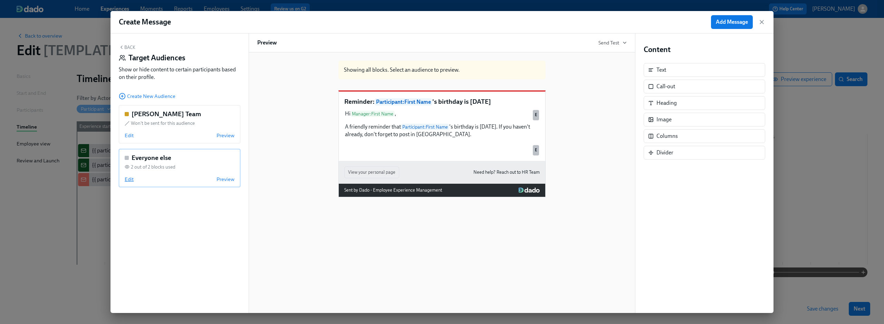
click at [130, 179] on span "Edit" at bounding box center [129, 179] width 9 height 7
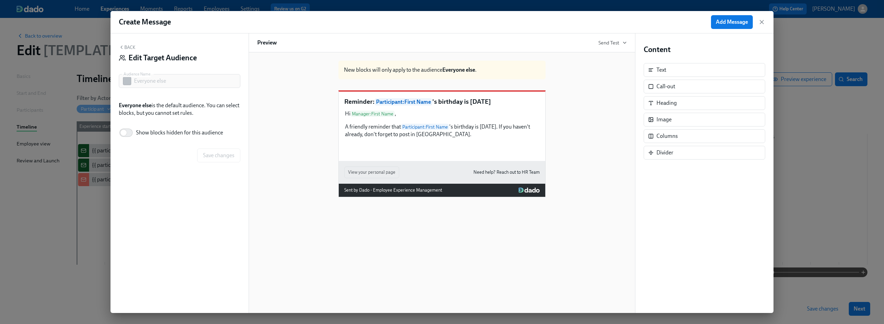
click at [127, 45] on button "Back" at bounding box center [127, 48] width 17 height 6
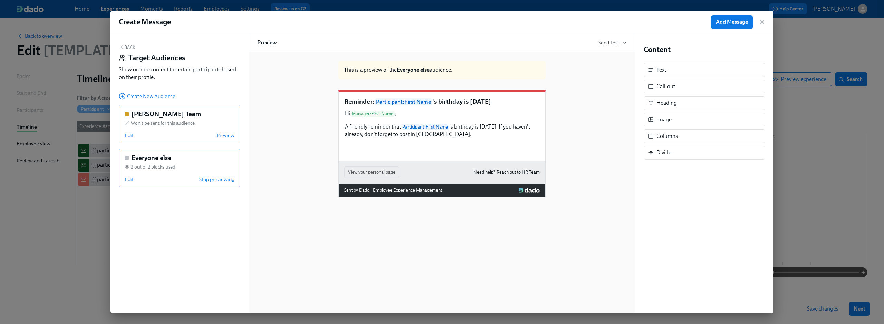
click at [127, 140] on div "Dean's Team Won't be sent for this audience Edit Preview" at bounding box center [180, 124] width 122 height 38
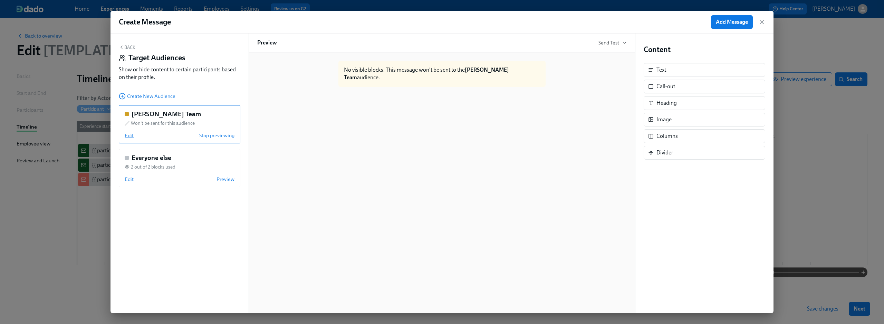
click at [128, 136] on span "Edit" at bounding box center [129, 135] width 9 height 7
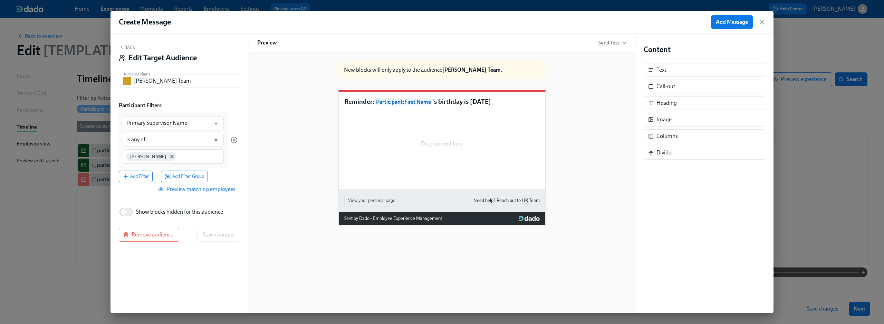
click at [173, 214] on span "Show blocks hidden for this audience" at bounding box center [179, 213] width 87 height 8
click at [146, 214] on input "Show blocks hidden for this audience" at bounding box center [124, 212] width 46 height 15
checkbox input "true"
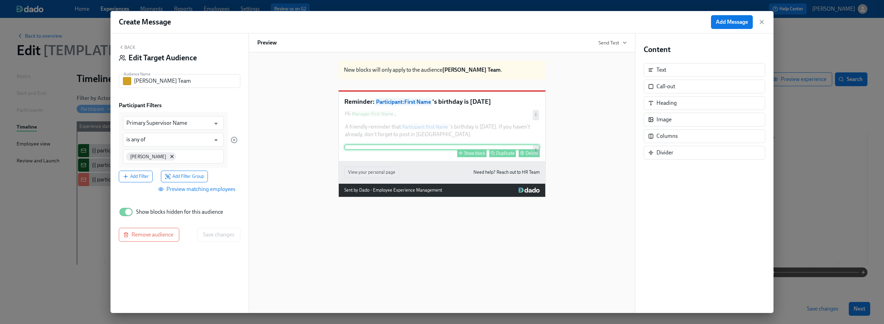
click at [475, 150] on div "Show block Duplicate Delete E" at bounding box center [441, 148] width 195 height 6
click at [473, 156] on div "Show block" at bounding box center [474, 153] width 21 height 5
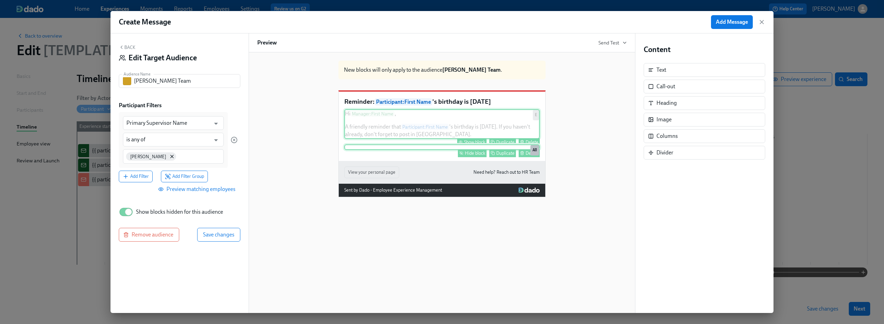
click at [462, 132] on div "Hi Manager : First Name , A friendly reminder that Participant : First Name 's …" at bounding box center [441, 124] width 195 height 30
click at [491, 135] on div "Hi Manager : First Name , A friendly reminder that Participant : First Name 's …" at bounding box center [441, 124] width 195 height 30
click at [476, 145] on div "Show block" at bounding box center [474, 142] width 21 height 5
click at [280, 135] on div "New blocks will only apply to the audience Dean's Team . Reminder: Participant …" at bounding box center [441, 126] width 369 height 142
click at [219, 232] on span "Save changes" at bounding box center [218, 235] width 31 height 7
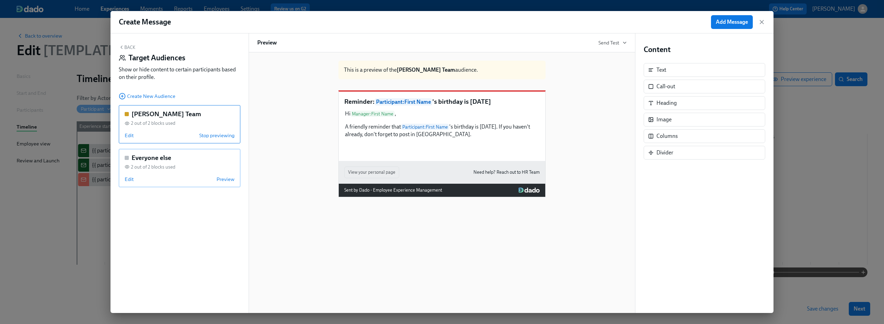
click at [180, 174] on div "Everyone else 2 out of 2 blocks used Edit Preview" at bounding box center [180, 168] width 122 height 38
click at [127, 179] on span "Edit" at bounding box center [129, 179] width 9 height 7
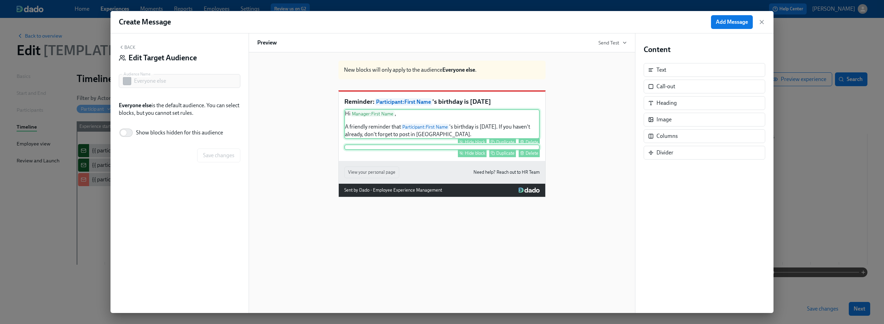
click at [151, 129] on label "Show blocks hidden for this audience" at bounding box center [171, 132] width 104 height 15
click at [146, 129] on input "Show blocks hidden for this audience" at bounding box center [124, 132] width 46 height 15
click at [162, 134] on span "Show blocks hidden for this audience" at bounding box center [179, 133] width 87 height 8
click at [151, 134] on input "Show blocks hidden for this audience" at bounding box center [129, 132] width 46 height 15
checkbox input "false"
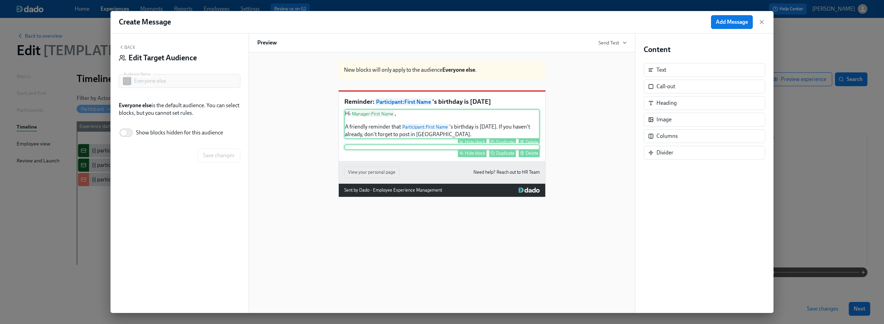
click at [130, 49] on button "Back" at bounding box center [127, 48] width 17 height 6
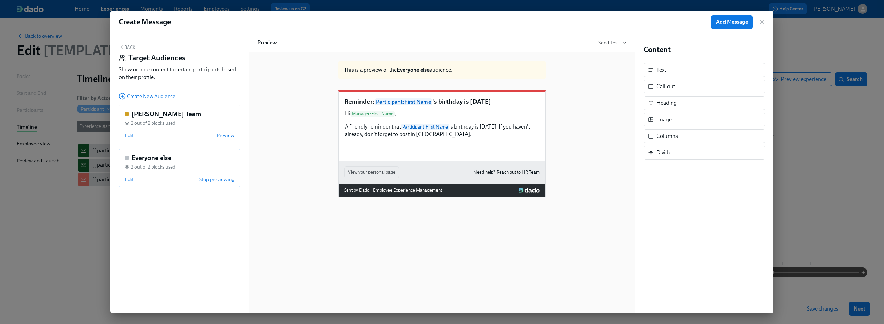
click at [129, 175] on div "Everyone else 2 out of 2 blocks used Edit Stop previewing" at bounding box center [180, 168] width 122 height 38
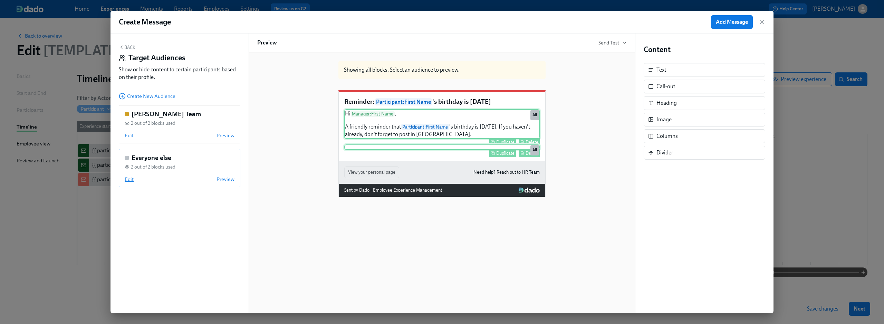
click at [130, 178] on span "Edit" at bounding box center [129, 179] width 9 height 7
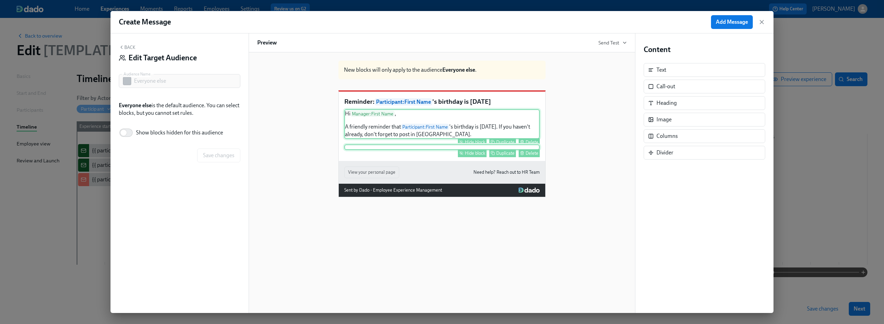
click at [408, 150] on div "Hide block Duplicate Delete" at bounding box center [441, 148] width 195 height 6
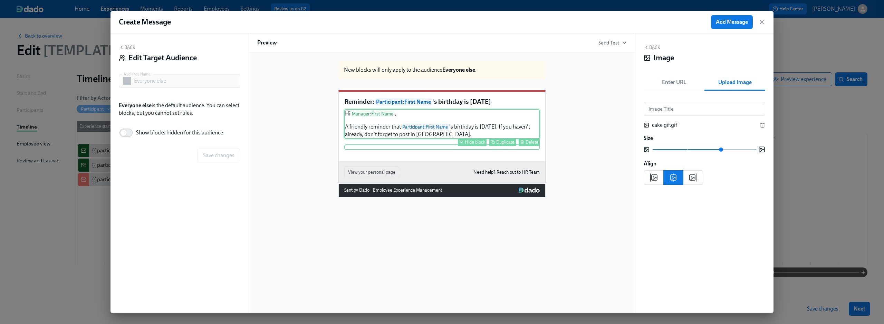
click at [475, 156] on div "Hide block" at bounding box center [475, 153] width 20 height 5
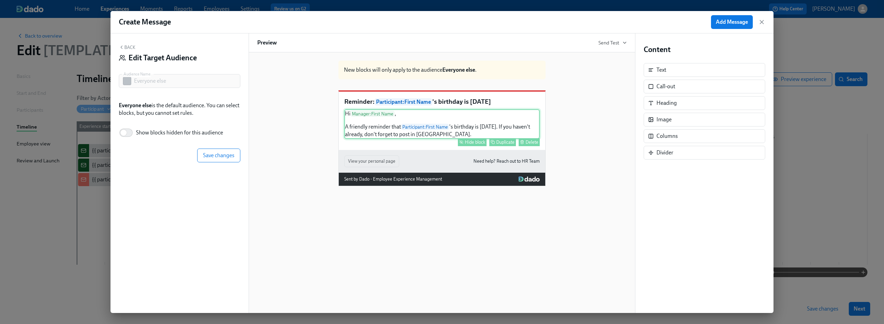
click at [465, 139] on div "Hi Manager : First Name , A friendly reminder that Participant : First Name 's …" at bounding box center [441, 124] width 195 height 30
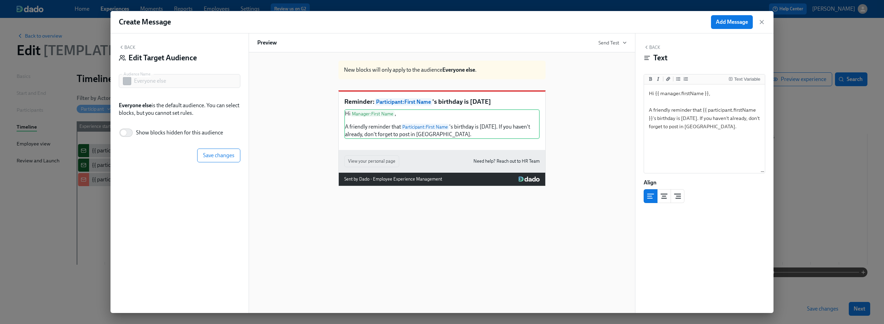
click at [468, 145] on div "Hide block" at bounding box center [475, 142] width 20 height 5
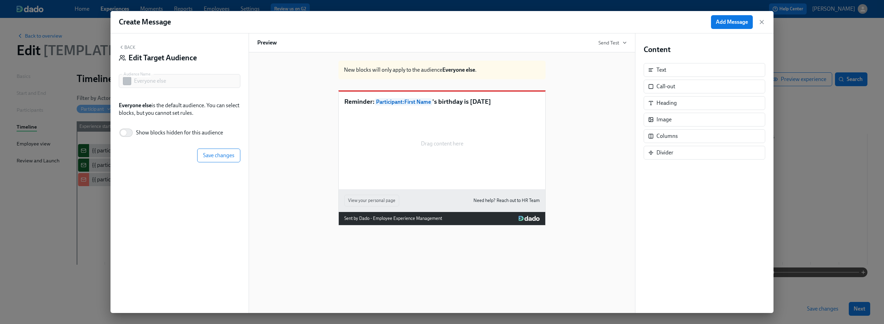
click at [124, 42] on div "Back Edit Target Audience Audience Name Everyone else Audience Name Everyone el…" at bounding box center [179, 173] width 138 height 280
click at [124, 46] on button "Back" at bounding box center [127, 48] width 17 height 6
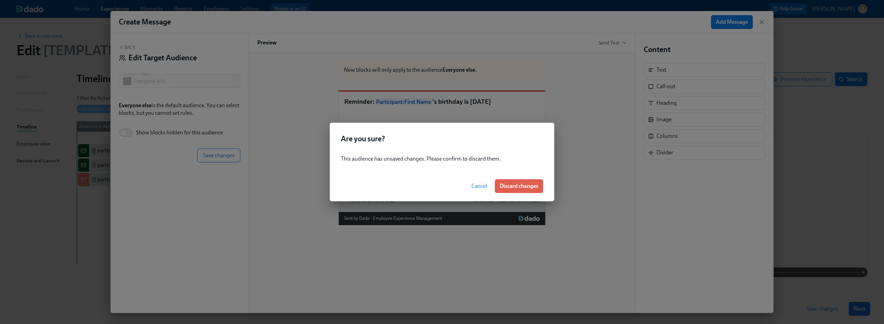
click at [474, 182] on button "Cancel" at bounding box center [479, 187] width 26 height 14
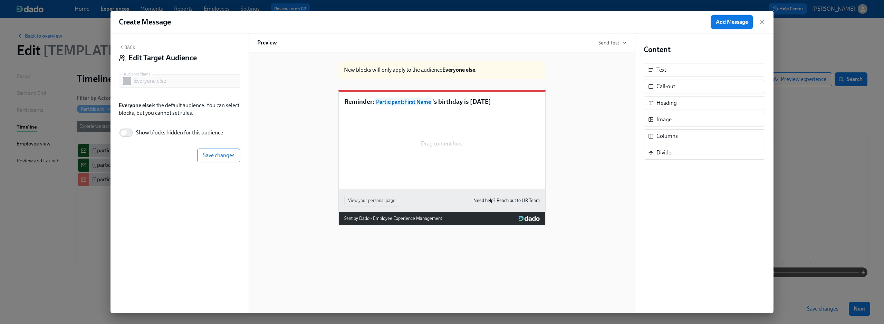
click at [728, 20] on span "Add Message" at bounding box center [732, 22] width 32 height 7
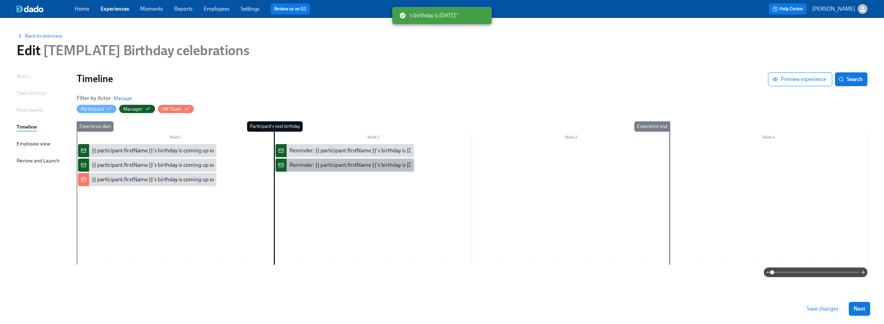
click at [333, 168] on div "Reminder: {{ participant.firstName }}'s birthday is today" at bounding box center [356, 166] width 134 height 8
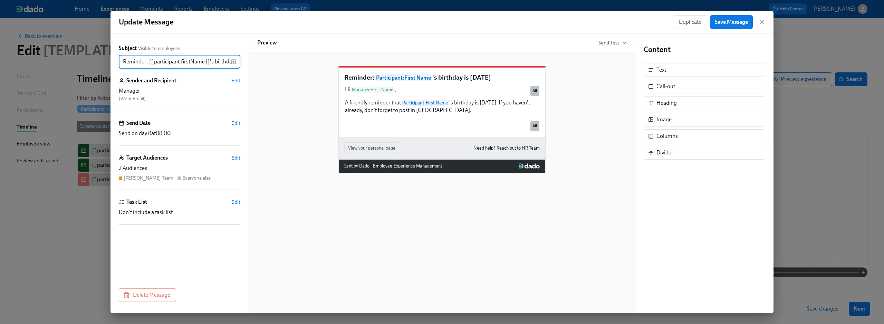
click at [236, 159] on span "Edit" at bounding box center [235, 158] width 9 height 7
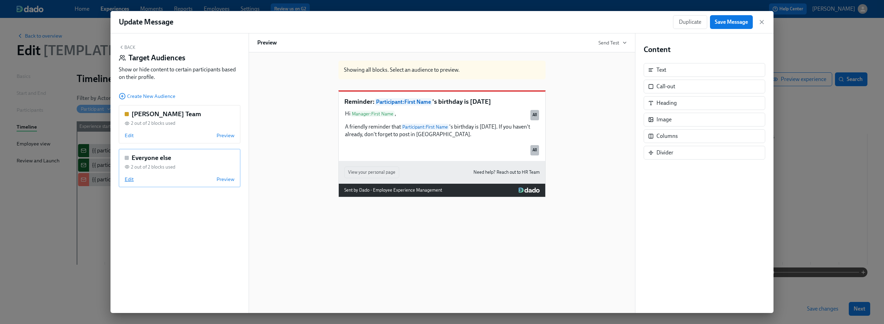
click at [128, 180] on span "Edit" at bounding box center [129, 179] width 9 height 7
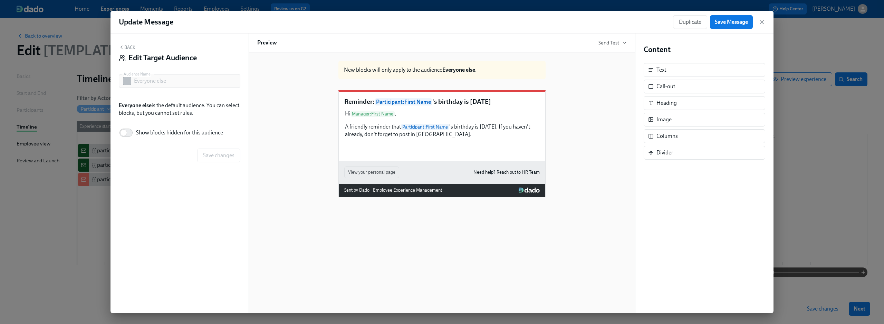
click at [130, 48] on button "Back" at bounding box center [127, 48] width 17 height 6
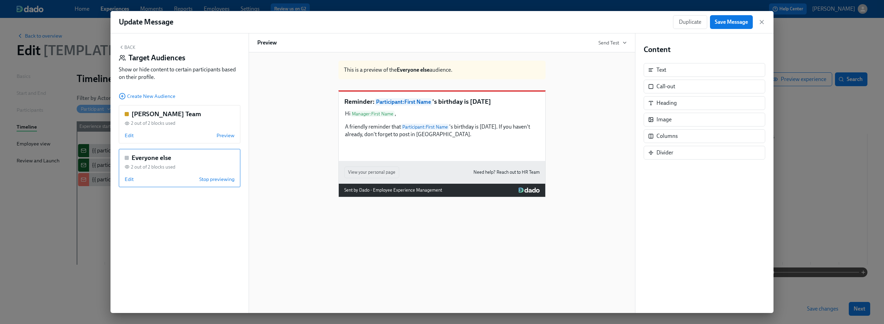
click at [179, 172] on div "Everyone else 2 out of 2 blocks used Edit Stop previewing" at bounding box center [180, 168] width 122 height 38
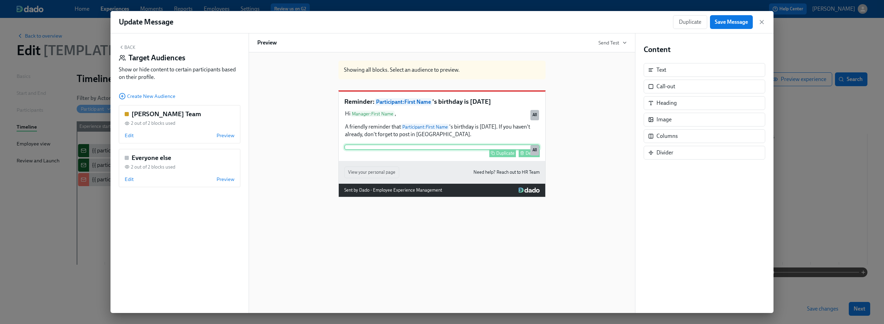
click at [442, 150] on div "Duplicate Delete All" at bounding box center [441, 148] width 195 height 6
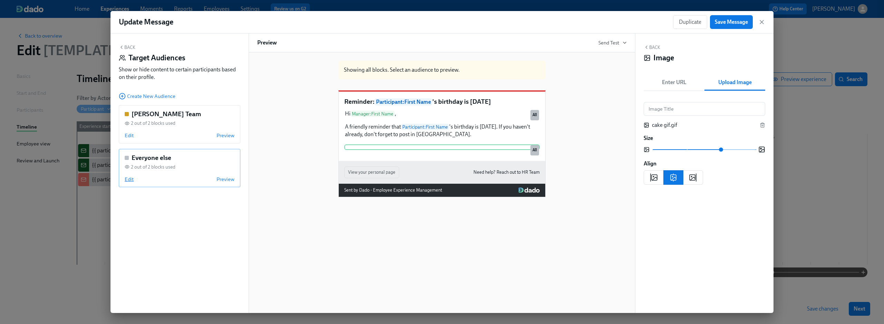
click at [129, 177] on span "Edit" at bounding box center [129, 179] width 9 height 7
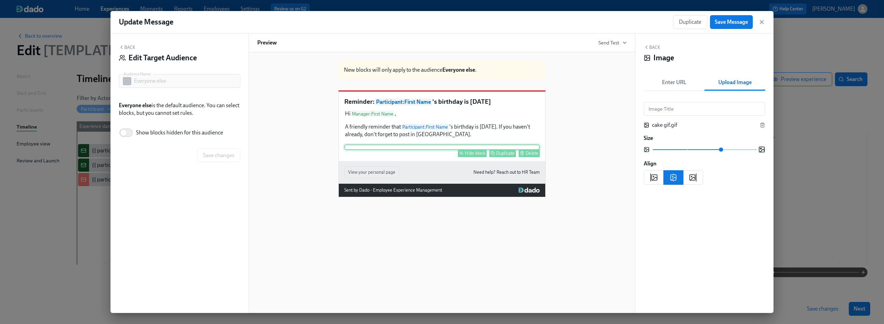
click at [417, 150] on div "Hide block Duplicate Delete" at bounding box center [441, 148] width 195 height 6
click at [477, 156] on div "Hide block" at bounding box center [475, 153] width 20 height 5
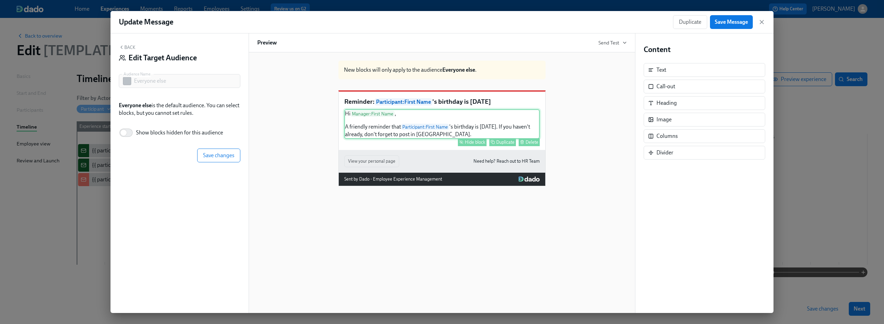
click at [458, 139] on div "Hi Manager : First Name , A friendly reminder that Participant : First Name 's …" at bounding box center [441, 124] width 195 height 30
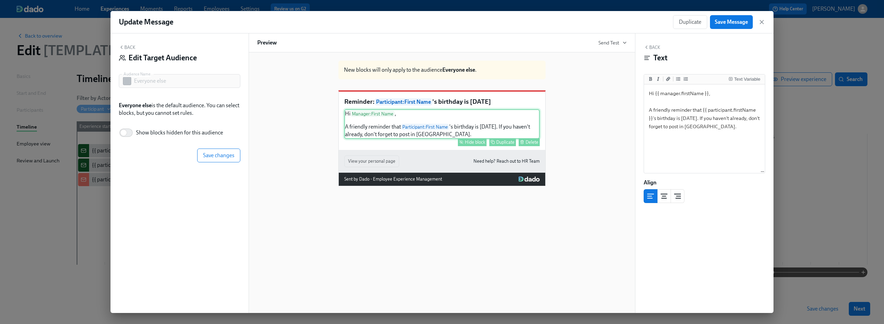
click at [466, 145] on div "Hide block" at bounding box center [475, 142] width 20 height 5
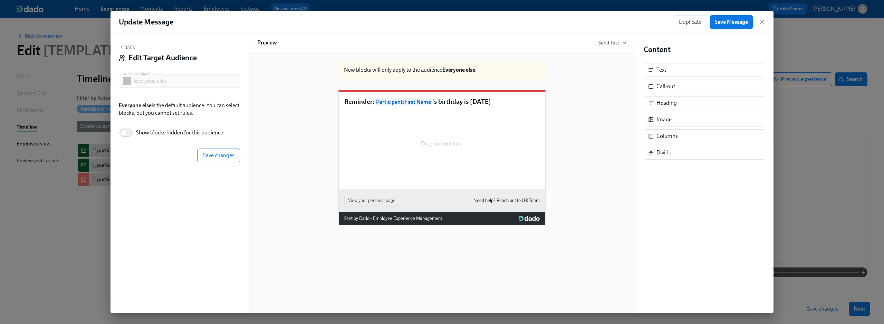
click at [724, 24] on span "Save Message" at bounding box center [731, 22] width 33 height 7
click at [224, 156] on span "Save changes" at bounding box center [218, 155] width 31 height 7
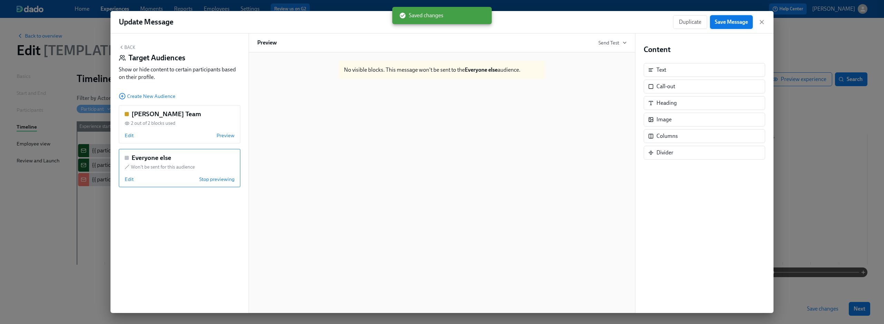
click at [728, 26] on button "Save Message" at bounding box center [731, 22] width 43 height 14
click at [761, 19] on icon "button" at bounding box center [761, 22] width 7 height 7
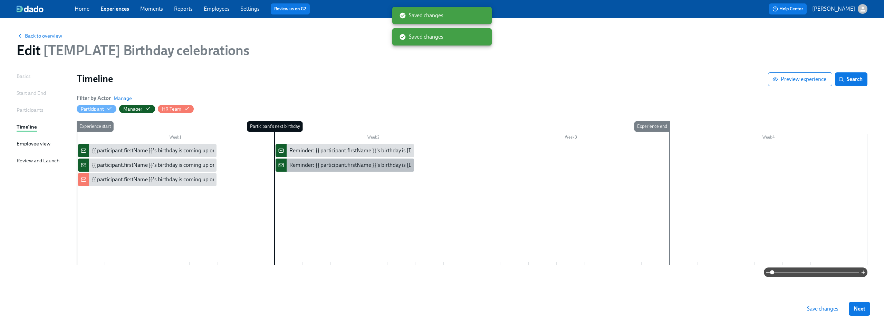
click at [348, 166] on div "Reminder: {{ participant.firstName }}'s birthday is today" at bounding box center [356, 166] width 134 height 8
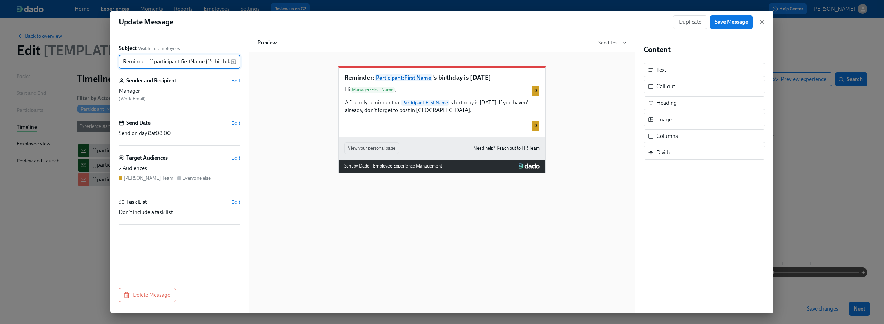
click at [761, 22] on icon "button" at bounding box center [761, 22] width 7 height 7
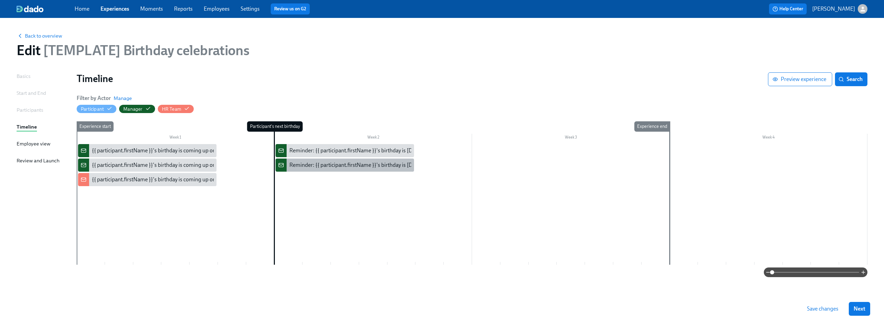
click at [363, 164] on div "Reminder: {{ participant.firstName }}'s birthday is today" at bounding box center [356, 166] width 134 height 8
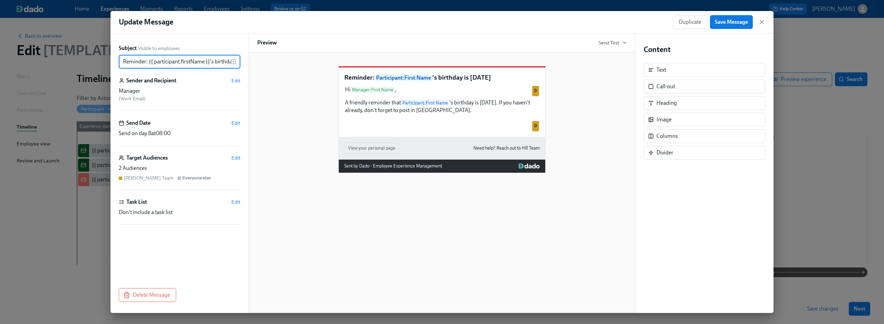
scroll to position [0, 23]
click at [687, 22] on span "Duplicate" at bounding box center [690, 22] width 22 height 7
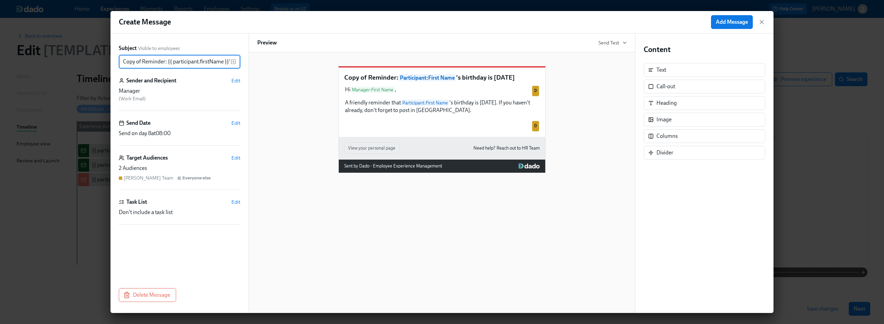
scroll to position [0, 42]
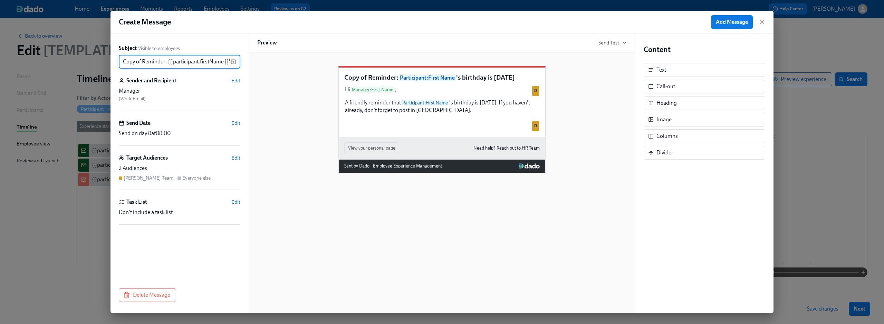
drag, startPoint x: 142, startPoint y: 63, endPoint x: 110, endPoint y: 63, distance: 31.4
click at [110, 63] on div "Subject Visible to employees Copy of Reminder: {{ participant.firstName }}'s bi…" at bounding box center [179, 173] width 138 height 280
click at [143, 62] on input "Copy of Reminder: {{ participant.firstName }}'s birthday is today" at bounding box center [175, 62] width 112 height 14
drag, startPoint x: 142, startPoint y: 62, endPoint x: 109, endPoint y: 62, distance: 33.5
click at [109, 62] on div "Create Message Add Message Subject Visible to employees Copy of Reminder: {{ pa…" at bounding box center [442, 162] width 884 height 324
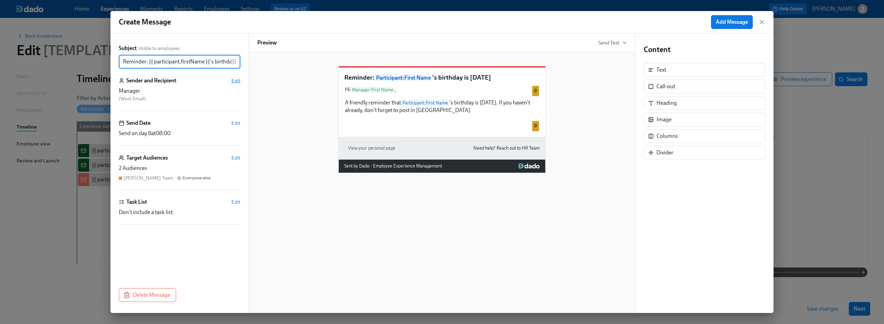
type input "Reminder: {{ participant.firstName }}'s birthday is today"
click at [236, 82] on span "Edit" at bounding box center [235, 80] width 9 height 7
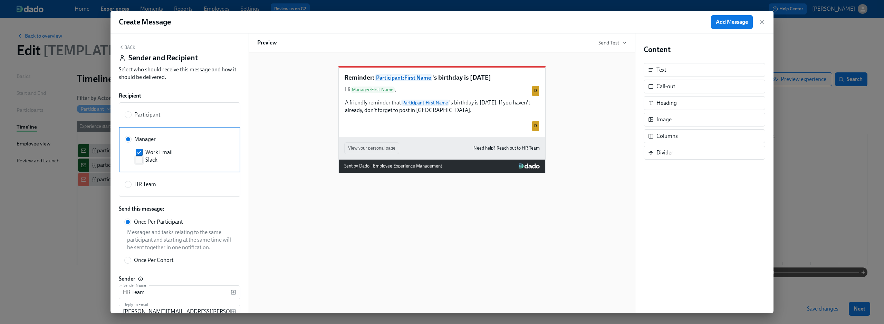
click at [148, 163] on span "Slack" at bounding box center [151, 160] width 12 height 8
click at [142, 163] on input "Slack" at bounding box center [139, 160] width 6 height 6
click at [145, 160] on label "Slack" at bounding box center [181, 160] width 90 height 8
click at [142, 160] on input "Slack" at bounding box center [139, 160] width 6 height 6
checkbox input "false"
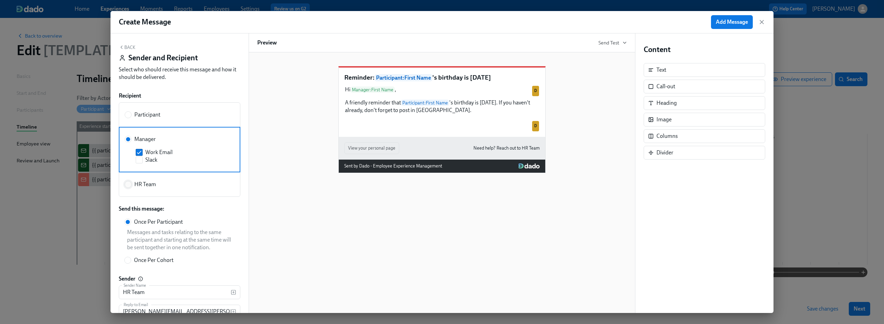
click at [125, 183] on input "HR Team" at bounding box center [128, 185] width 6 height 6
radio input "true"
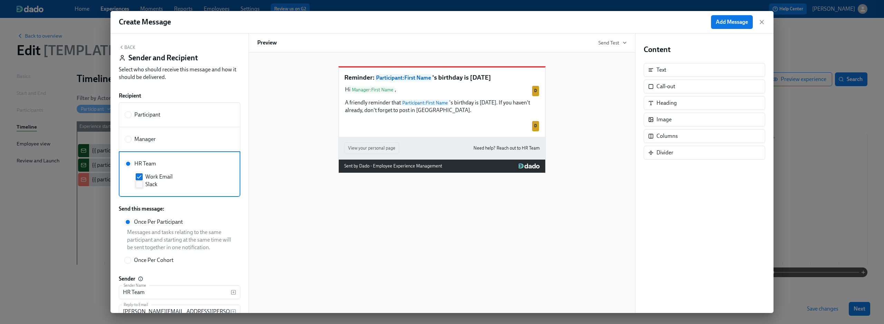
click at [138, 181] on label "Slack" at bounding box center [181, 185] width 90 height 8
click at [138, 182] on input "Slack" at bounding box center [139, 185] width 6 height 6
checkbox input "true"
click at [129, 50] on button "Back" at bounding box center [127, 48] width 17 height 6
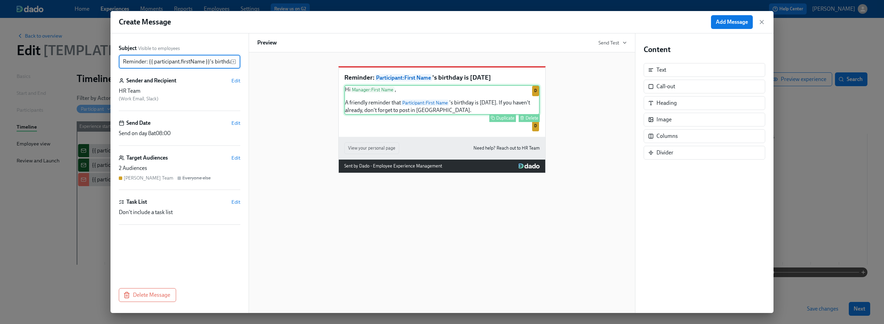
scroll to position [0, 23]
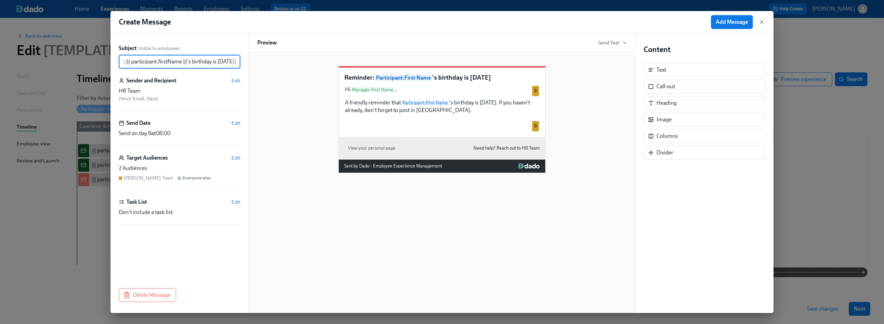
click at [733, 25] on span "Add Message" at bounding box center [732, 22] width 32 height 7
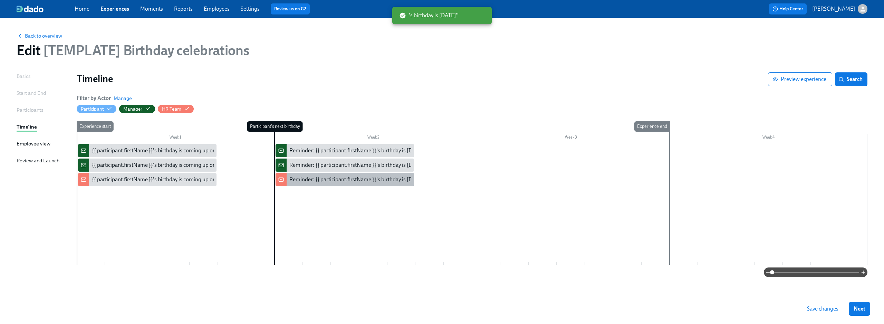
click at [337, 179] on div "Reminder: {{ participant.firstName }}'s birthday is today" at bounding box center [356, 180] width 134 height 8
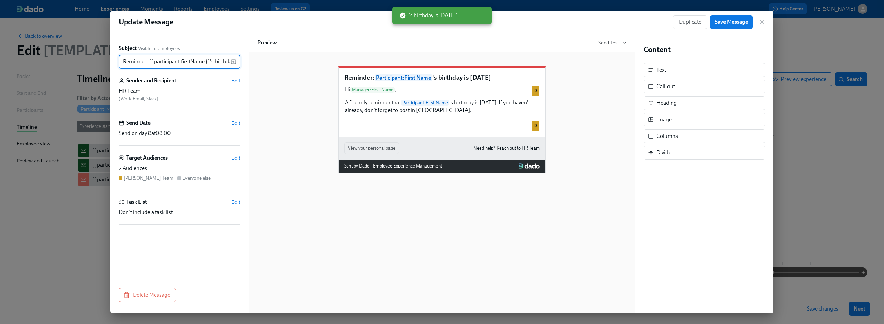
scroll to position [0, 23]
click at [762, 22] on icon "button" at bounding box center [761, 21] width 3 height 3
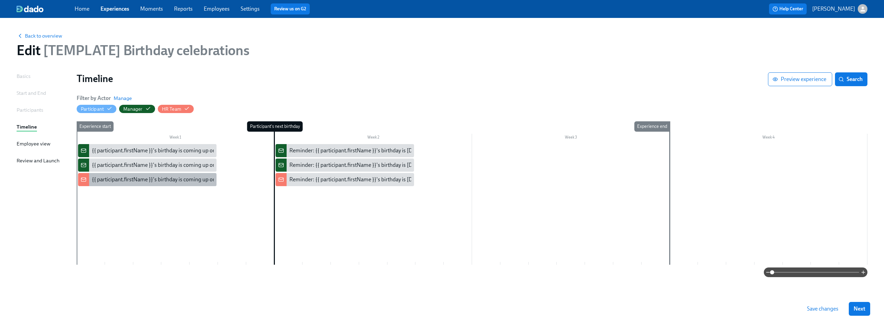
click at [159, 176] on div "{{ participant.firstName }}'s birthday is coming up on {{ participant.calculate…" at bounding box center [203, 180] width 223 height 8
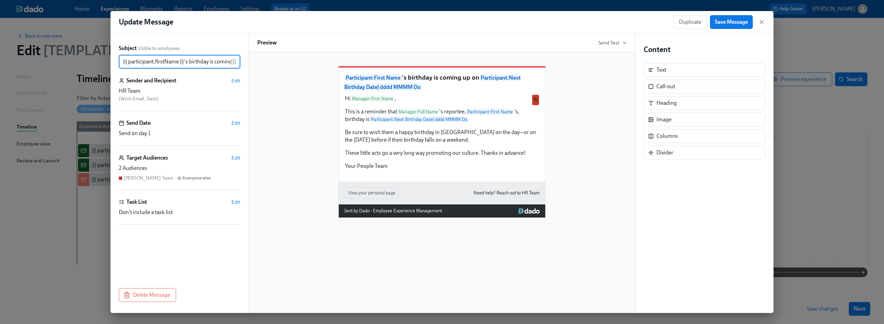
scroll to position [0, 169]
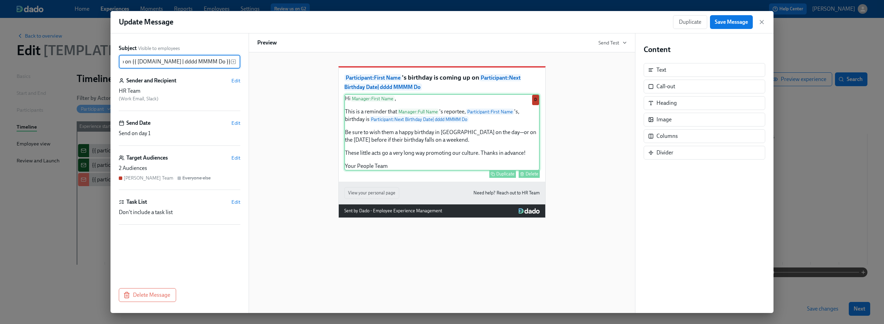
click at [473, 155] on div "Hi Manager : First Name , This is a reminder that Manager : Full Name 's report…" at bounding box center [441, 132] width 195 height 77
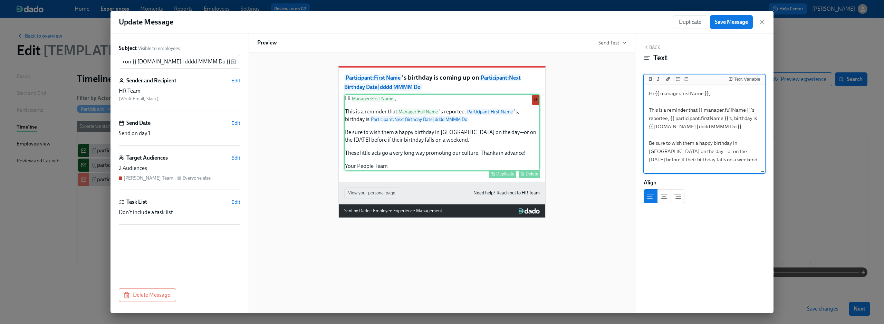
scroll to position [0, 0]
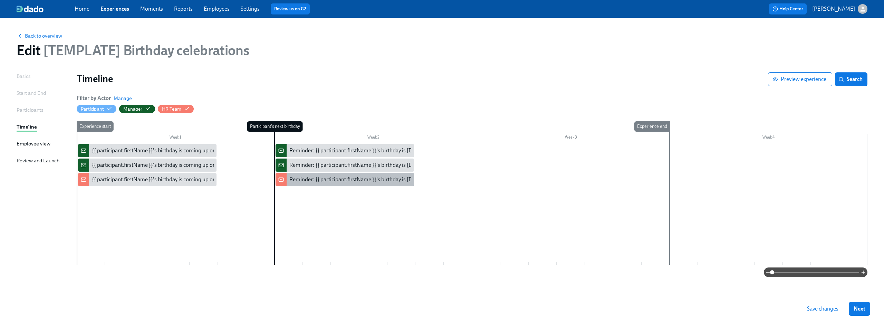
click at [342, 177] on div "Reminder: {{ participant.firstName }}'s birthday is today" at bounding box center [356, 180] width 134 height 8
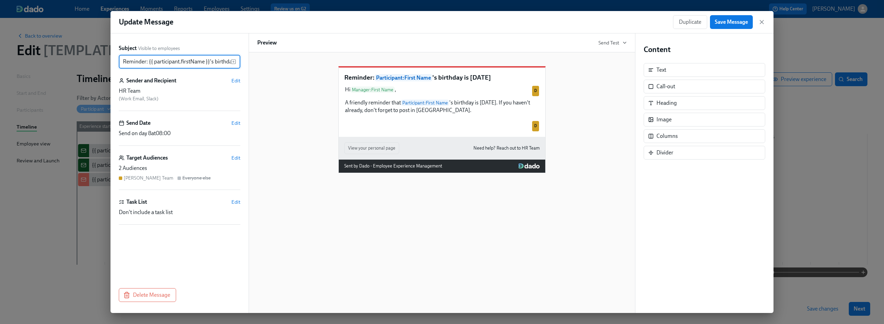
scroll to position [0, 23]
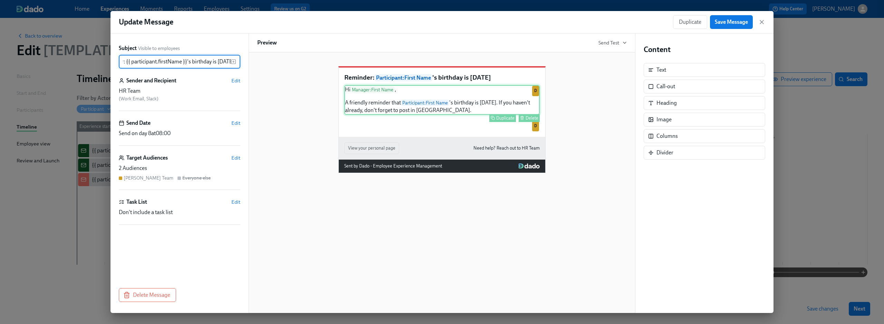
click at [485, 108] on div "Hi Manager : First Name , A friendly reminder that Participant : First Name 's …" at bounding box center [441, 100] width 195 height 30
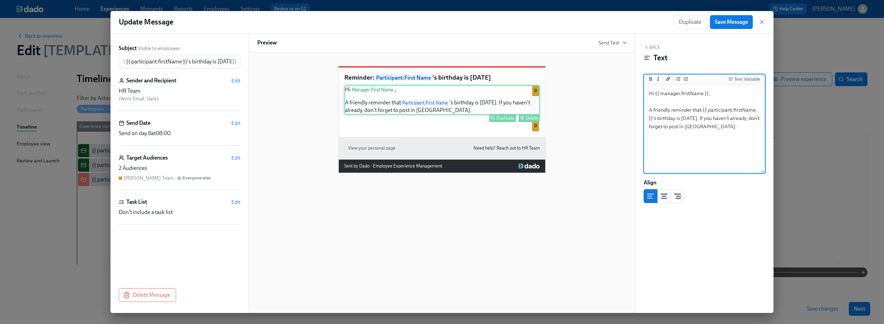
scroll to position [0, 0]
click at [728, 125] on textarea "Hi {{ manager.firstName }}, A friendly reminder that {{ participant.firstName }…" at bounding box center [704, 129] width 118 height 87
click at [702, 110] on textarea "Hi {{ manager.firstName }}, A friendly reminder that {{ participant.firstName }…" at bounding box center [704, 129] width 118 height 87
click at [745, 77] on div "Text Variable" at bounding box center [747, 79] width 26 height 5
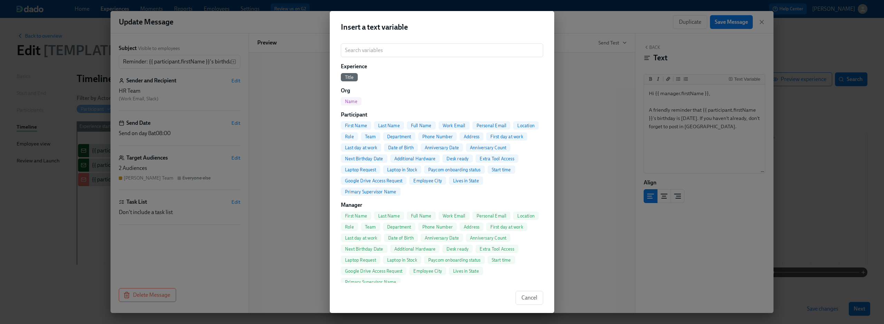
click at [423, 214] on span "Full Name" at bounding box center [421, 216] width 29 height 5
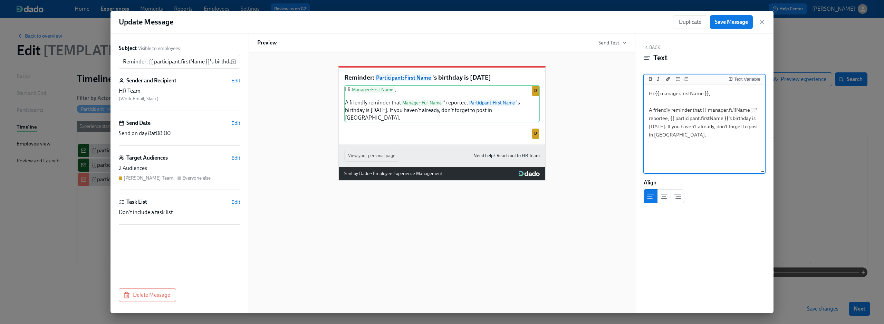
click at [738, 119] on textarea "Hi {{ manager.firstName }}, A friendly reminder that {{ manager.fullName }}* re…" at bounding box center [704, 129] width 118 height 87
click at [731, 119] on textarea "Hi {{ manager.firstName }}, A friendly reminder that {{ manager.fullName }}* re…" at bounding box center [704, 129] width 118 height 87
click at [736, 151] on textarea "Hi {{ manager.firstName }}, A friendly reminder that {{ manager.fullName }}* re…" at bounding box center [704, 129] width 118 height 87
type textarea "Hi {{ manager.firstName }}, A friendly reminder that {{ manager.fullName }}* re…"
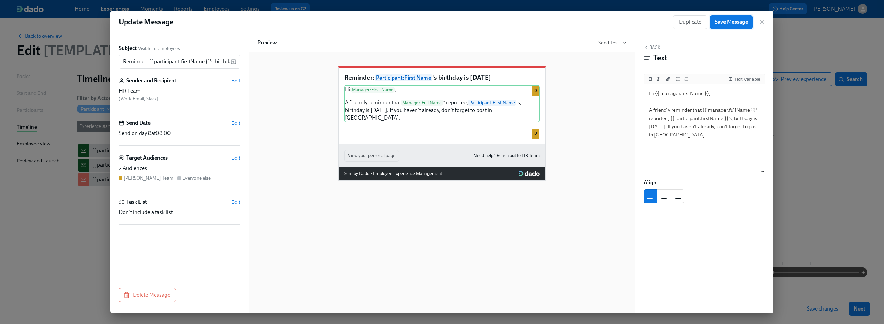
click at [721, 23] on span "Save Message" at bounding box center [731, 22] width 33 height 7
click at [762, 21] on icon "button" at bounding box center [761, 22] width 7 height 7
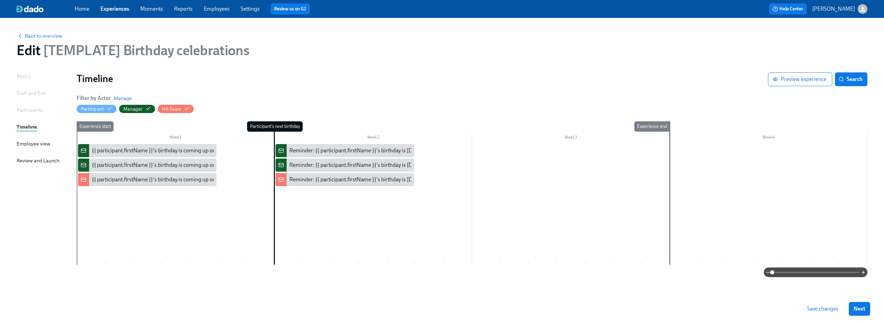
click at [817, 308] on span "Save changes" at bounding box center [822, 309] width 31 height 7
click at [114, 10] on link "Experiences" at bounding box center [114, 9] width 29 height 7
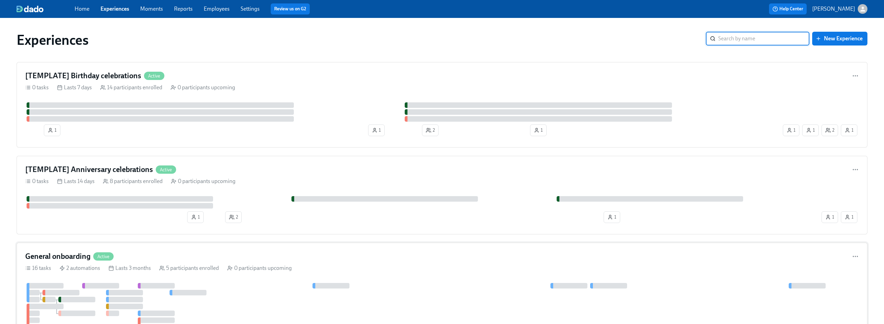
click at [260, 258] on div "General onboarding Active" at bounding box center [441, 257] width 833 height 10
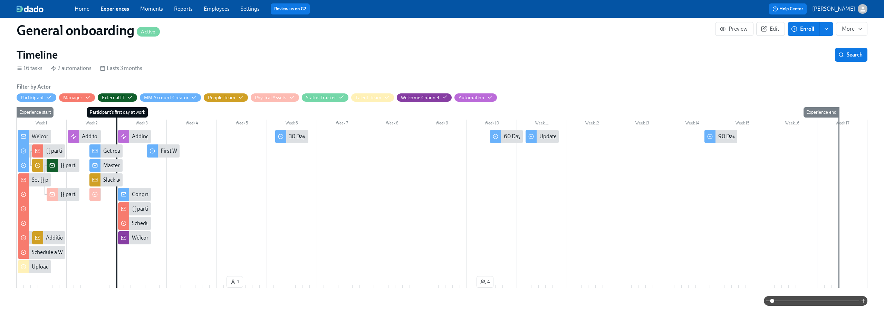
scroll to position [0, 998]
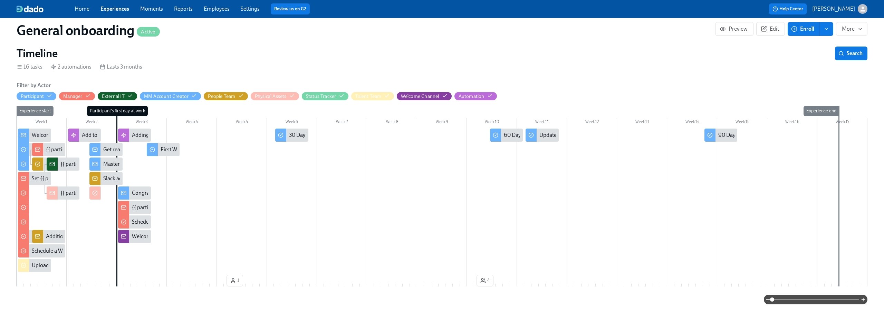
click at [812, 299] on span at bounding box center [815, 300] width 87 height 10
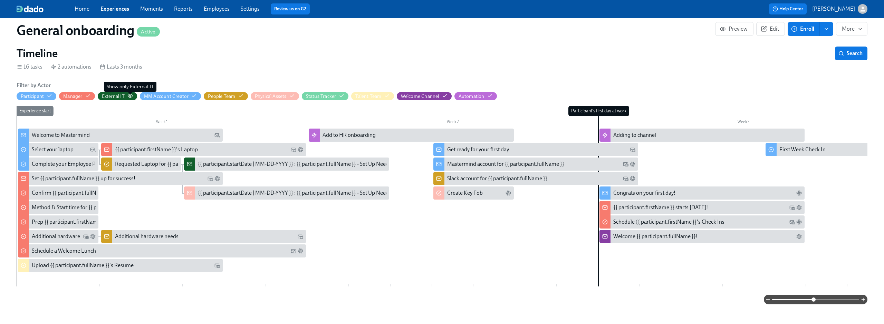
click at [132, 96] on icon "button" at bounding box center [130, 96] width 6 height 6
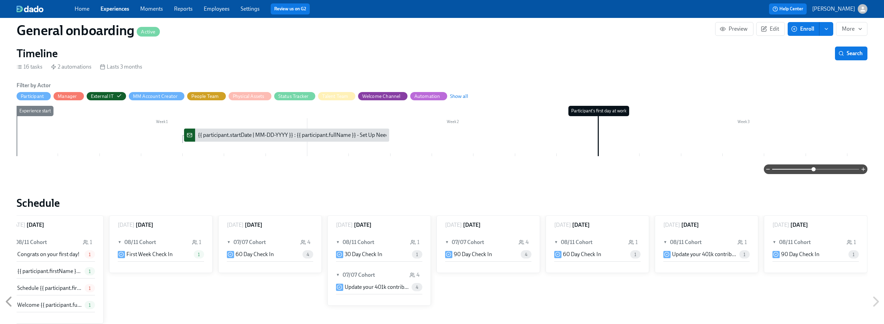
click at [250, 134] on div "{{ participant.startDate | MM-DD-YYYY }} : {{ participant.fullName }} - Set Up …" at bounding box center [294, 136] width 193 height 8
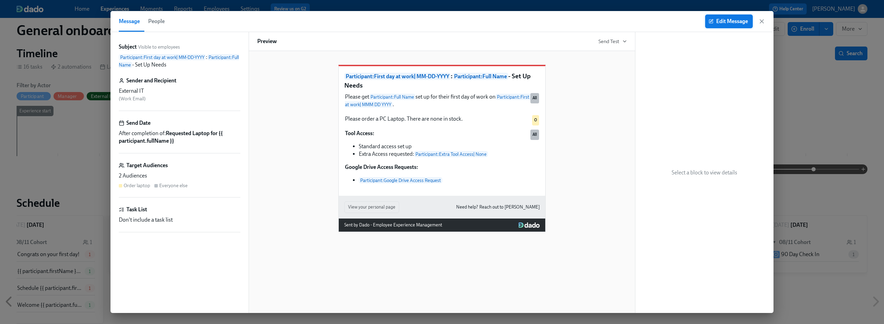
click at [725, 25] on button "Edit Message" at bounding box center [729, 21] width 48 height 14
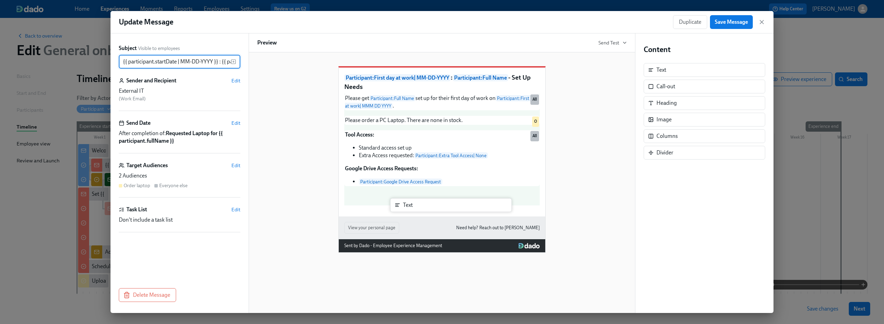
drag, startPoint x: 688, startPoint y: 72, endPoint x: 429, endPoint y: 211, distance: 293.8
click at [429, 211] on div "Subject Visible to employees {{ participant.startDate | MM-DD-YYYY }} : {{ part…" at bounding box center [441, 173] width 663 height 280
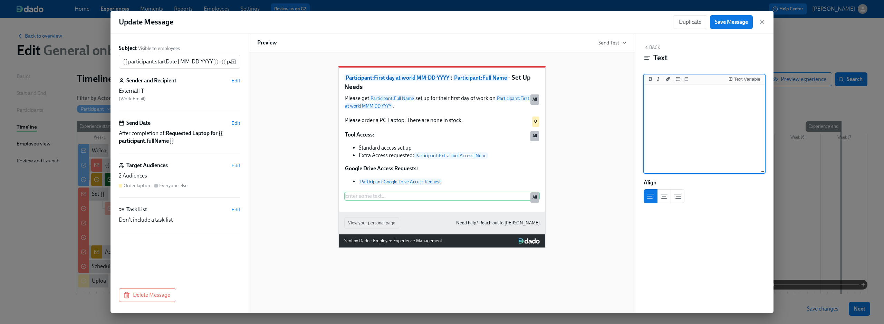
click at [691, 112] on textarea at bounding box center [704, 129] width 118 height 87
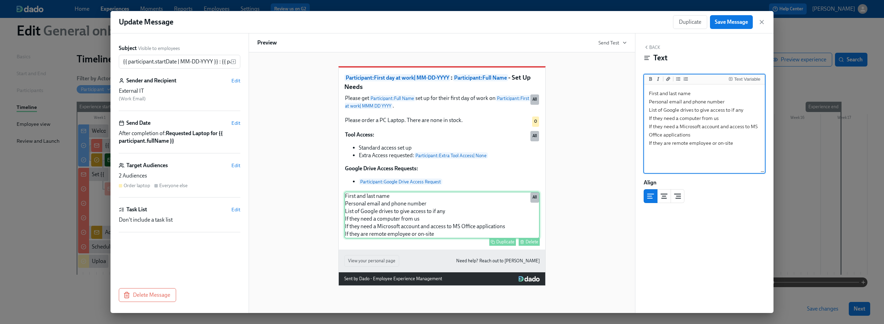
scroll to position [21, 0]
click at [369, 207] on div "First and last name Personal email and phone number List of Google drives to gi…" at bounding box center [441, 215] width 195 height 47
click at [740, 78] on div "Text Variable" at bounding box center [747, 79] width 26 height 5
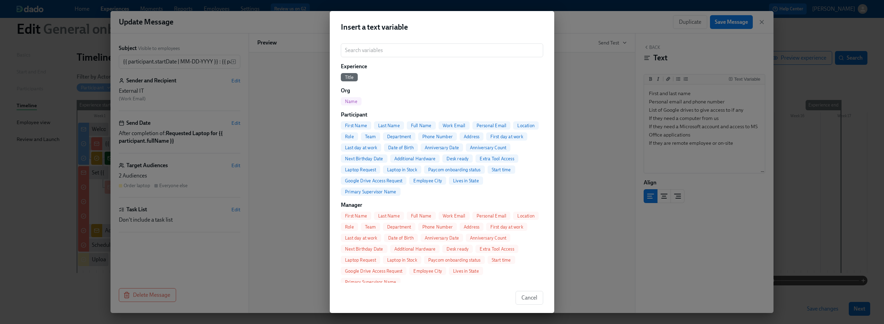
click at [359, 125] on span "First Name" at bounding box center [356, 125] width 30 height 5
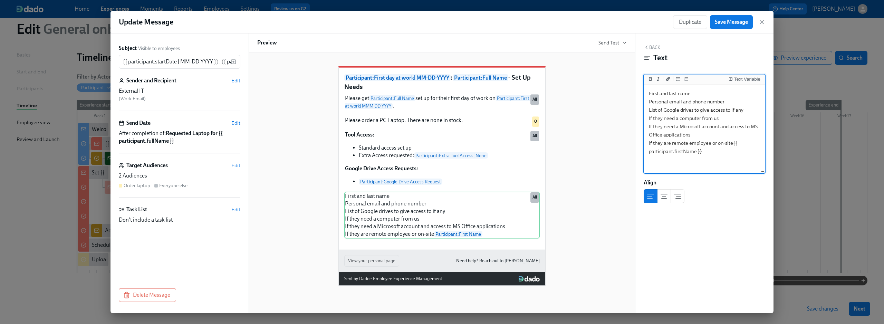
drag, startPoint x: 704, startPoint y: 151, endPoint x: 633, endPoint y: 151, distance: 71.1
click at [633, 151] on div "Subject Visible to employees {{ participant.startDate | MM-DD-YYYY }} : {{ part…" at bounding box center [441, 173] width 663 height 280
click at [649, 94] on textarea "First and last name Personal email and phone number List of Google drives to gi…" at bounding box center [704, 129] width 118 height 87
paste textarea "participant.firstName }}"
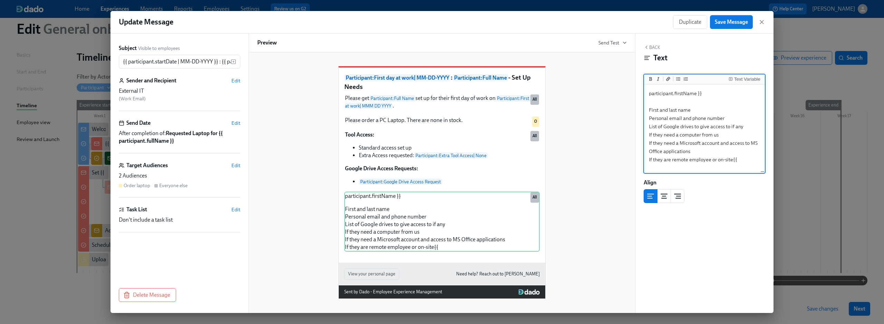
click at [734, 161] on textarea "participant.firstName }} First and last name Personal email and phone number Li…" at bounding box center [704, 129] width 118 height 87
drag, startPoint x: 732, startPoint y: 160, endPoint x: 737, endPoint y: 160, distance: 4.5
click at [737, 160] on textarea "participant.firstName }} First and last name Personal email and phone number Li…" at bounding box center [704, 129] width 118 height 87
click at [649, 92] on textarea "participant.firstName }} First and last name Personal email and phone number Li…" at bounding box center [704, 129] width 118 height 87
paste textarea "{{"
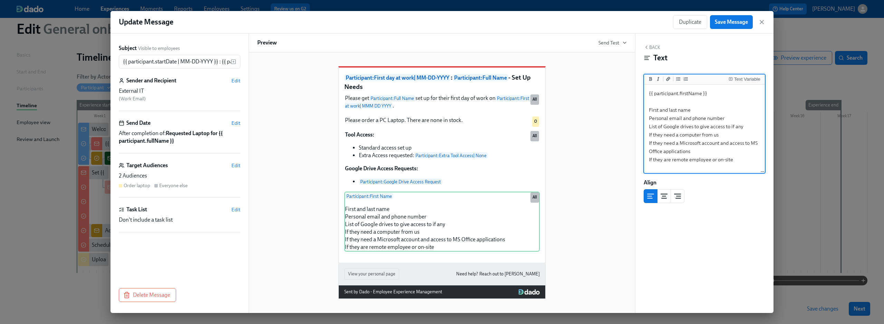
click at [715, 91] on textarea "{{ participant.firstName }} First and last name Personal email and phone number…" at bounding box center [704, 129] width 118 height 87
drag, startPoint x: 713, startPoint y: 91, endPoint x: 638, endPoint y: 91, distance: 74.9
click at [638, 91] on div "Back Text Text Variable {{ participant.firstName }} First and last name Persona…" at bounding box center [704, 173] width 138 height 280
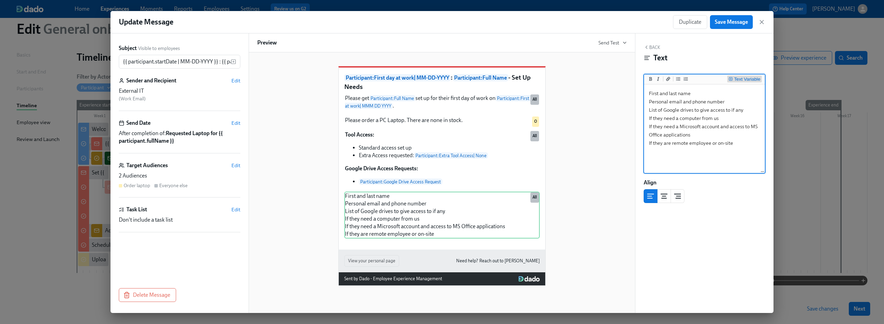
click at [747, 81] on div "Text Variable" at bounding box center [747, 79] width 26 height 5
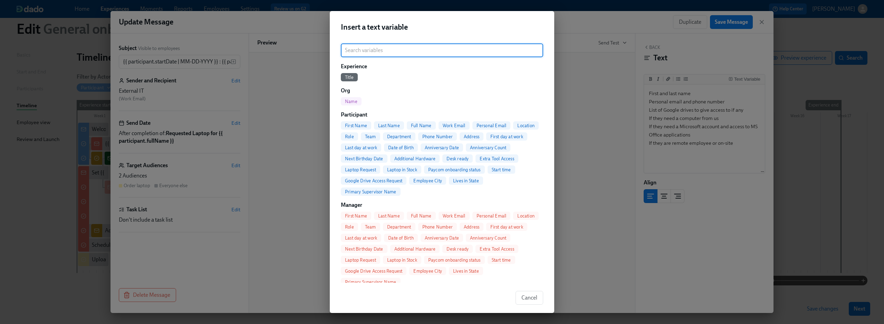
click at [422, 125] on span "Full Name" at bounding box center [421, 125] width 29 height 5
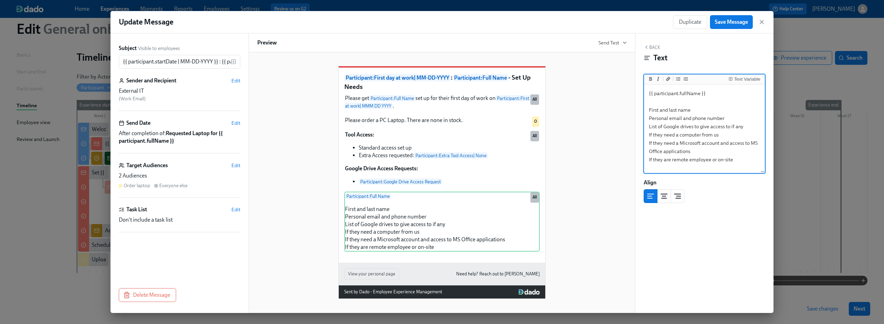
click at [706, 101] on textarea "{{ participant.fullName }} First and last name Personal email and phone number …" at bounding box center [704, 129] width 118 height 87
click at [661, 110] on textarea "{{ participant.fullName }} First and last name Personal email and phone number …" at bounding box center [704, 129] width 118 height 87
click at [661, 112] on textarea "{{ participant.fullName }} First and last name Personal email and phone number …" at bounding box center [704, 129] width 118 height 87
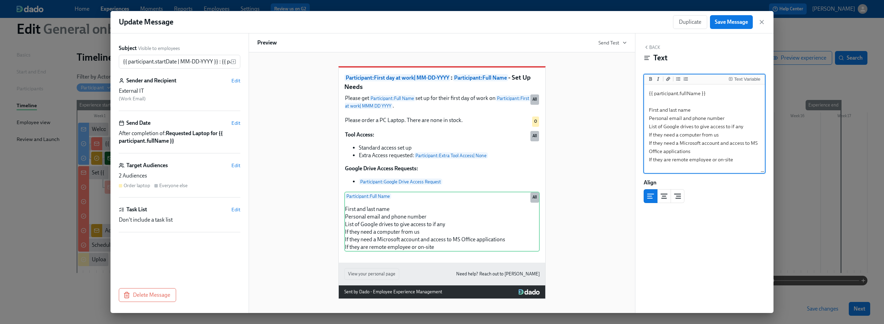
click at [661, 112] on textarea "{{ participant.fullName }} First and last name Personal email and phone number …" at bounding box center [704, 129] width 118 height 87
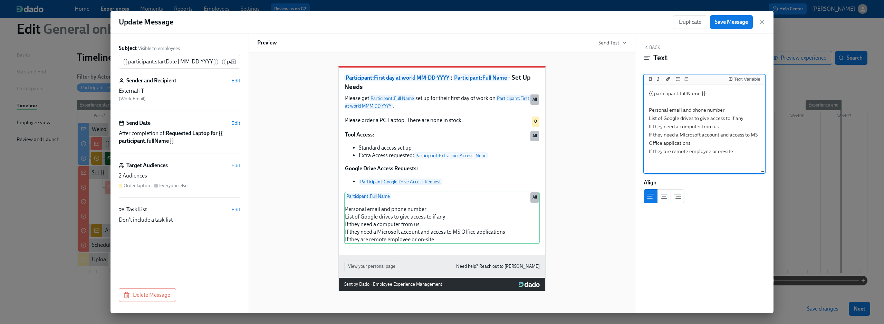
click at [690, 102] on textarea "{{ participant.fullName }} Personal email and phone number List of Google drive…" at bounding box center [704, 129] width 118 height 87
click at [739, 77] on div "Text Variable" at bounding box center [747, 79] width 26 height 5
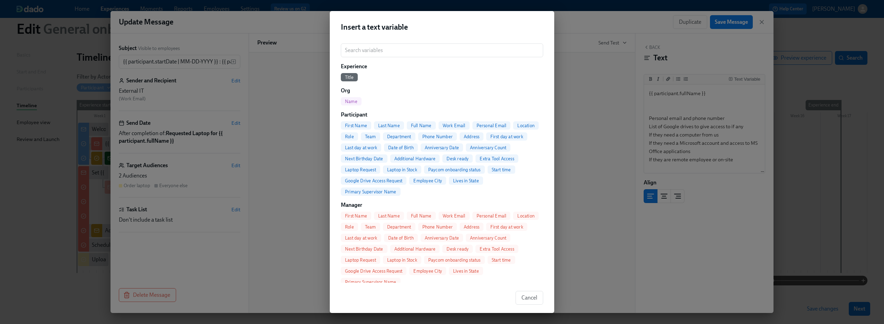
click at [490, 124] on span "Personal Email" at bounding box center [491, 125] width 38 height 5
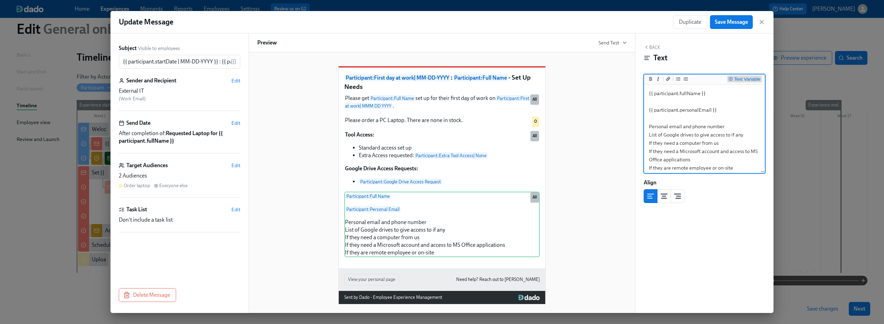
type textarea "{{ participant.fullName }} {{ participant.personalEmail }} Personal email and p…"
click at [752, 76] on button "Text Variable" at bounding box center [744, 79] width 35 height 7
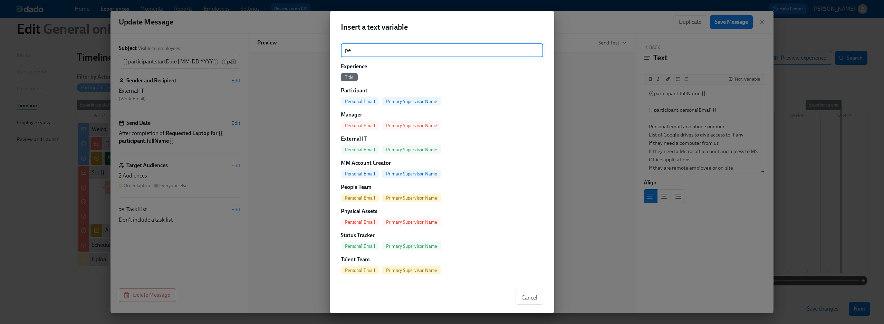
type input "p"
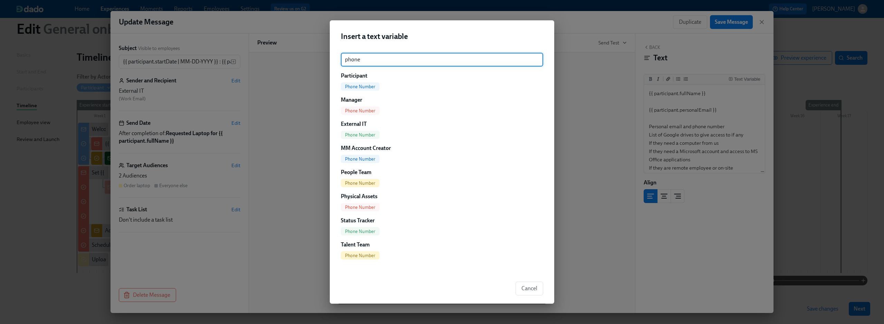
type input "phone"
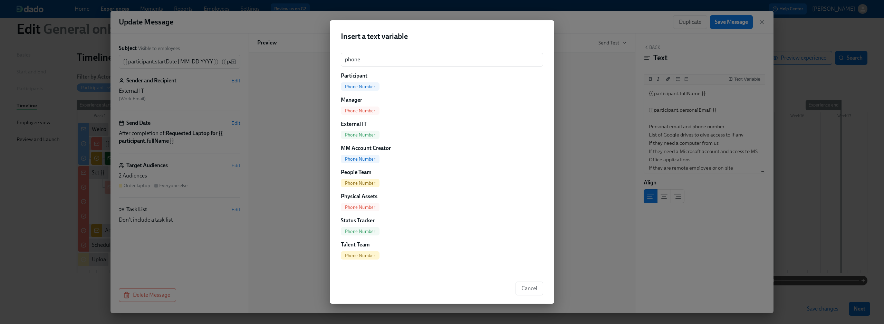
click at [357, 87] on span "Phone Number" at bounding box center [360, 86] width 39 height 5
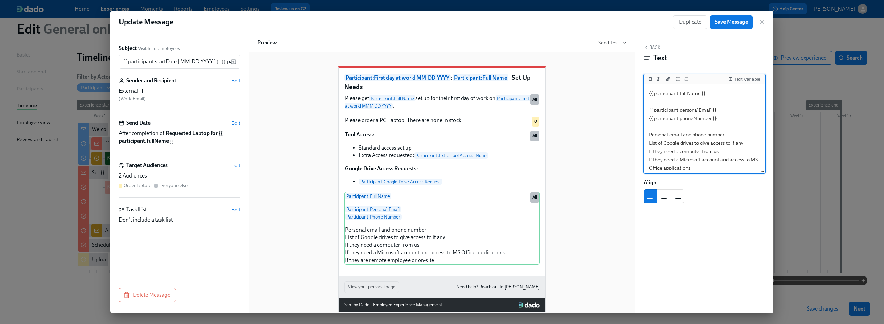
click at [708, 136] on textarea "{{ participant.fullName }} {{ participant.personalEmail }} {{ participant.phone…" at bounding box center [704, 135] width 118 height 98
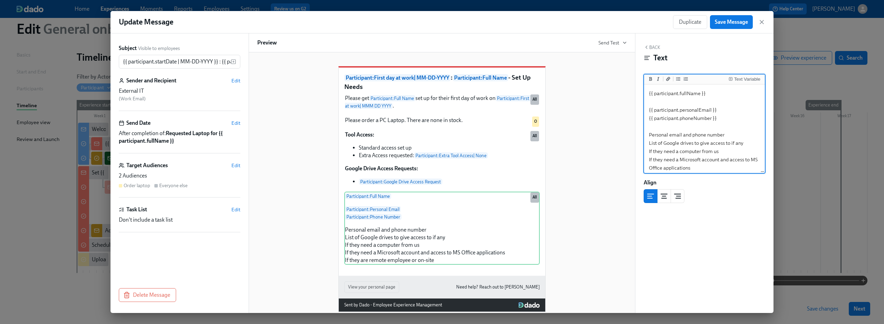
click at [689, 153] on textarea "{{ participant.fullName }} {{ participant.personalEmail }} {{ participant.phone…" at bounding box center [704, 135] width 118 height 98
click at [706, 119] on textarea "{{ participant.fullName }} {{ participant.personalEmail }} {{ participant.phone…" at bounding box center [704, 135] width 118 height 98
click at [748, 80] on div "Text Variable" at bounding box center [747, 79] width 26 height 5
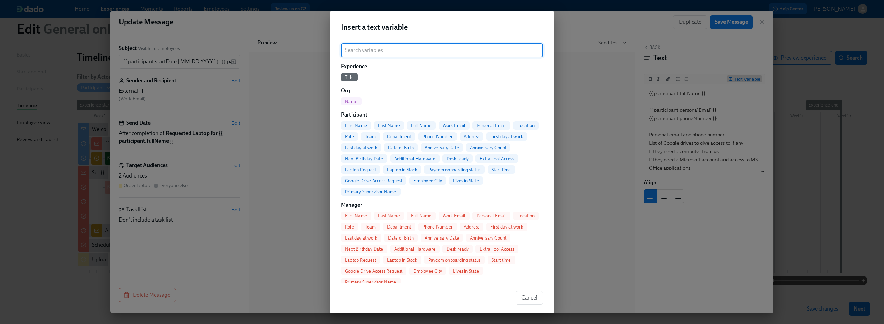
click at [734, 134] on div "Insert a text variable ​ Experience Title Org Name Participant First Name Last …" at bounding box center [442, 162] width 884 height 324
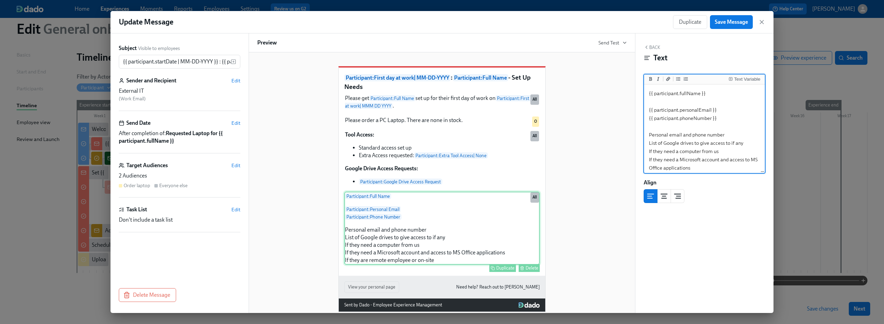
click at [385, 241] on div "Participant : Full Name Participant : Personal Email Participant : Phone Number…" at bounding box center [441, 228] width 195 height 73
click at [698, 140] on textarea "{{ participant.fullName }} {{ participant.personalEmail }} {{ participant.phone…" at bounding box center [704, 135] width 118 height 98
click at [649, 93] on textarea "{{ participant.fullName }} {{ participant.personalEmail }} {{ participant.phone…" at bounding box center [704, 135] width 118 height 98
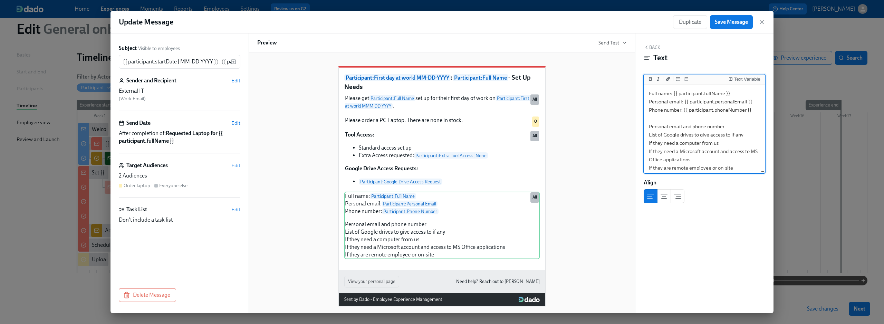
click at [663, 148] on textarea "Full name: {{ participant.fullName }} Personal email: {{ participant.personalEm…" at bounding box center [704, 131] width 118 height 90
click at [670, 127] on textarea "Full name: {{ participant.fullName }} Personal email: {{ participant.personalEm…" at bounding box center [704, 131] width 118 height 90
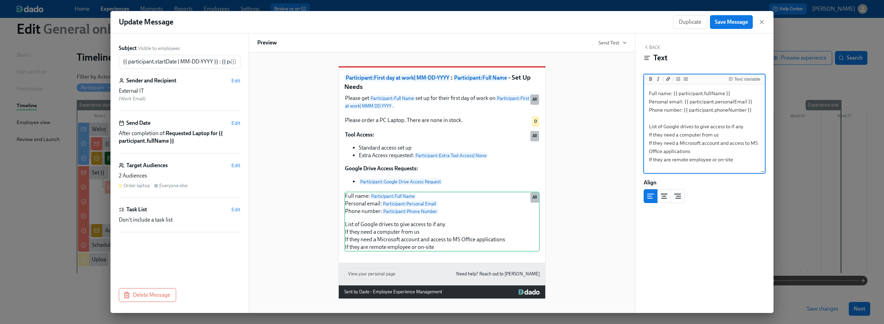
click at [655, 118] on textarea "Full name: {{ participant.fullName }} Personal email: {{ participant.personalEm…" at bounding box center [704, 129] width 118 height 87
click at [652, 122] on textarea "Full name: {{ participant.fullName }} Personal email: {{ participant.personalEm…" at bounding box center [704, 129] width 118 height 87
click at [692, 127] on textarea "Full name: {{ participant.fullName }} Personal email: {{ participant.personalEm…" at bounding box center [704, 129] width 118 height 87
click at [737, 78] on div "Text Variable" at bounding box center [747, 79] width 26 height 5
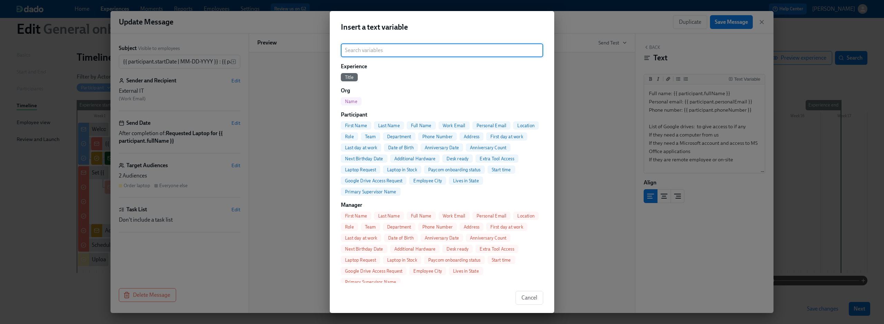
click at [385, 183] on span "Google Drive Access Request" at bounding box center [374, 180] width 66 height 5
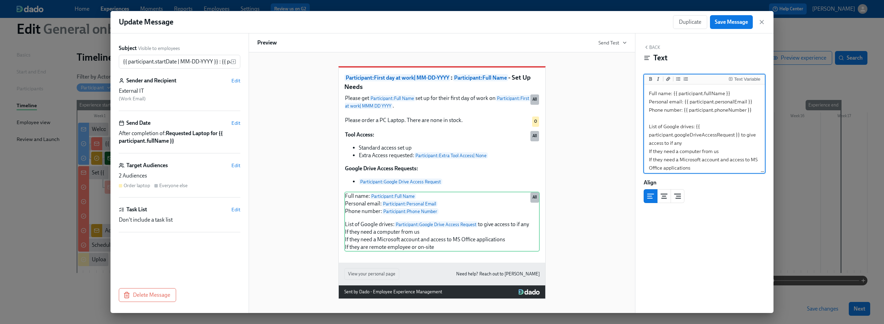
drag, startPoint x: 739, startPoint y: 136, endPoint x: 743, endPoint y: 146, distance: 10.6
click at [743, 146] on textarea "Full name: {{ participant.fullName }} Personal email: {{ participant.personalEm…" at bounding box center [704, 135] width 118 height 98
drag, startPoint x: 740, startPoint y: 137, endPoint x: 745, endPoint y: 143, distance: 7.3
click at [745, 143] on textarea "Full name: {{ participant.fullName }} Personal email: {{ participant.personalEm…" at bounding box center [704, 135] width 118 height 98
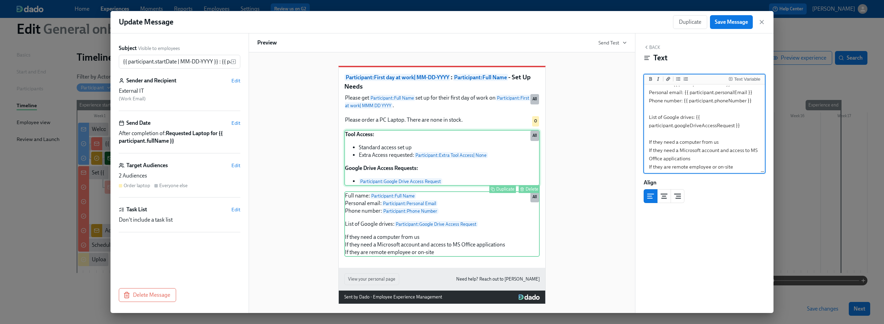
scroll to position [10, 0]
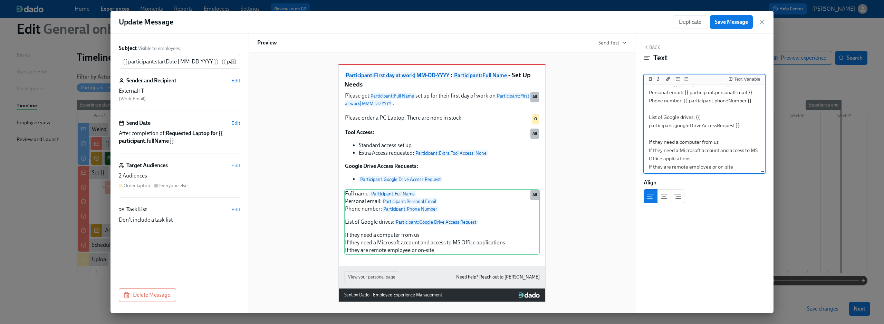
click at [699, 143] on textarea "Full name: {{ participant.fullName }} Personal email: {{ participant.personalEm…" at bounding box center [704, 126] width 118 height 98
click at [740, 81] on div "Text Variable" at bounding box center [747, 79] width 26 height 5
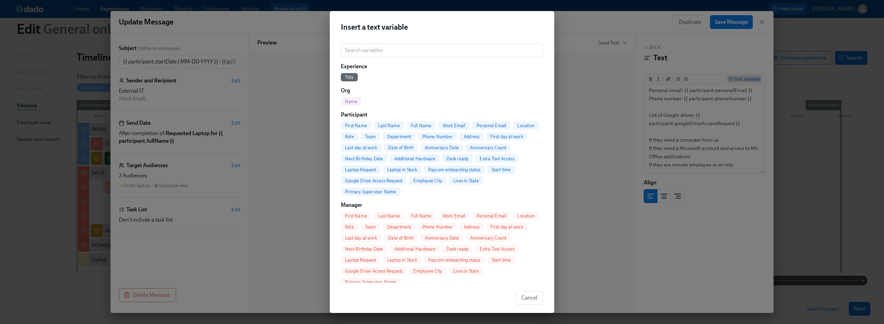
click at [583, 136] on div "Insert a text variable ​ Experience Title Org Name Participant First Name Last …" at bounding box center [442, 162] width 884 height 324
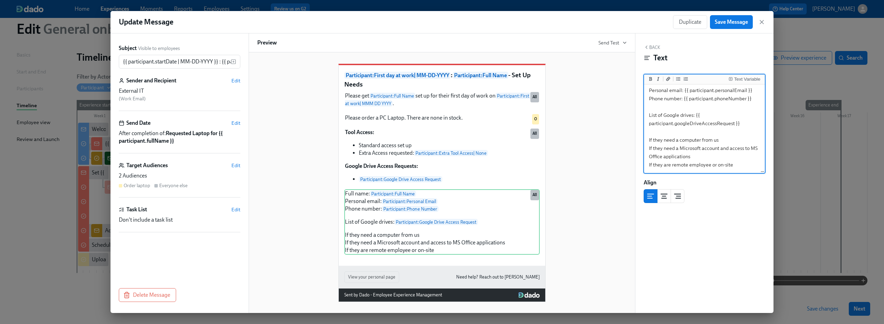
click at [655, 133] on textarea "Full name: {{ participant.fullName }} Personal email: {{ participant.personalEm…" at bounding box center [704, 124] width 118 height 98
click at [647, 139] on textarea "Full name: {{ participant.fullName }} Personal email: {{ participant.personalEm…" at bounding box center [704, 124] width 118 height 98
click at [698, 149] on textarea "Full name: {{ participant.fullName }} Personal email: {{ participant.personalEm…" at bounding box center [704, 124] width 118 height 98
click at [650, 150] on textarea "Full name: {{ participant.fullName }} Personal email: {{ participant.personalEm…" at bounding box center [704, 124] width 118 height 98
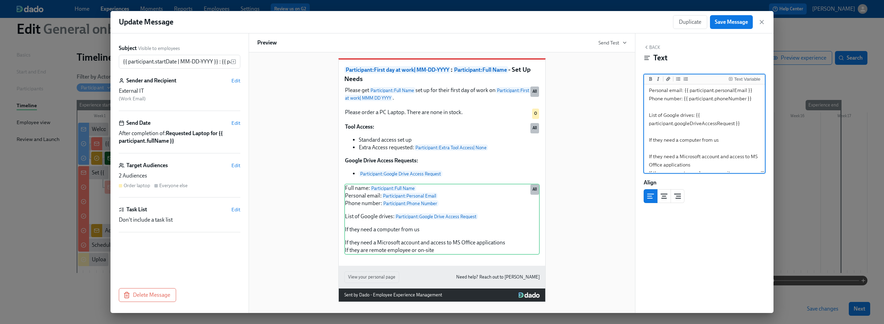
scroll to position [20, 0]
click at [689, 154] on textarea "Full name: {{ participant.fullName }} Personal email: {{ participant.personalEm…" at bounding box center [704, 119] width 118 height 106
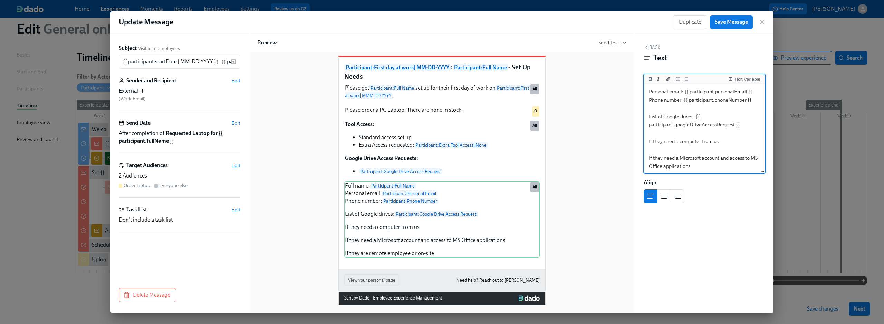
scroll to position [7, 0]
click at [738, 151] on textarea "Full name: {{ participant.fullName }} Personal email: {{ participant.personalEm…" at bounding box center [704, 136] width 118 height 115
click at [734, 141] on textarea "Full name: {{ participant.fullName }} Personal email: {{ participant.personalEm…" at bounding box center [704, 136] width 118 height 115
click at [696, 147] on textarea "Full name: {{ participant.fullName }} Personal email: {{ participant.personalEm…" at bounding box center [704, 136] width 118 height 115
click at [680, 152] on textarea "Full name: {{ participant.fullName }} Personal email: {{ participant.personalEm…" at bounding box center [704, 136] width 118 height 115
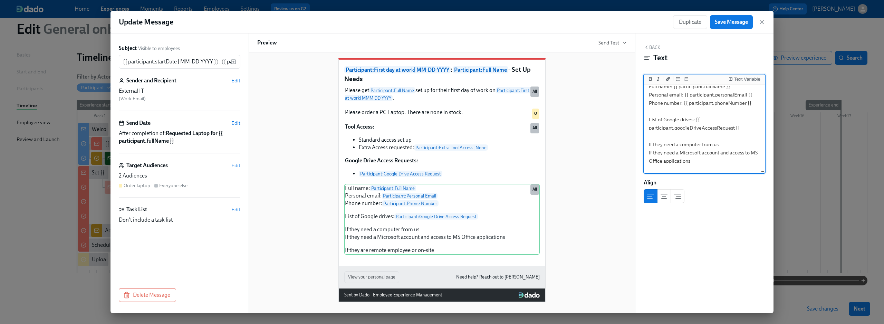
scroll to position [20, 0]
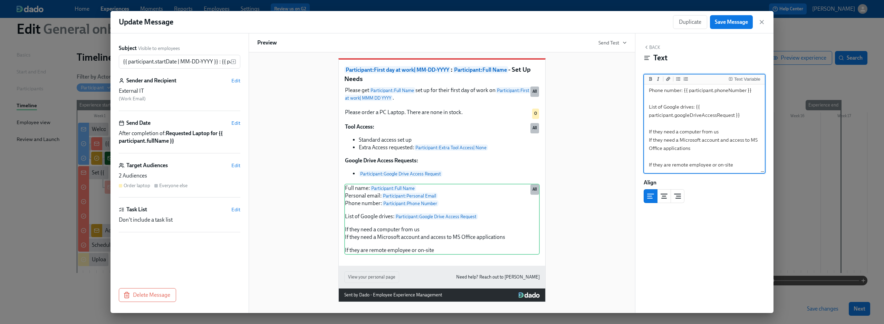
click at [658, 158] on textarea "Full name: {{ participant.fullName }} Personal email: {{ participant.personalEm…" at bounding box center [704, 119] width 118 height 106
click at [731, 134] on textarea "Full name: {{ participant.fullName }} Personal email: {{ participant.personalEm…" at bounding box center [704, 119] width 118 height 106
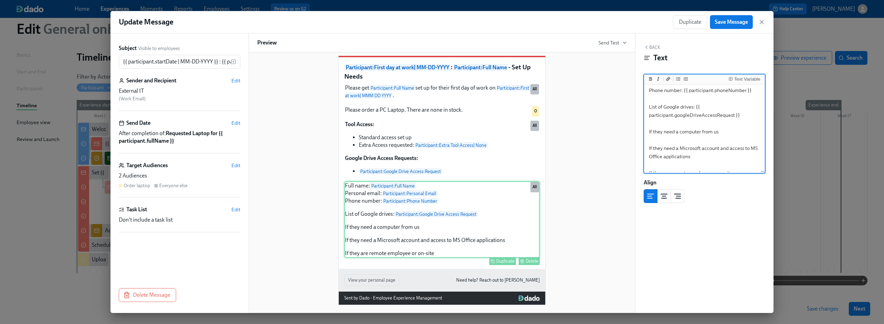
scroll to position [18, 0]
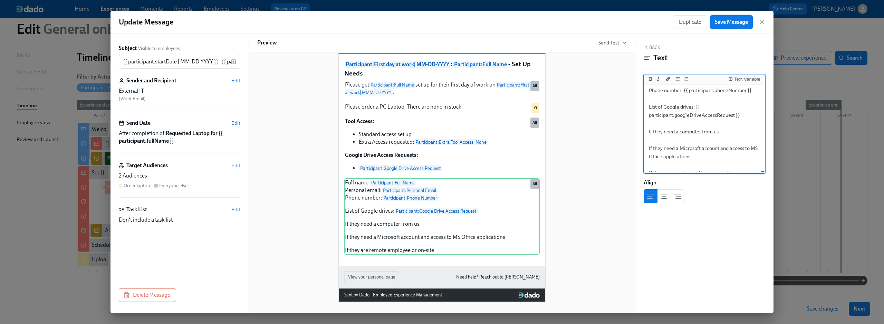
type textarea "Full name: {{ participant.fullName }} Personal email: {{ participant.personalEm…"
click at [732, 17] on button "Save Message" at bounding box center [731, 22] width 43 height 14
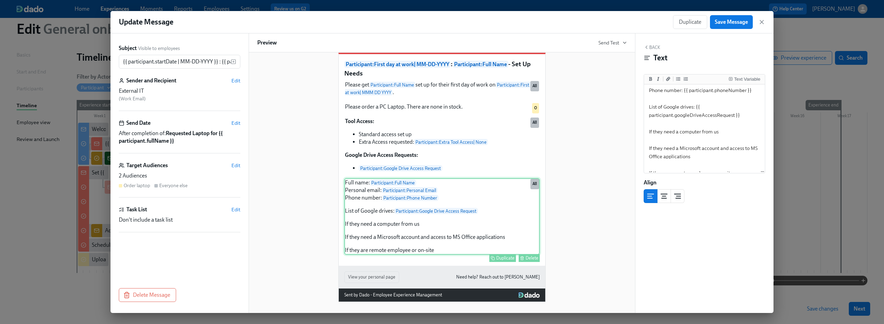
drag, startPoint x: 761, startPoint y: 19, endPoint x: 476, endPoint y: 234, distance: 356.4
click at [476, 234] on div "Update Message Duplicate Save Message Subject Visible to employees {{ participa…" at bounding box center [441, 162] width 663 height 302
click at [428, 244] on div "Full name: Participant : Full Name Personal email: Participant : Personal Email…" at bounding box center [441, 216] width 195 height 77
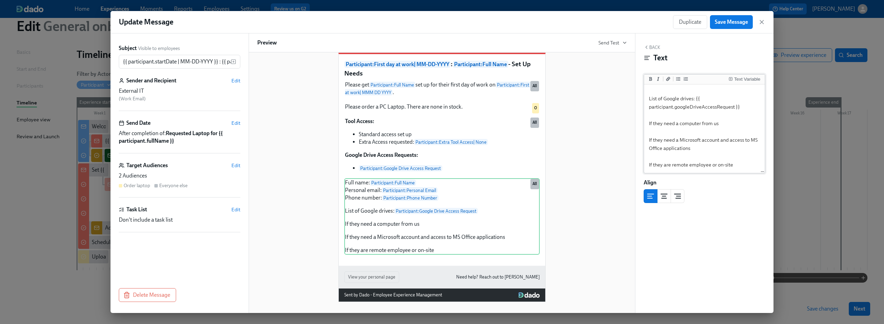
scroll to position [22, 0]
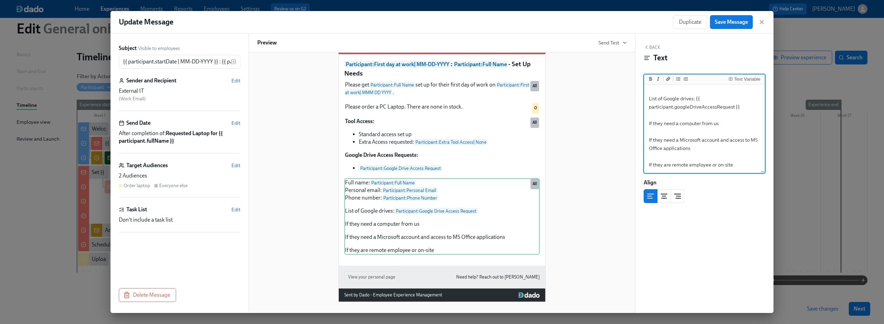
drag, startPoint x: 649, startPoint y: 100, endPoint x: 740, endPoint y: 180, distance: 120.6
click at [740, 180] on div "Back Text Text Variable Full name: {{ participant.fullName }} Personal email: {…" at bounding box center [704, 173] width 138 height 280
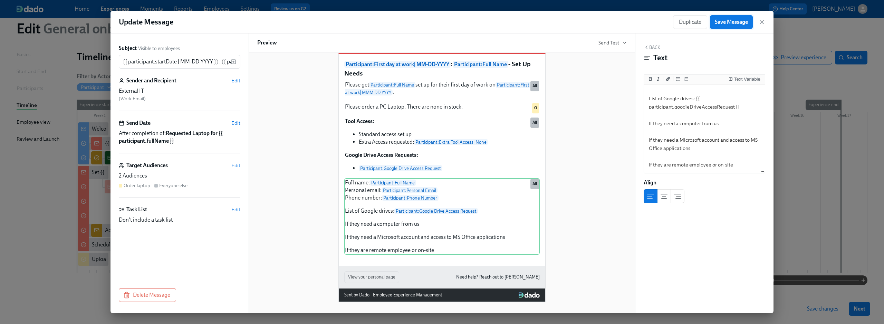
click at [736, 23] on span "Save Message" at bounding box center [731, 22] width 33 height 7
click at [760, 22] on icon "button" at bounding box center [761, 22] width 7 height 7
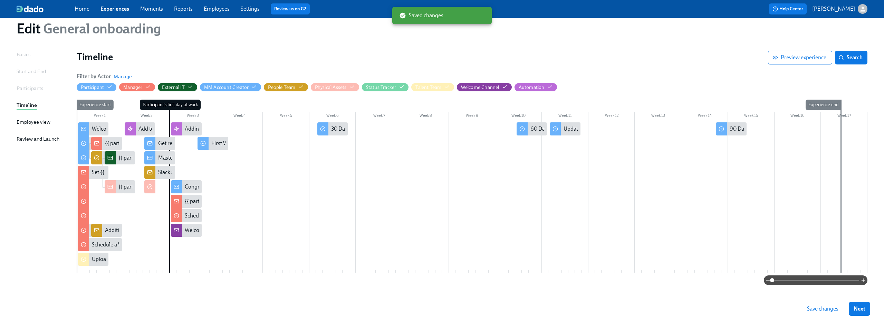
click at [788, 279] on span at bounding box center [815, 281] width 87 height 10
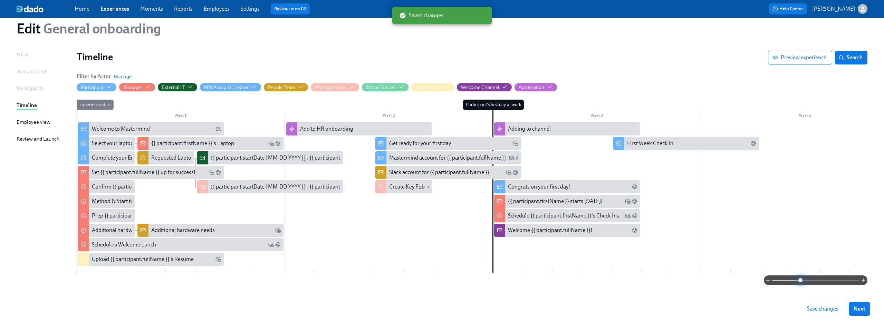
click at [801, 281] on span at bounding box center [815, 281] width 87 height 10
click at [817, 308] on span "Save changes" at bounding box center [822, 309] width 31 height 7
click at [830, 282] on span at bounding box center [815, 281] width 87 height 10
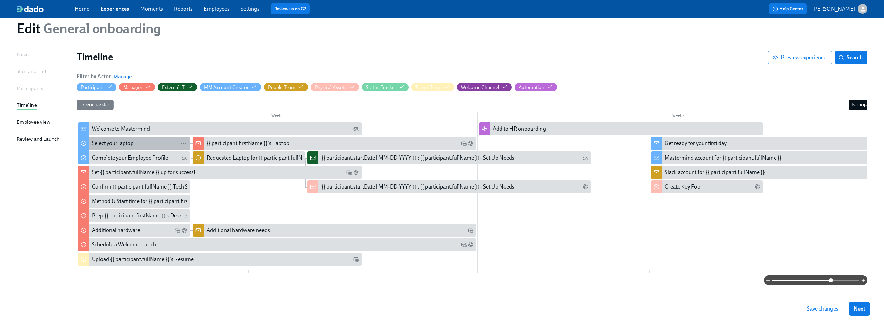
click at [134, 141] on div "Select your laptop" at bounding box center [139, 144] width 95 height 8
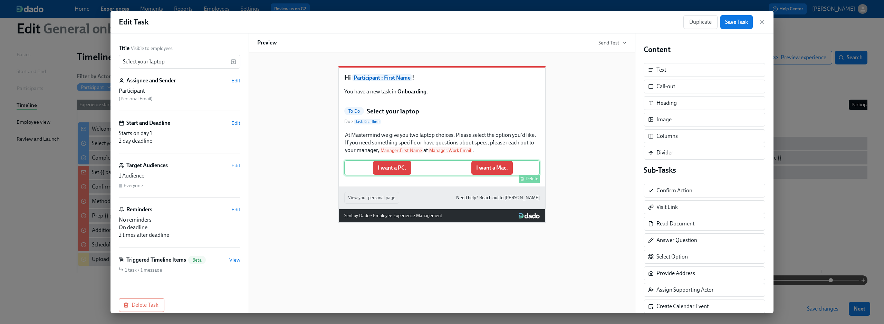
click at [423, 175] on div "I want a PC. I want a Mac. Delete" at bounding box center [441, 168] width 195 height 15
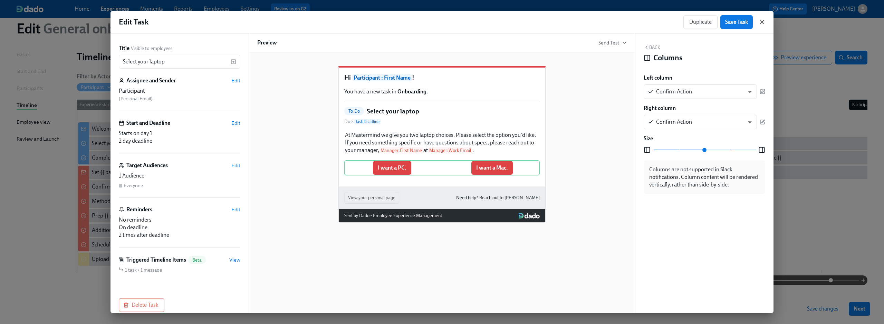
click at [760, 23] on icon "button" at bounding box center [761, 22] width 7 height 7
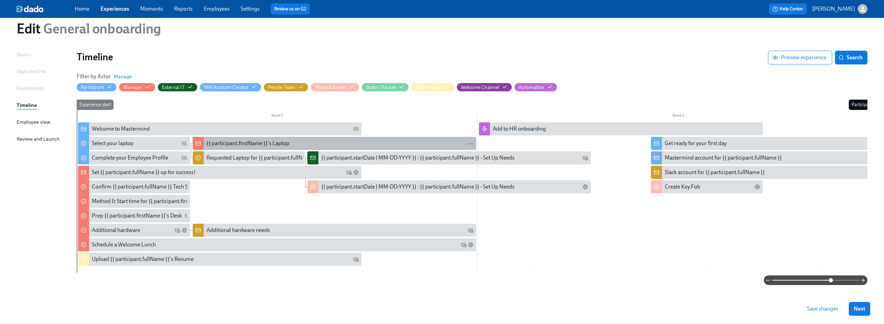
click at [232, 143] on div "{{ participant.firstName }}'s Laptop" at bounding box center [247, 144] width 83 height 8
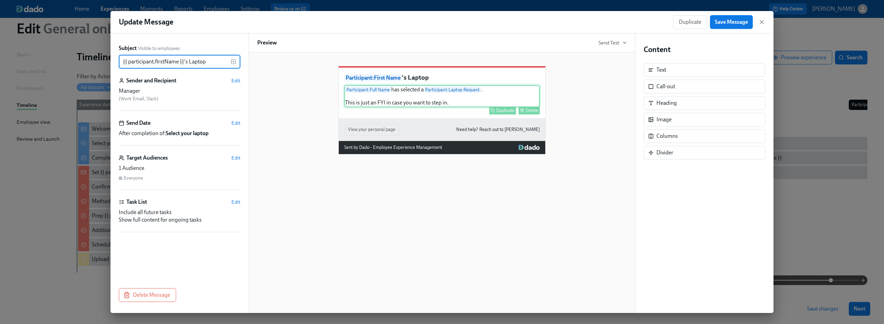
click at [430, 107] on div "Participant : Full Name has selected a Participant : Laptop Request . This is j…" at bounding box center [441, 96] width 195 height 22
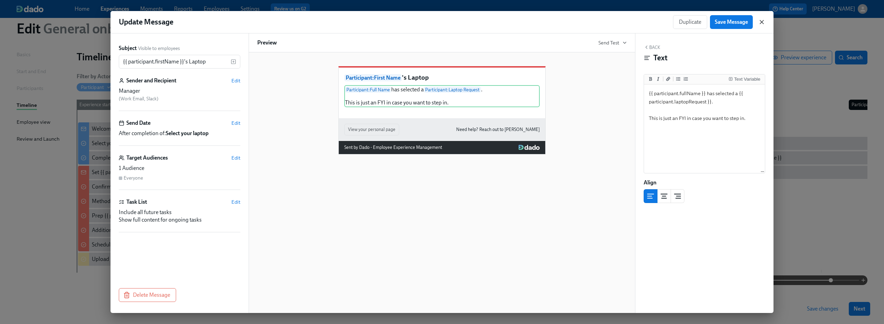
click at [762, 24] on icon "button" at bounding box center [761, 22] width 7 height 7
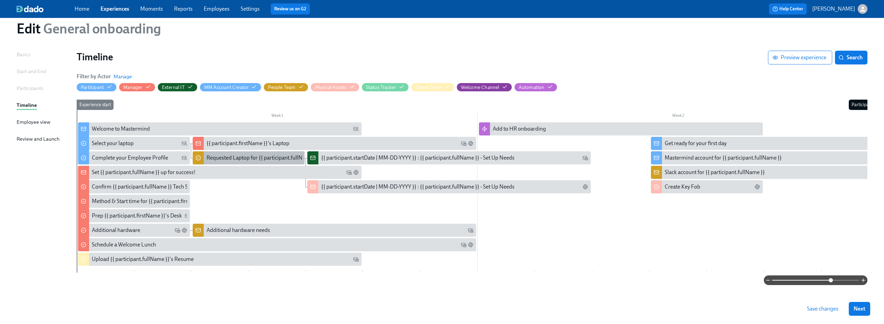
click at [261, 158] on div "Requested Laptop for {{ participant.fullName }}" at bounding box center [262, 158] width 112 height 8
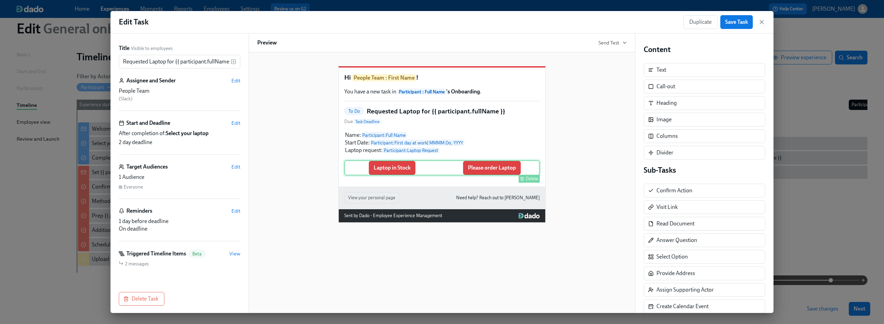
click at [430, 175] on div "Laptop in Stock Please order Laptop Delete" at bounding box center [441, 168] width 195 height 15
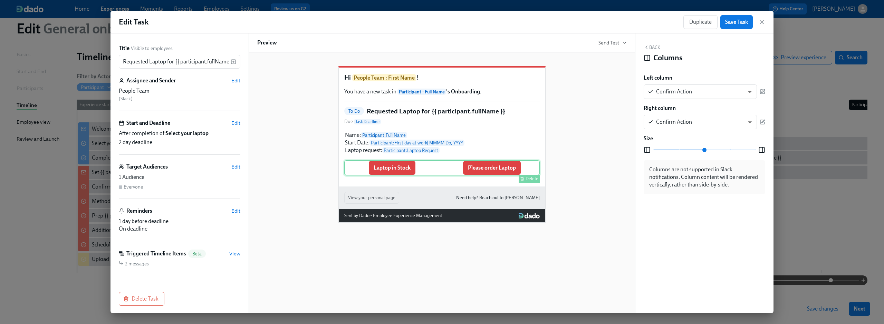
click at [452, 176] on div "Laptop in Stock Please order Laptop Delete" at bounding box center [441, 168] width 195 height 15
click at [483, 175] on div "Laptop in Stock Please order Laptop Delete" at bounding box center [441, 168] width 195 height 15
click at [390, 176] on div "Laptop in Stock Please order Laptop Delete" at bounding box center [441, 168] width 195 height 15
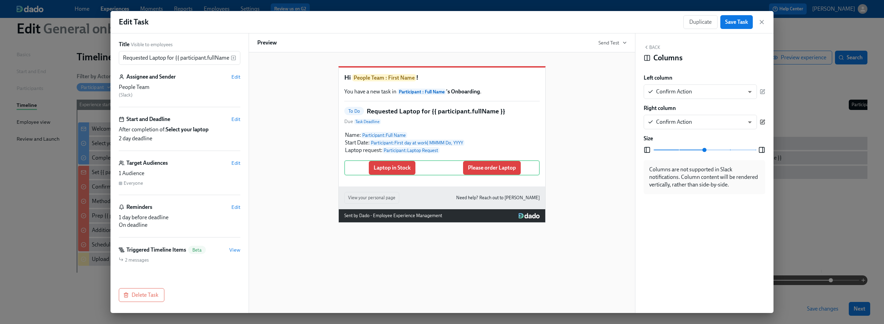
click at [763, 120] on icon "button" at bounding box center [762, 121] width 3 height 3
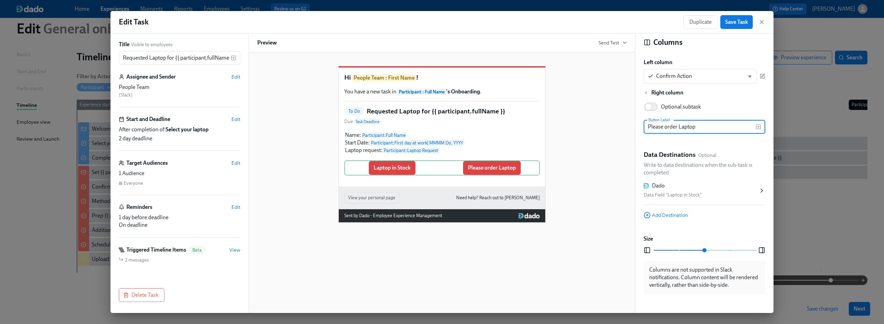
scroll to position [0, 0]
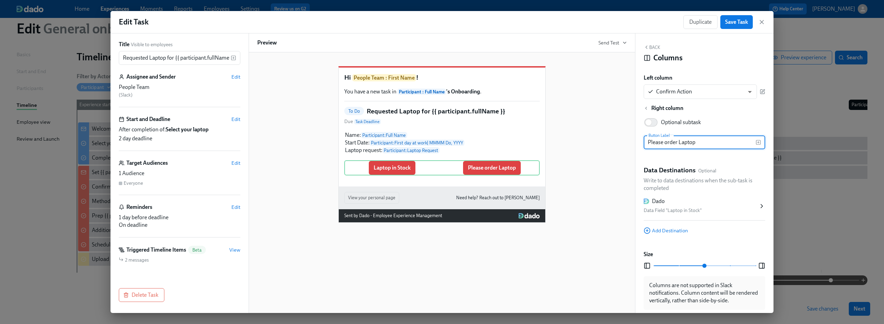
click at [656, 50] on div "Back Columns" at bounding box center [704, 55] width 122 height 21
click at [763, 89] on icon "button" at bounding box center [762, 92] width 6 height 6
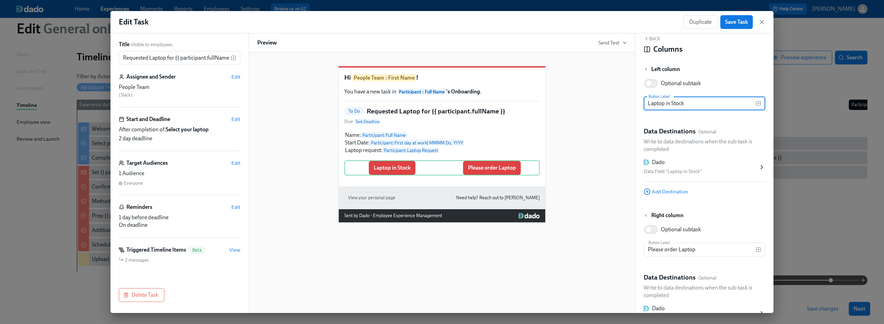
scroll to position [9, 0]
click at [723, 171] on div "Data Field "Laptop in Stock"" at bounding box center [700, 171] width 115 height 8
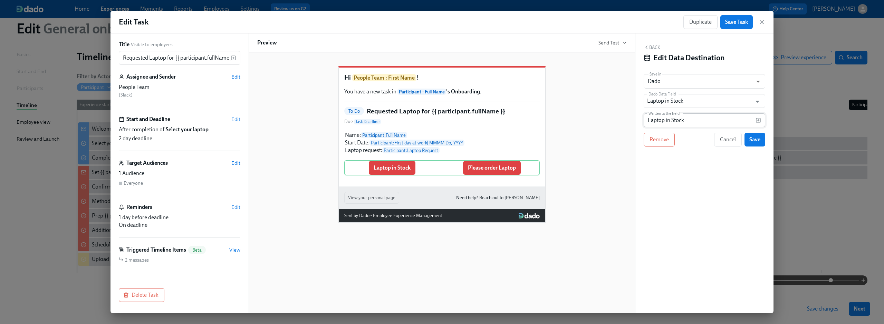
click at [690, 123] on input "Laptop in Stock" at bounding box center [699, 121] width 112 height 14
type input "Laptop in Stock No Order Needed"
click at [756, 140] on span "Save" at bounding box center [754, 139] width 11 height 7
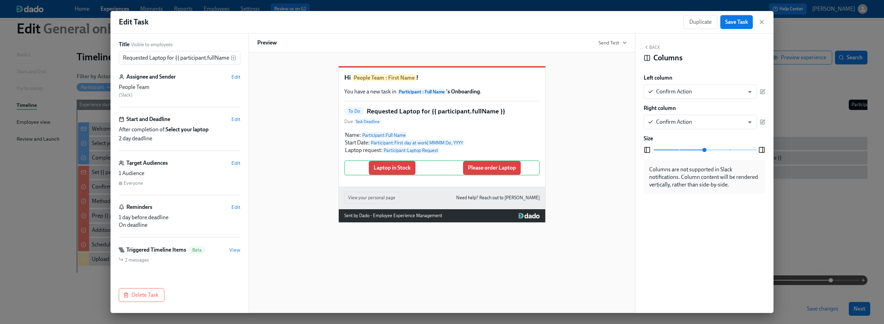
click at [737, 25] on span "Save Task" at bounding box center [736, 22] width 23 height 7
click at [760, 23] on icon "button" at bounding box center [761, 21] width 3 height 3
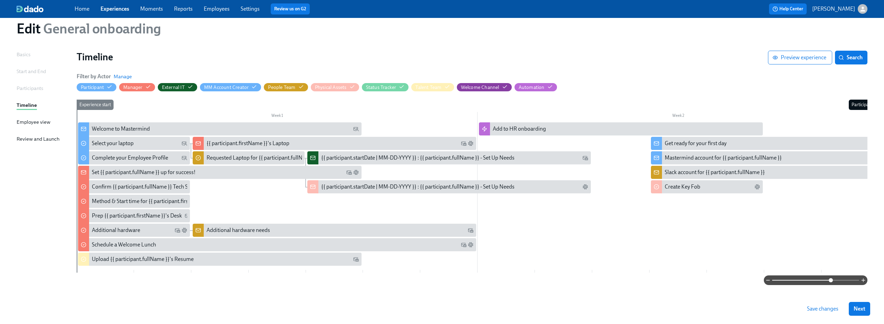
click at [196, 84] on span "External IT" at bounding box center [177, 87] width 39 height 7
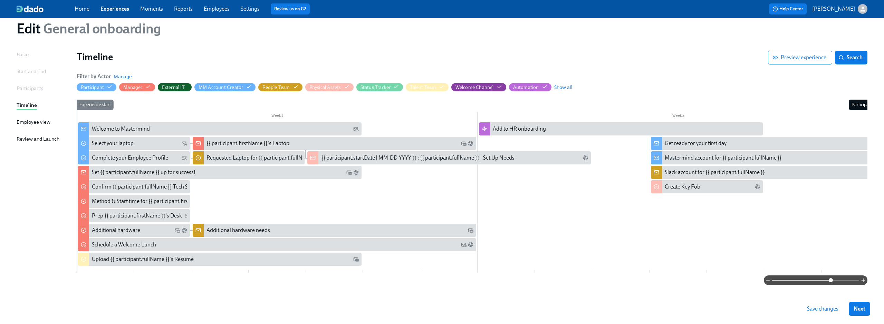
click at [188, 87] on span "External IT" at bounding box center [175, 87] width 34 height 7
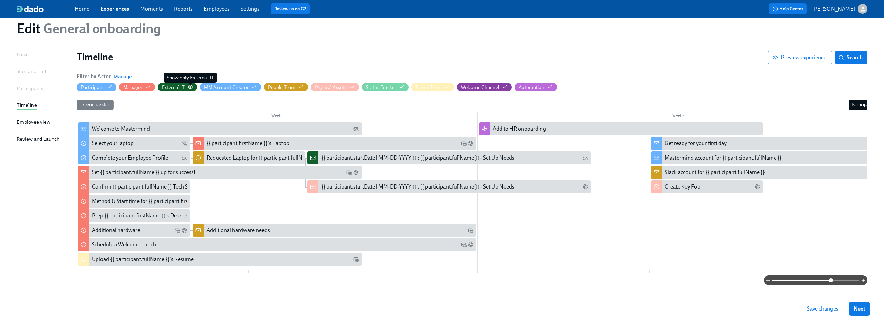
click at [189, 87] on icon "button" at bounding box center [190, 87] width 6 height 6
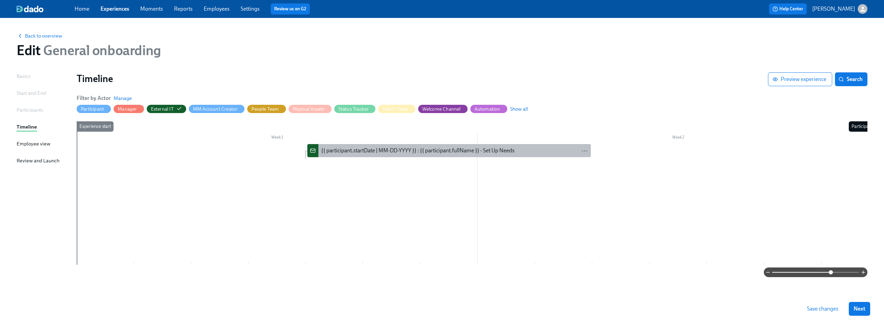
click at [387, 150] on div "{{ participant.startDate | MM-DD-YYYY }} : {{ participant.fullName }} - Set Up …" at bounding box center [417, 151] width 193 height 8
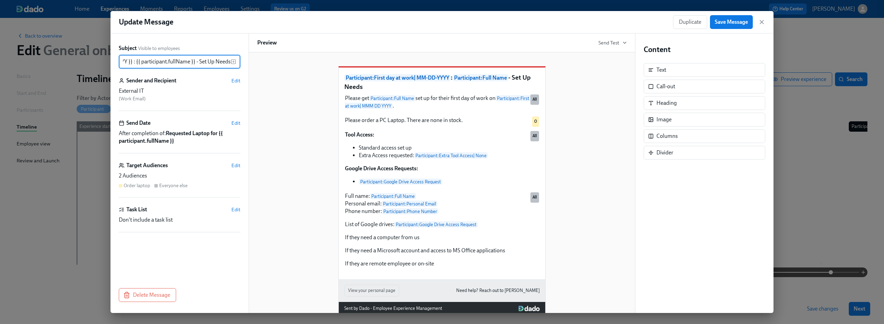
scroll to position [21, 0]
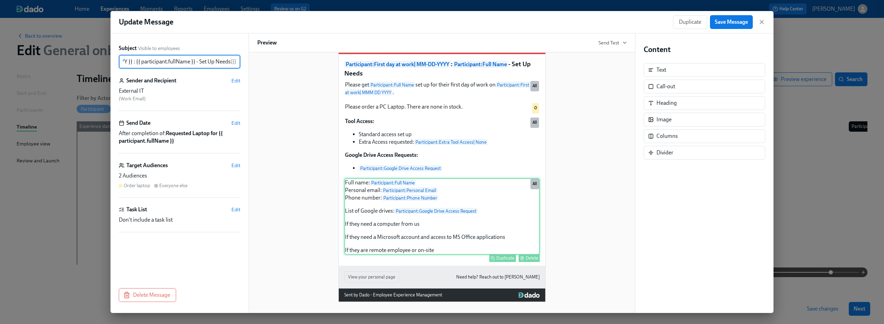
click at [418, 226] on div "Full name: Participant : Full Name Personal email: Participant : Personal Email…" at bounding box center [441, 216] width 195 height 77
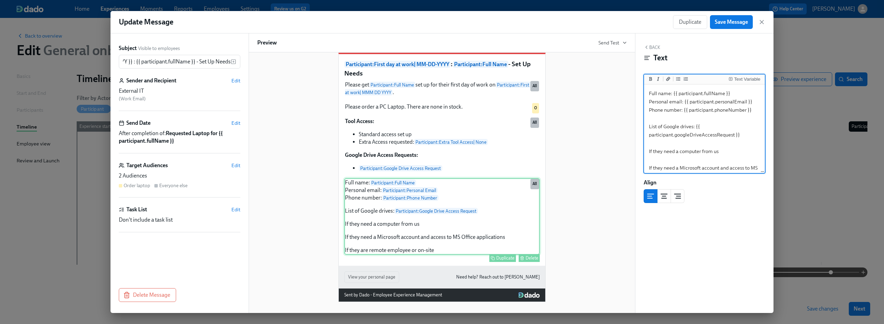
scroll to position [0, 0]
click at [726, 150] on textarea "Full name: {{ participant.fullName }} Personal email: {{ participant.personalEm…" at bounding box center [704, 143] width 118 height 115
click at [744, 77] on div "Text Variable" at bounding box center [747, 79] width 26 height 5
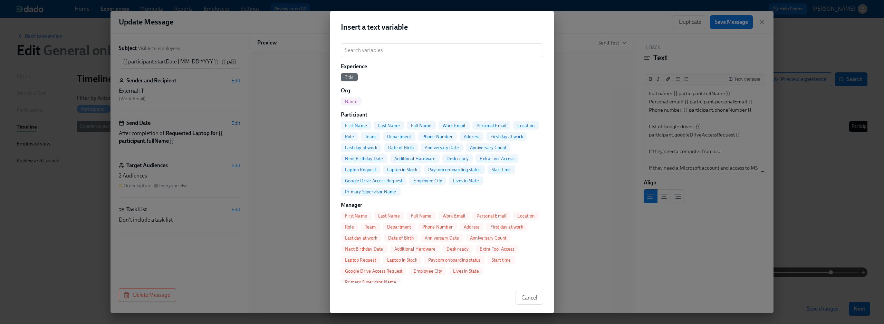
click at [410, 171] on span "Laptop in Stock" at bounding box center [402, 169] width 38 height 5
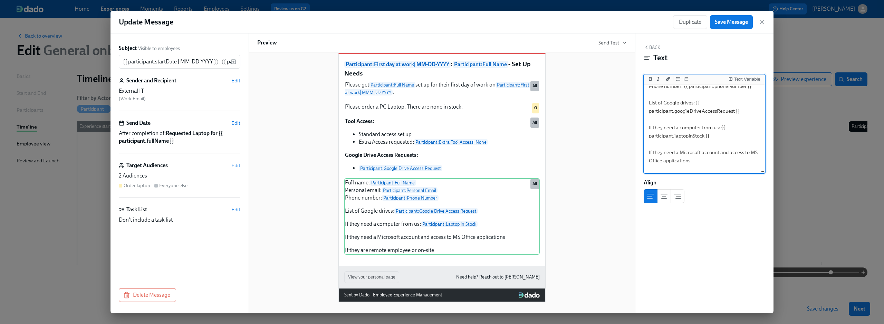
scroll to position [36, 0]
type textarea "Full name: {{ participant.fullName }} Personal email: {{ participant.personalEm…"
click at [736, 29] on button "Save Message" at bounding box center [731, 22] width 43 height 14
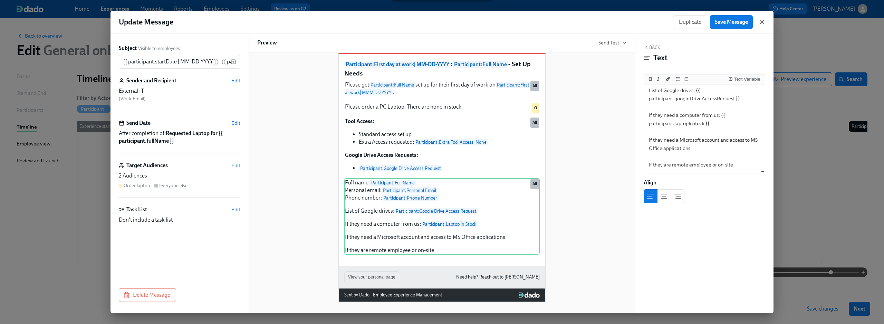
click at [764, 21] on icon "button" at bounding box center [761, 22] width 7 height 7
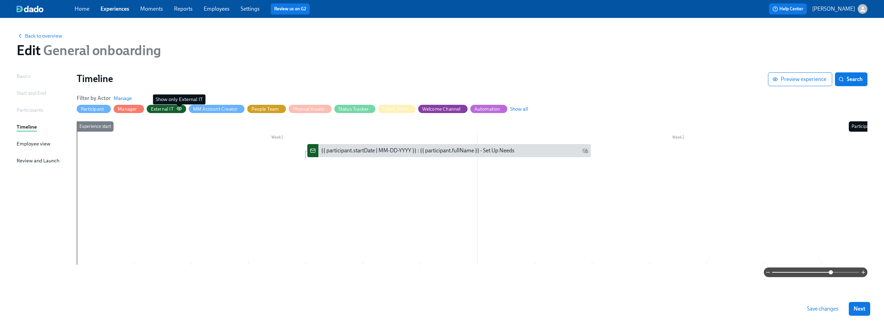
click at [180, 109] on circle "button" at bounding box center [178, 108] width 1 height 1
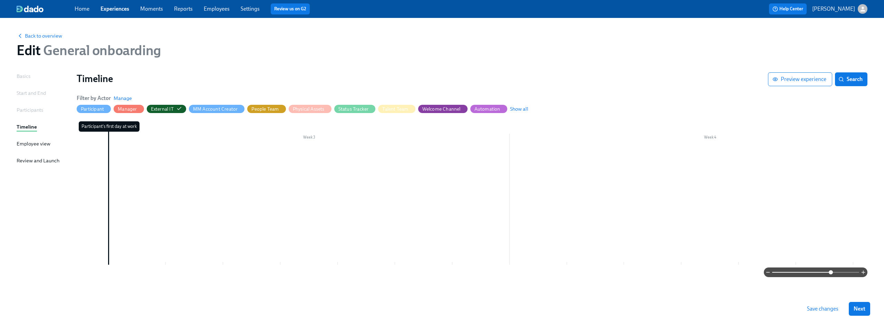
scroll to position [0, 829]
click at [515, 106] on span "Show all" at bounding box center [519, 109] width 18 height 7
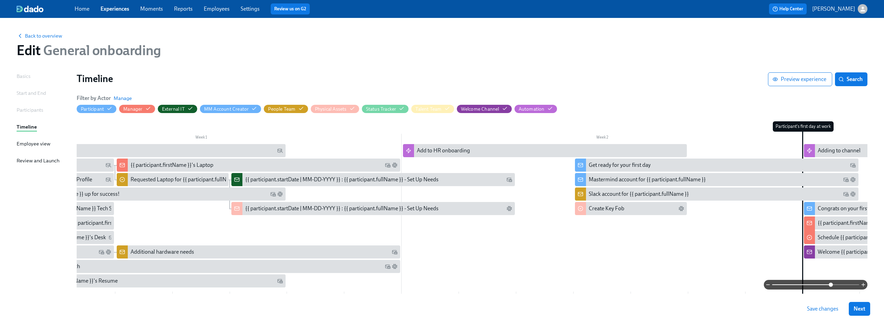
scroll to position [0, 0]
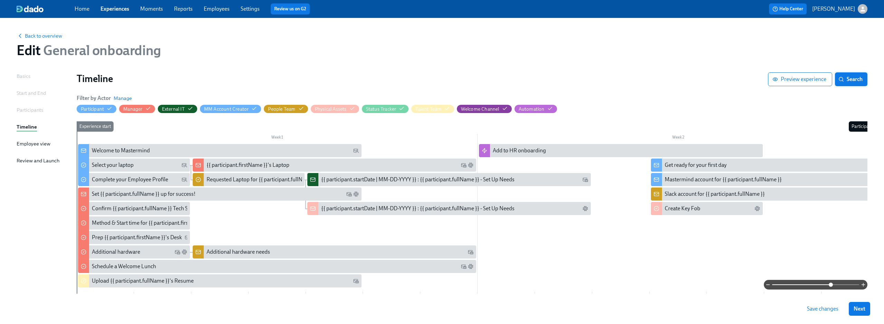
click at [849, 72] on button "Search" at bounding box center [851, 79] width 32 height 14
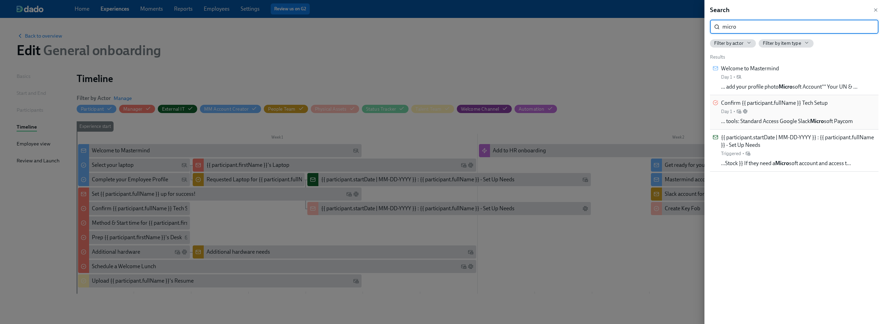
type input "micro"
click at [803, 120] on span "… tools: Standard Access Google Slack Micro soft Paycom" at bounding box center [787, 122] width 132 height 8
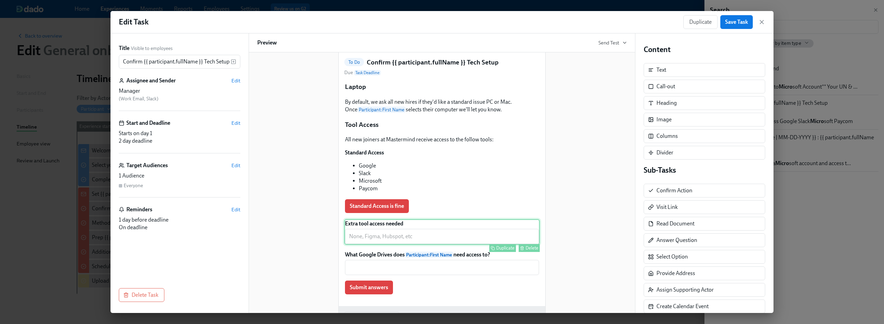
scroll to position [85, 0]
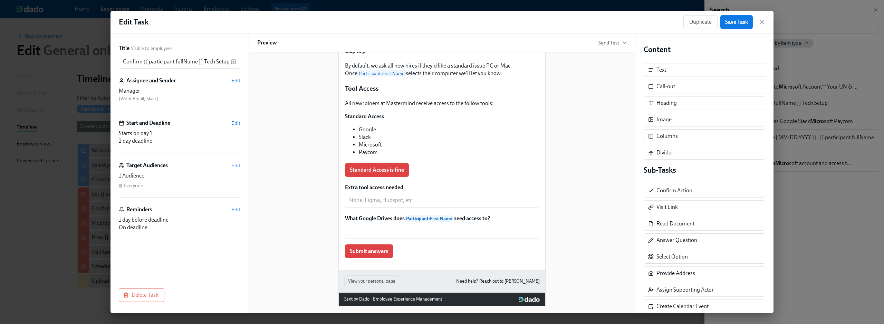
click at [763, 26] on div "Duplicate Save Task" at bounding box center [724, 22] width 82 height 14
click at [764, 19] on icon "button" at bounding box center [761, 22] width 7 height 7
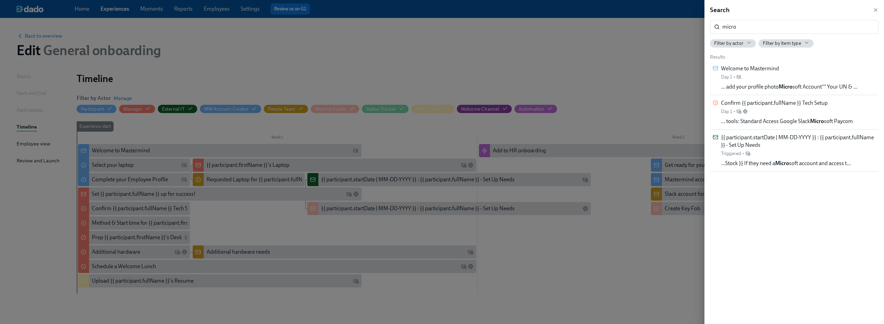
click at [310, 74] on div at bounding box center [442, 162] width 884 height 324
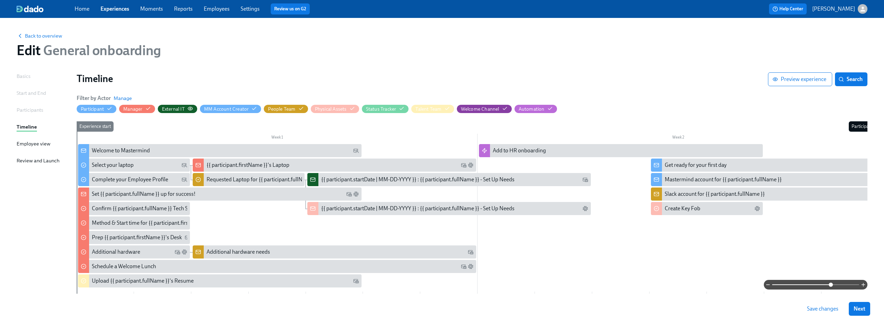
click at [190, 108] on icon "button" at bounding box center [190, 109] width 6 height 6
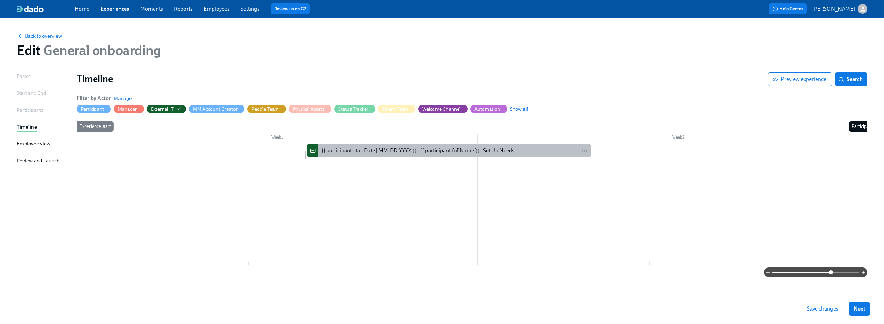
click at [366, 151] on div "{{ participant.startDate | MM-DD-YYYY }} : {{ participant.fullName }} - Set Up …" at bounding box center [417, 151] width 193 height 8
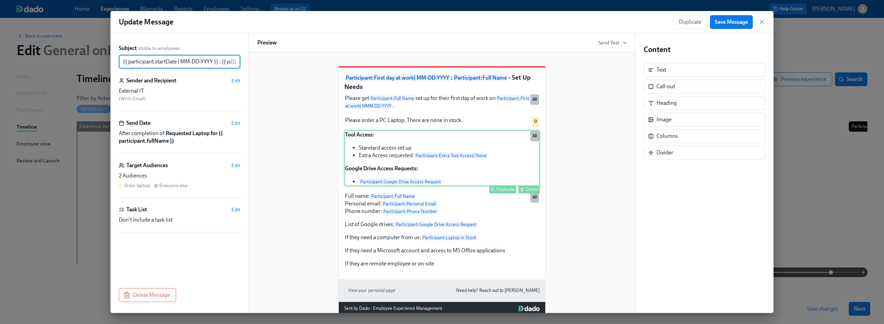
scroll to position [0, 87]
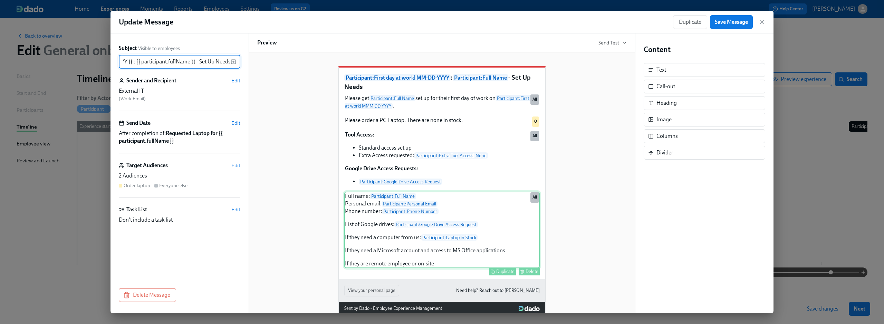
click at [456, 227] on div "Full name: Participant : Full Name Personal email: Participant : Personal Email…" at bounding box center [441, 230] width 195 height 77
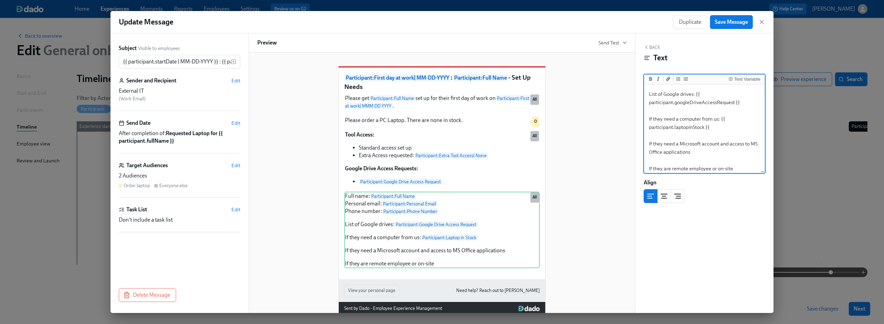
scroll to position [36, 0]
click at [742, 167] on textarea "Full name: {{ participant.fullName }} Personal email: {{ participant.personalEm…" at bounding box center [704, 111] width 118 height 123
type textarea "Full name: {{ participant.fullName }} Personal email: {{ participant.personalEm…"
click at [743, 78] on div "Text Variable" at bounding box center [747, 79] width 26 height 5
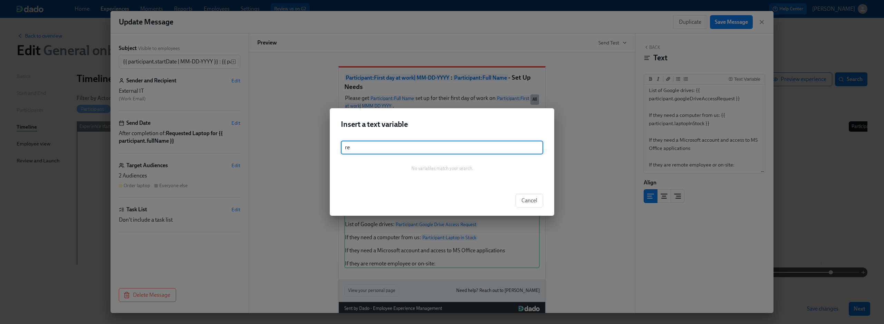
type input "r"
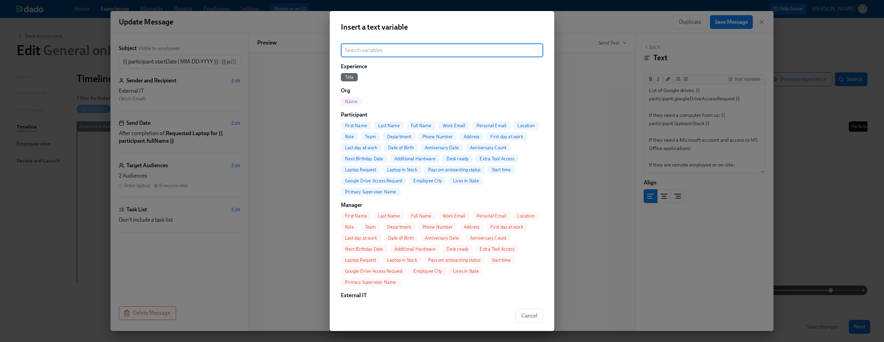
click at [290, 109] on div "Insert a text variable ​ Experience Title Org Name Participant First Name Last …" at bounding box center [442, 171] width 884 height 342
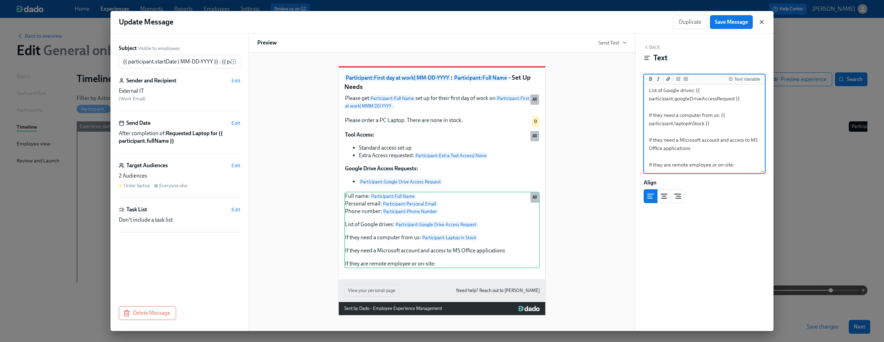
click at [763, 22] on icon "button" at bounding box center [761, 22] width 7 height 7
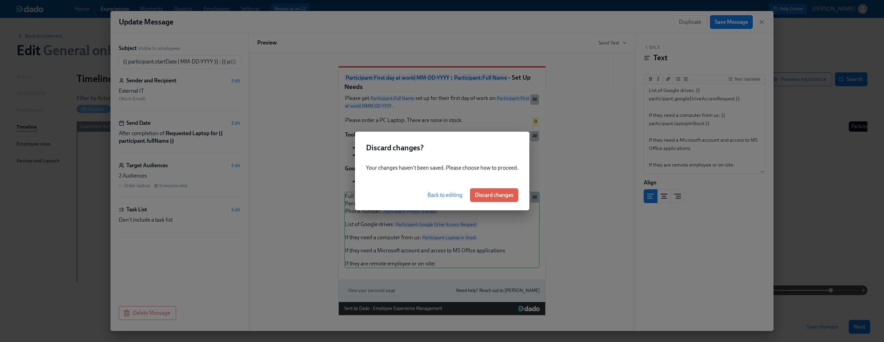
click at [434, 199] on button "Back to editing" at bounding box center [445, 195] width 45 height 14
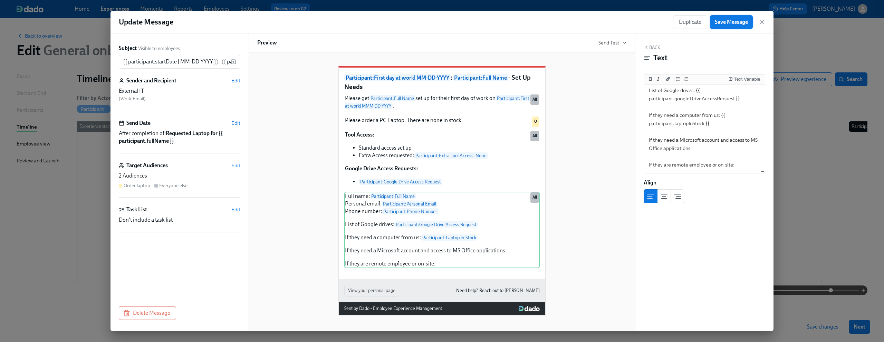
click at [723, 23] on span "Save Message" at bounding box center [731, 22] width 33 height 7
click at [704, 151] on textarea "Full name: {{ participant.fullName }} Personal email: {{ participant.personalEm…" at bounding box center [704, 111] width 118 height 123
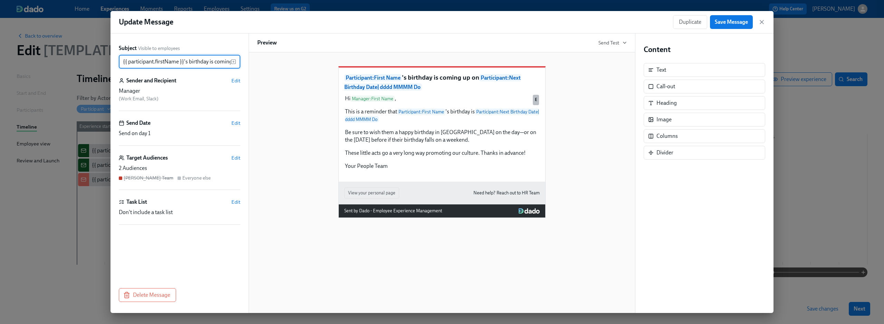
scroll to position [0, 169]
click at [727, 23] on span "Save Message" at bounding box center [731, 22] width 33 height 7
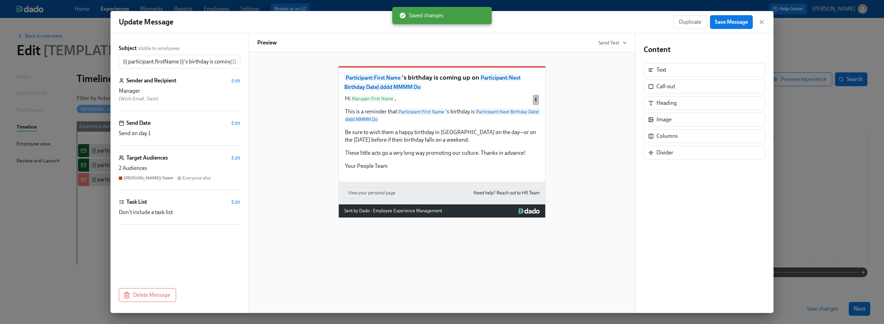
click at [767, 22] on div "Update Message Duplicate Save Message" at bounding box center [441, 22] width 663 height 22
click at [764, 22] on icon "button" at bounding box center [761, 22] width 7 height 7
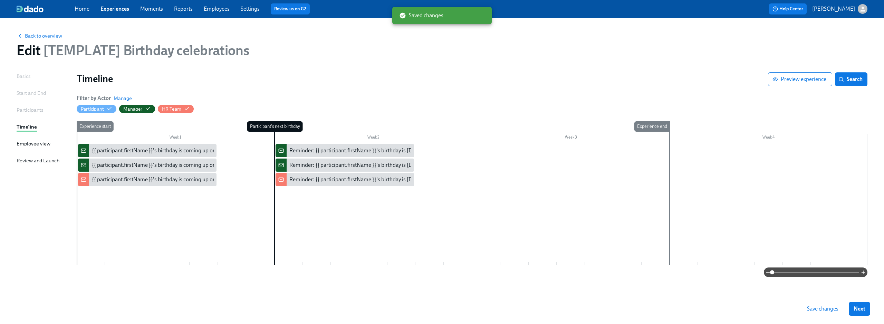
click at [226, 6] on link "Employees" at bounding box center [217, 9] width 26 height 7
click at [820, 311] on span "Save changes" at bounding box center [822, 309] width 31 height 7
click at [202, 12] on div "Home Experiences Moments Reports Employees Settings Review us on G2" at bounding box center [273, 8] width 396 height 11
click at [213, 9] on link "Employees" at bounding box center [217, 9] width 26 height 7
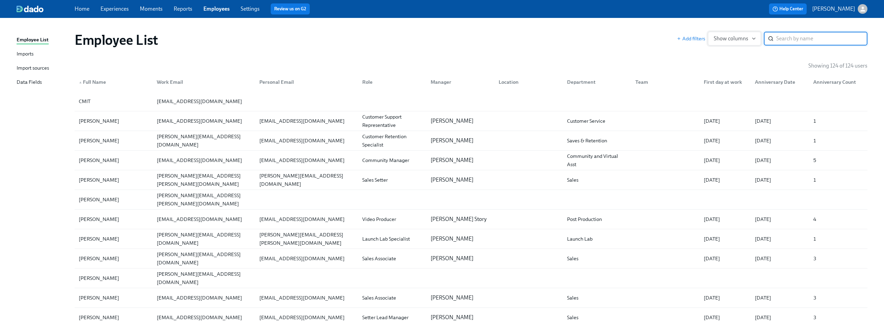
click at [724, 40] on span "Show columns" at bounding box center [734, 38] width 41 height 7
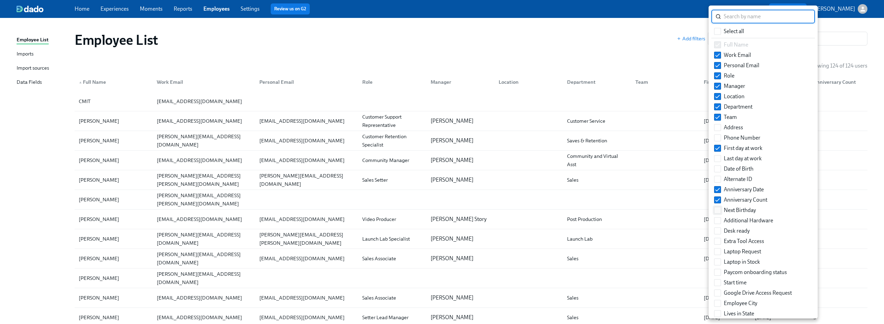
scroll to position [15, 0]
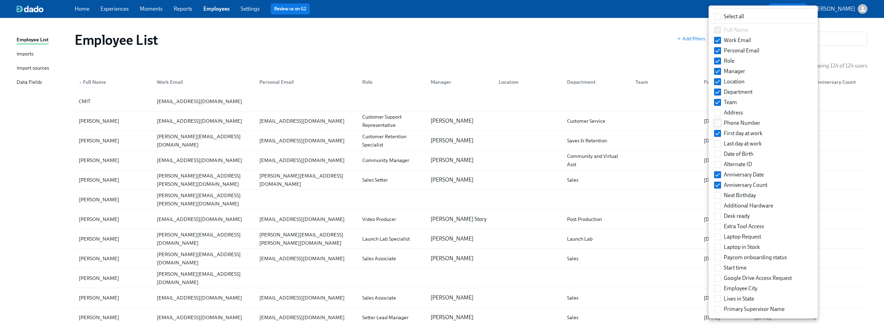
click at [715, 125] on input "Phone Number" at bounding box center [717, 123] width 6 height 6
checkbox input "true"
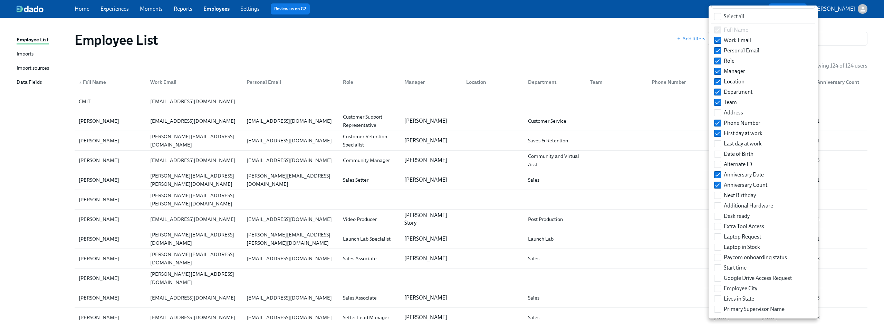
click at [638, 98] on div at bounding box center [442, 162] width 884 height 324
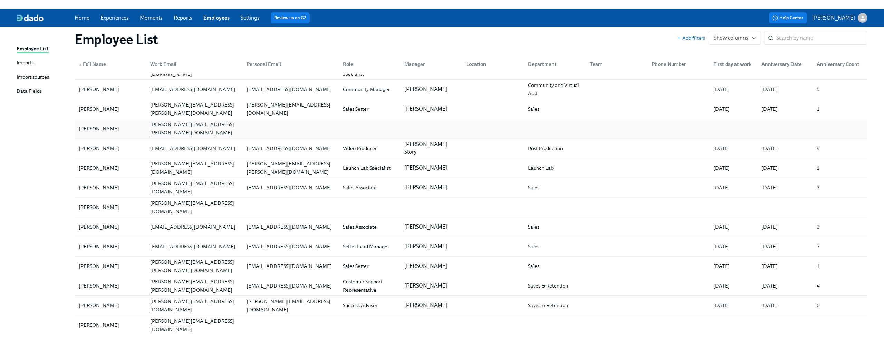
scroll to position [0, 0]
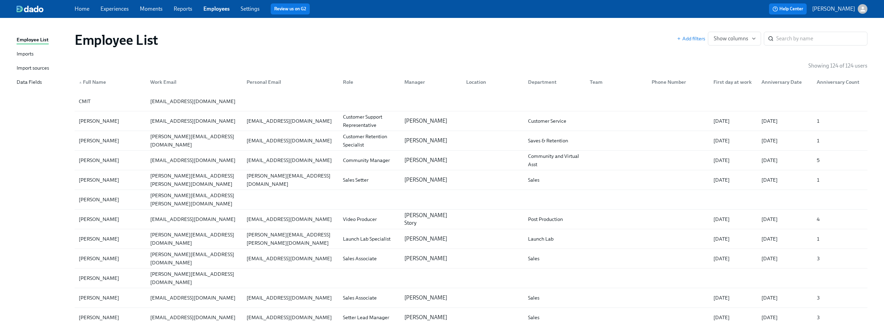
click at [307, 48] on div "Employee List Add filters Show columns ​" at bounding box center [471, 40] width 804 height 28
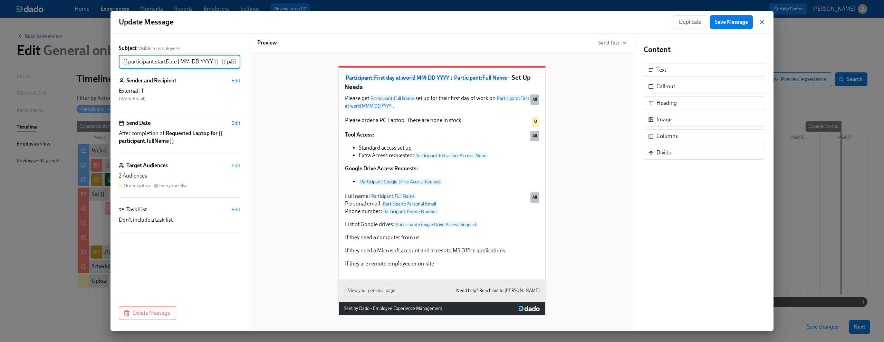
click at [762, 22] on icon "button" at bounding box center [761, 21] width 3 height 3
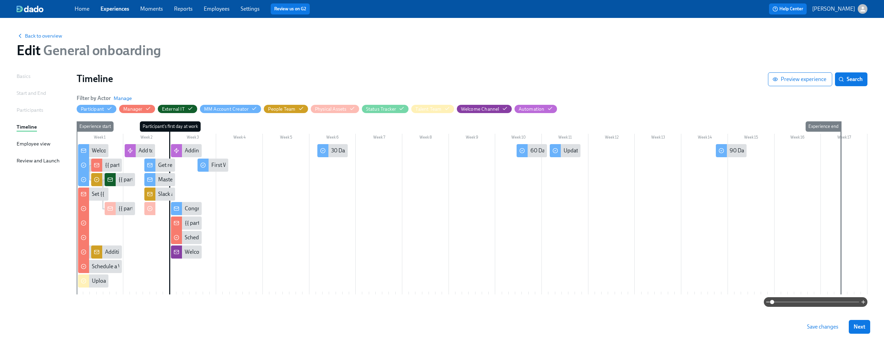
click at [808, 301] on span at bounding box center [815, 303] width 87 height 10
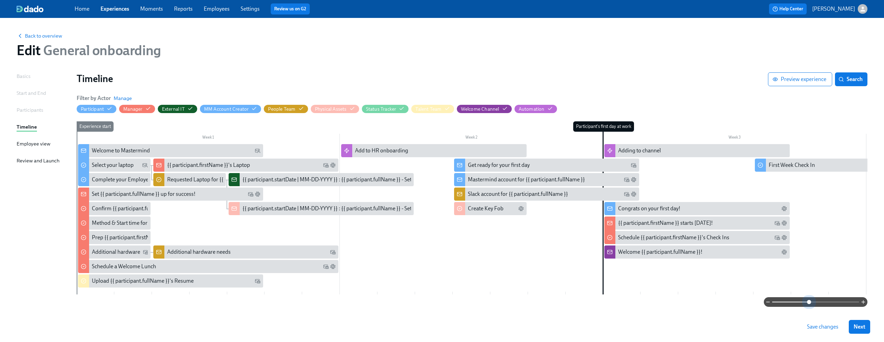
click at [808, 301] on span at bounding box center [809, 302] width 4 height 4
click at [126, 11] on link "Experiences" at bounding box center [114, 9] width 29 height 7
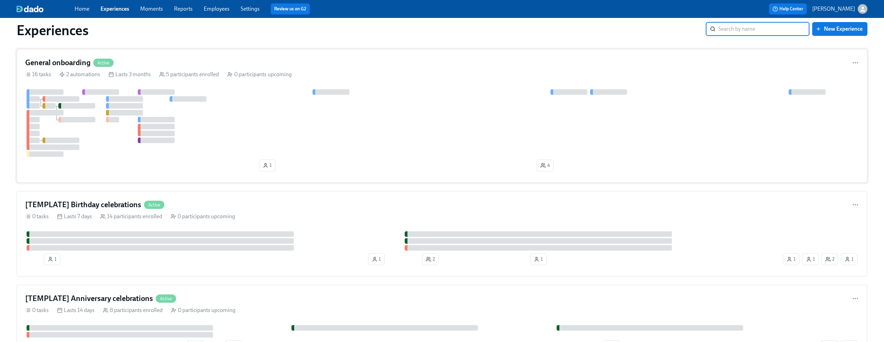
scroll to position [19, 0]
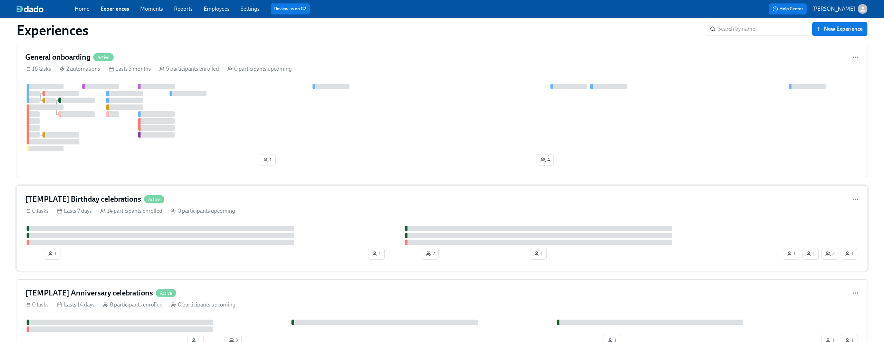
click at [212, 197] on div "[TEMPLATE] Birthday celebrations Active" at bounding box center [441, 199] width 833 height 10
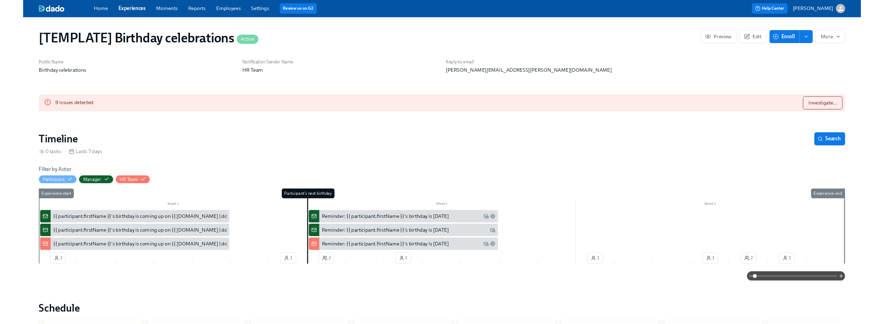
scroll to position [0, 1197]
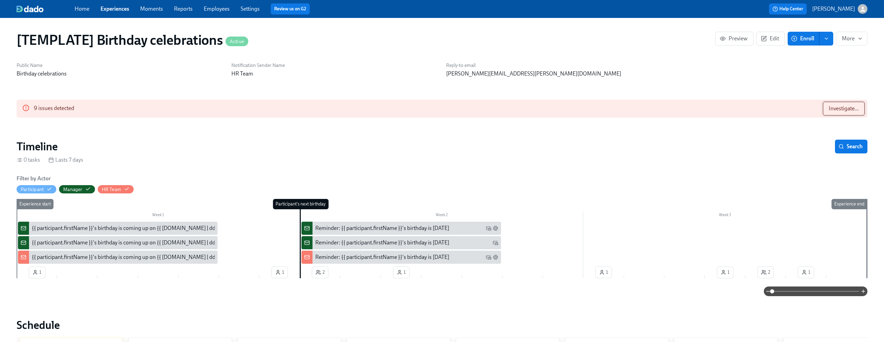
click at [848, 102] on button "Investigate..." at bounding box center [844, 109] width 42 height 14
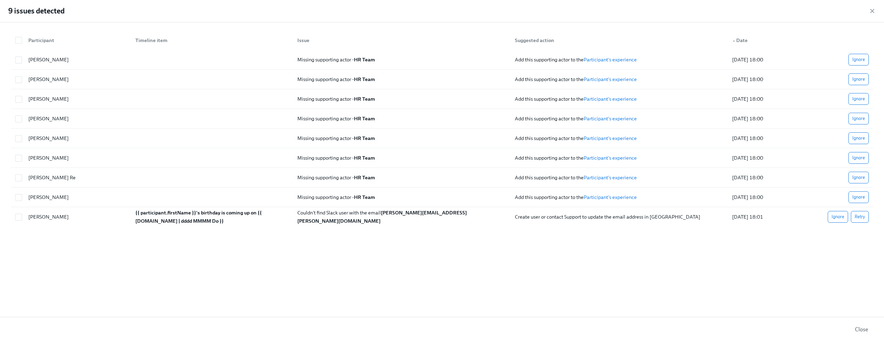
click at [682, 272] on div "Participant Timeline item Issue Suggested action ▲ Date Marion Mehrens Missing …" at bounding box center [442, 169] width 884 height 295
click at [871, 12] on icon "button" at bounding box center [872, 11] width 7 height 7
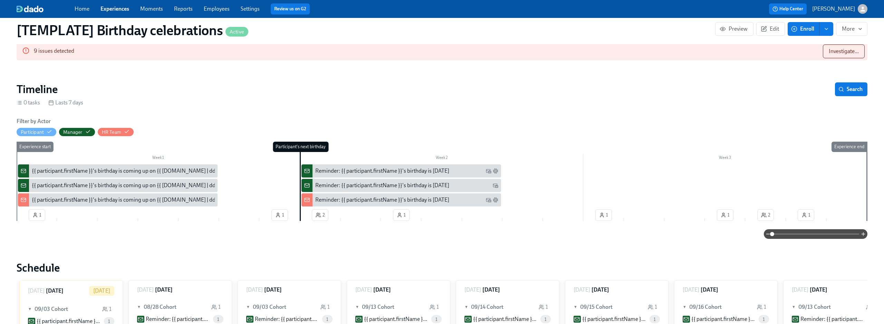
scroll to position [75, 0]
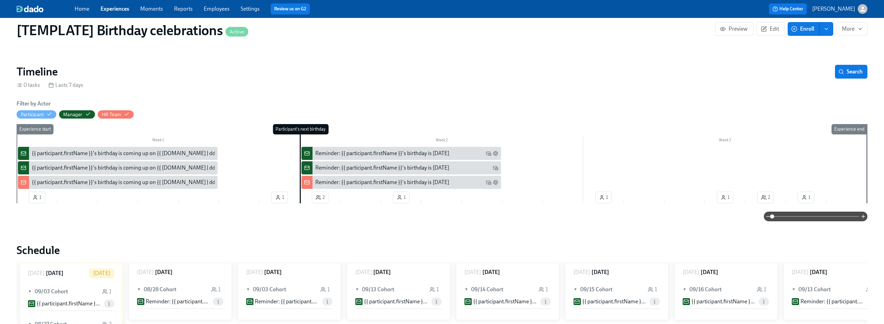
click at [108, 154] on div "{{ participant.firstName }}'s birthday is coming up on {{ participant.calculate…" at bounding box center [143, 154] width 223 height 8
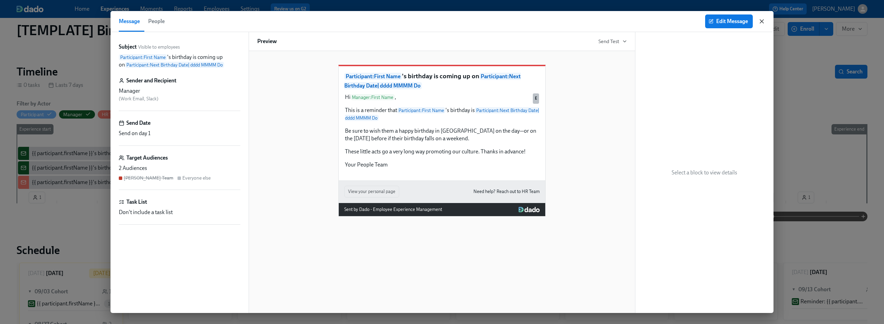
click at [760, 20] on icon "button" at bounding box center [761, 21] width 3 height 3
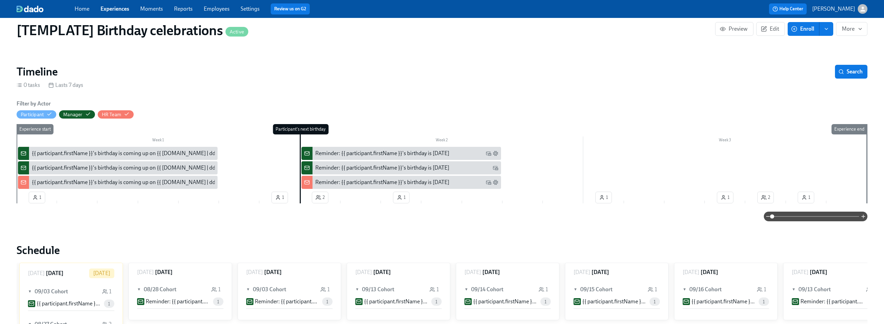
click at [130, 169] on div "{{ participant.firstName }}'s birthday is coming up on {{ participant.calculate…" at bounding box center [143, 168] width 223 height 8
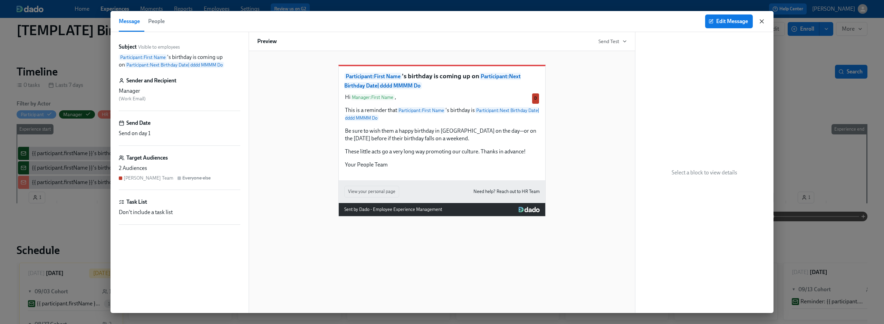
click at [761, 22] on icon "button" at bounding box center [761, 21] width 7 height 7
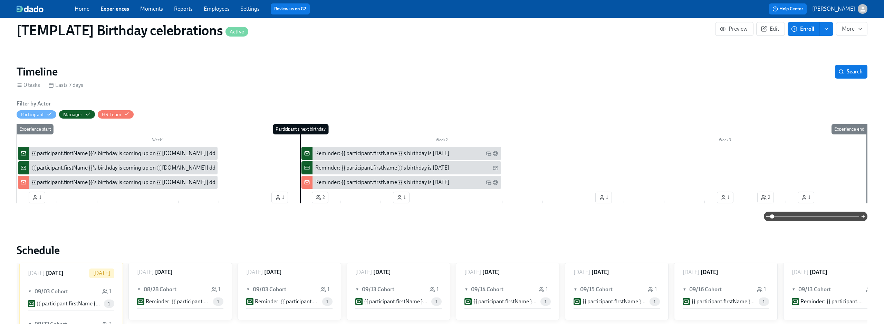
click at [156, 183] on div "{{ participant.firstName }}'s birthday is coming up on {{ participant.calculate…" at bounding box center [143, 183] width 223 height 8
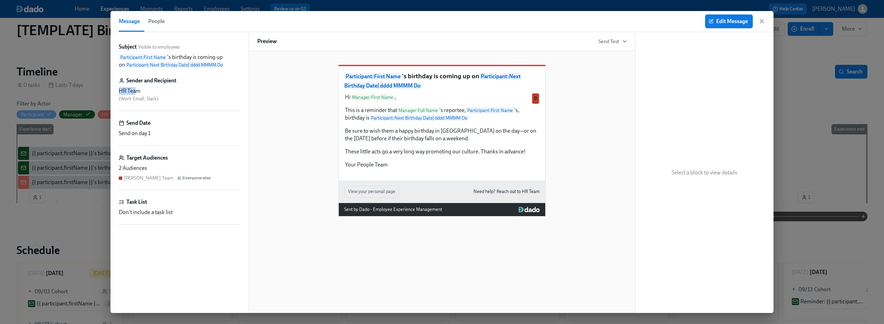
drag, startPoint x: 120, startPoint y: 90, endPoint x: 137, endPoint y: 91, distance: 16.9
click at [137, 91] on div "HR Team" at bounding box center [180, 91] width 122 height 8
click at [146, 99] on span "( Work Email, Slack )" at bounding box center [139, 99] width 40 height 6
click at [728, 25] on button "Edit Message" at bounding box center [729, 21] width 48 height 14
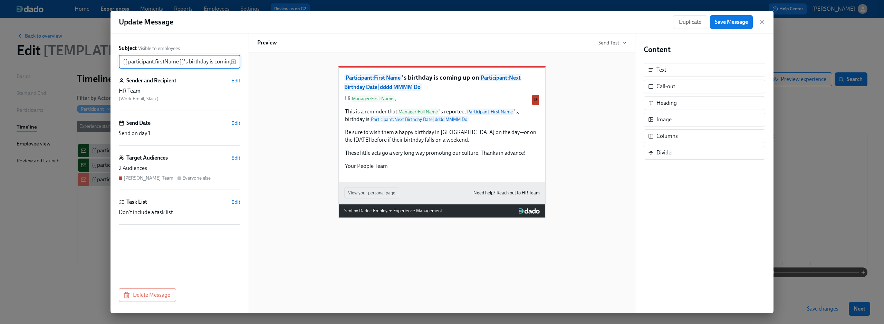
click at [237, 161] on span "Edit" at bounding box center [235, 158] width 9 height 7
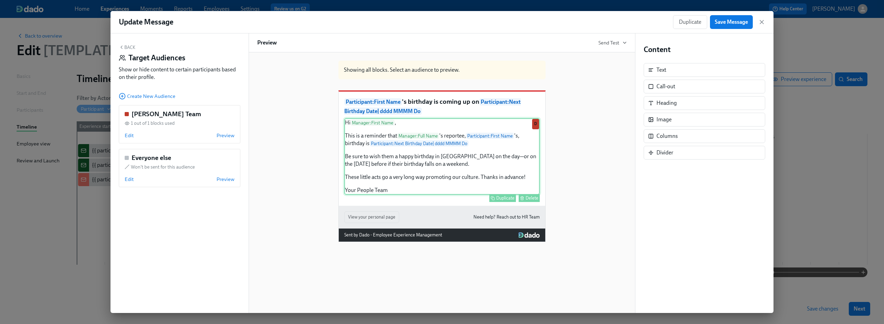
click at [409, 184] on div "Hi Manager : First Name , This is a reminder that Manager : Full Name 's report…" at bounding box center [441, 156] width 195 height 77
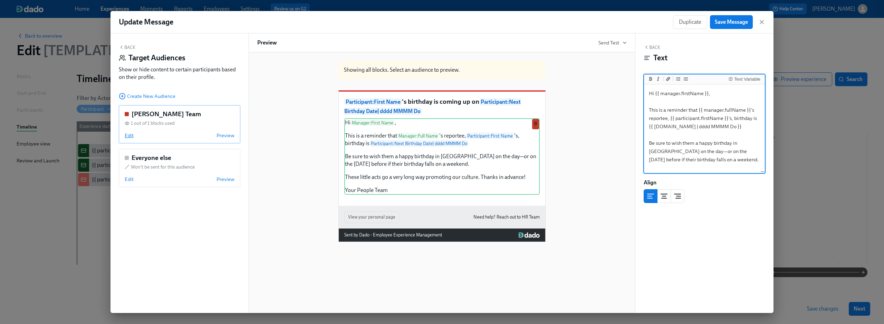
click at [126, 135] on span "Edit" at bounding box center [129, 135] width 9 height 7
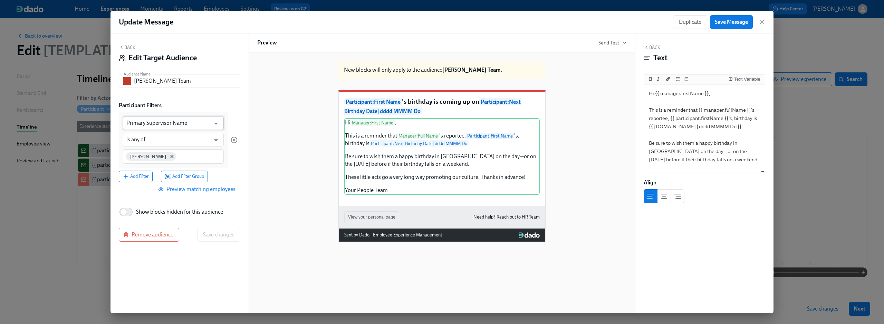
click at [191, 124] on input "Primary Supervisor Name" at bounding box center [168, 123] width 84 height 14
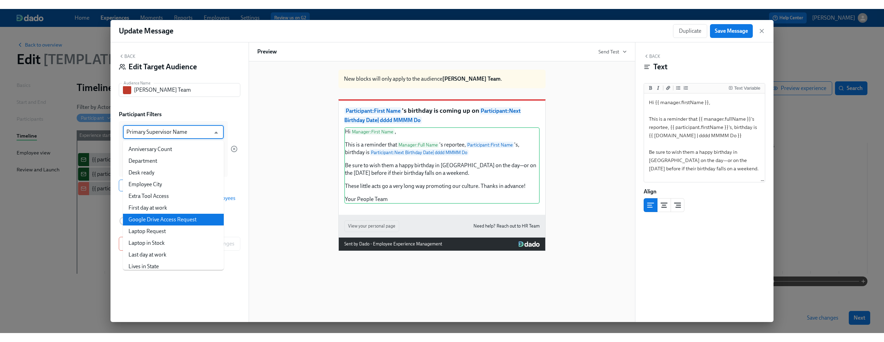
scroll to position [122, 0]
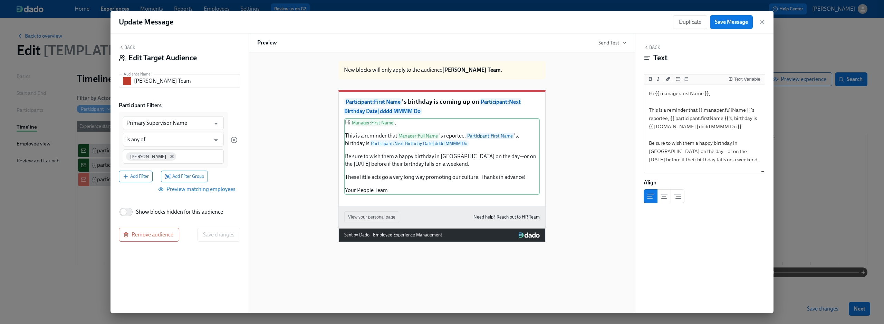
click at [233, 112] on div at bounding box center [234, 140] width 7 height 56
click at [191, 145] on input "is any of" at bounding box center [168, 140] width 84 height 14
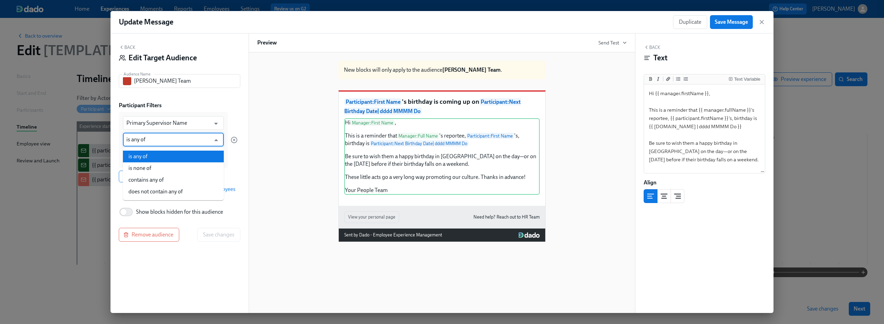
click at [240, 152] on div "Back Edit Target Audience Audience Name Dean's Team Audience Name Participant F…" at bounding box center [179, 173] width 138 height 280
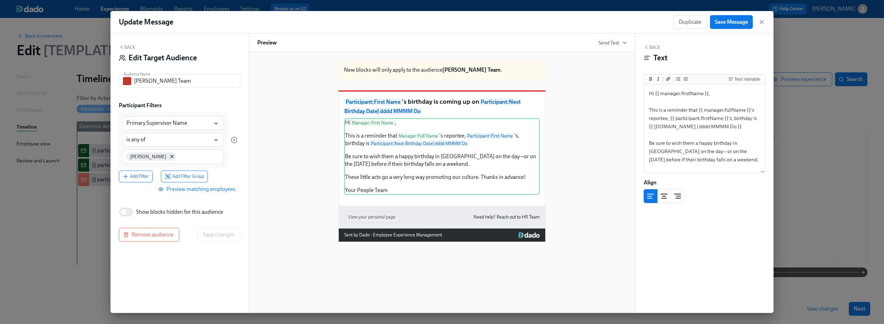
click at [749, 44] on div "Back Text Text Variable Hi {{ manager.firstName }}, This is a reminder that {{ …" at bounding box center [704, 173] width 138 height 280
click at [762, 21] on icon "button" at bounding box center [761, 21] width 3 height 3
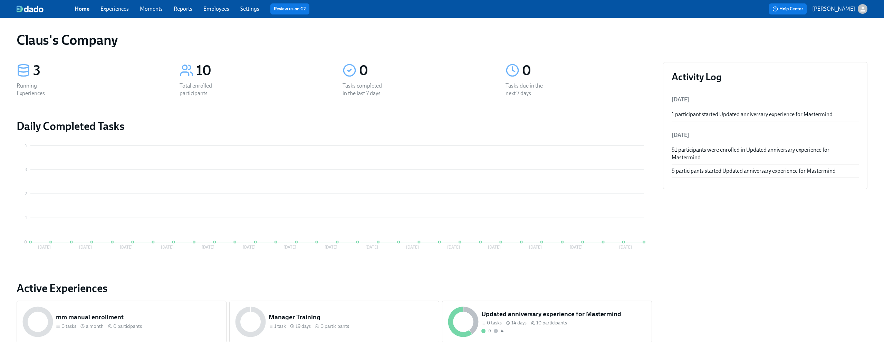
click at [124, 13] on div "Home Experiences Moments Reports Employees Settings Review us on G2" at bounding box center [273, 8] width 396 height 11
click at [123, 11] on link "Experiences" at bounding box center [114, 9] width 28 height 7
